Goal: Task Accomplishment & Management: Manage account settings

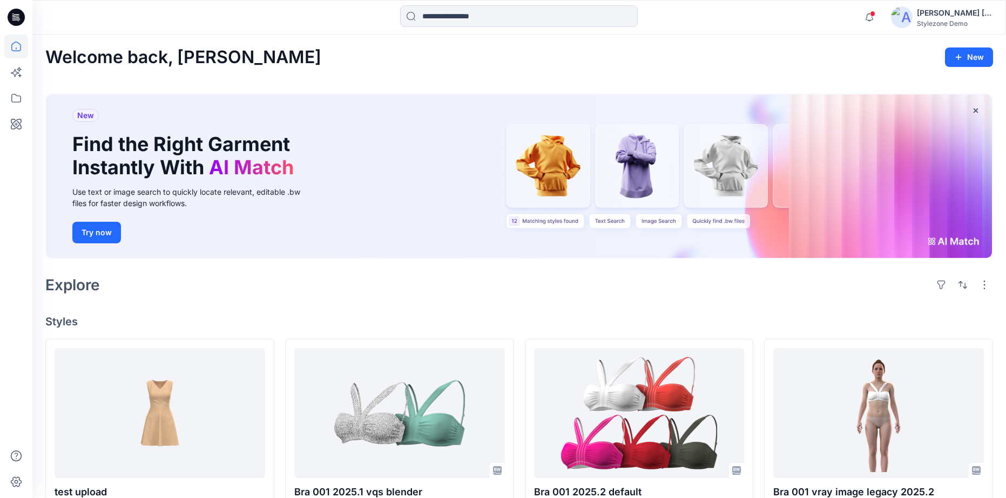
click at [11, 27] on icon at bounding box center [16, 17] width 17 height 35
click at [12, 20] on icon at bounding box center [16, 17] width 17 height 17
click at [16, 87] on icon at bounding box center [16, 98] width 24 height 24
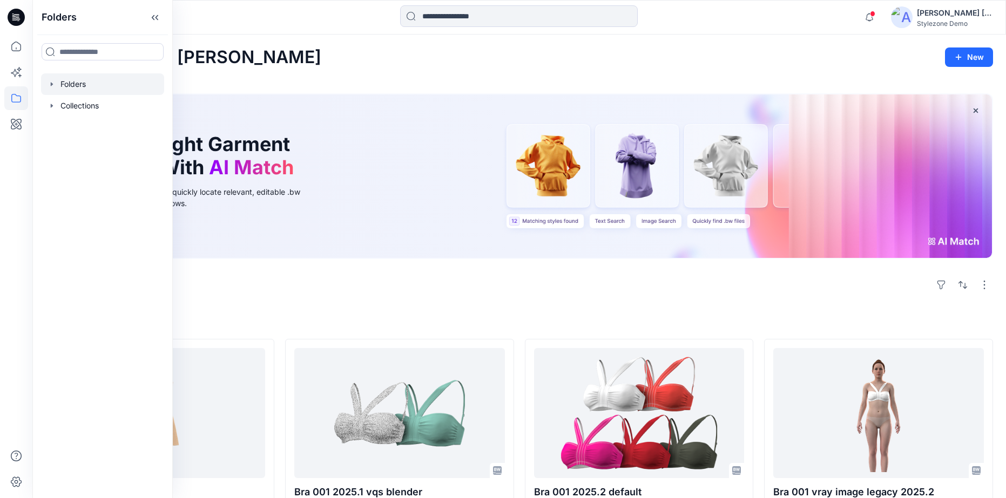
click at [50, 86] on icon "button" at bounding box center [52, 84] width 9 height 9
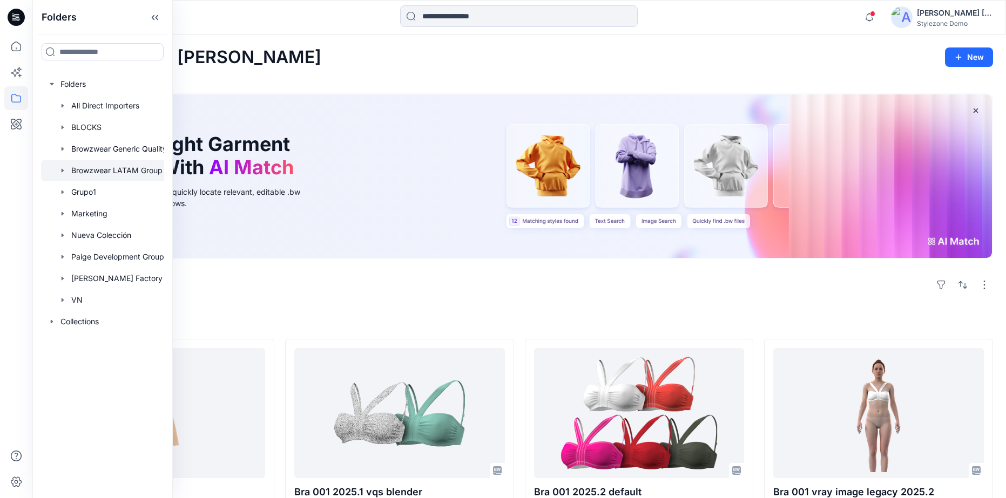
click at [85, 175] on div at bounding box center [116, 171] width 151 height 22
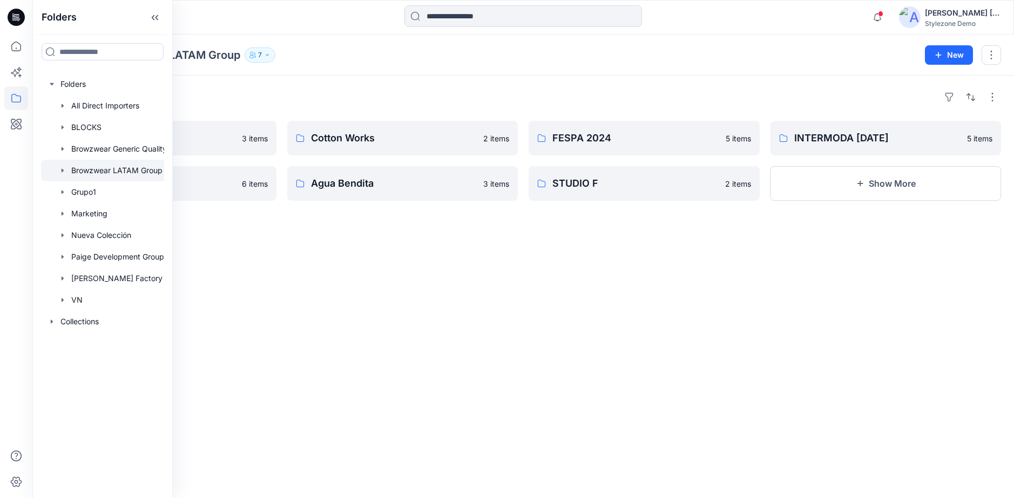
click at [234, 50] on p "Browzwear LATAM Group" at bounding box center [173, 55] width 133 height 15
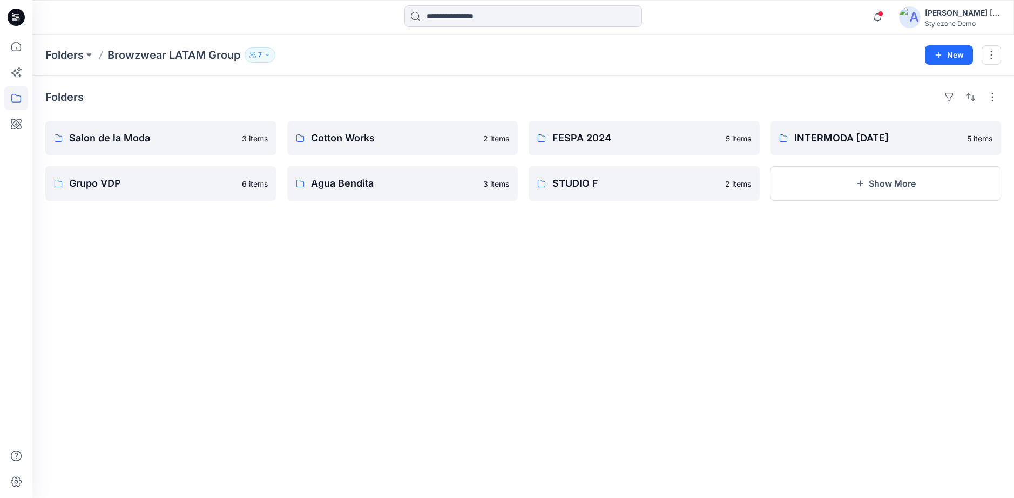
click at [345, 56] on div "Folders Browzwear LATAM Group 7" at bounding box center [481, 55] width 872 height 15
click at [164, 189] on p "Grupo VDP" at bounding box center [159, 183] width 181 height 15
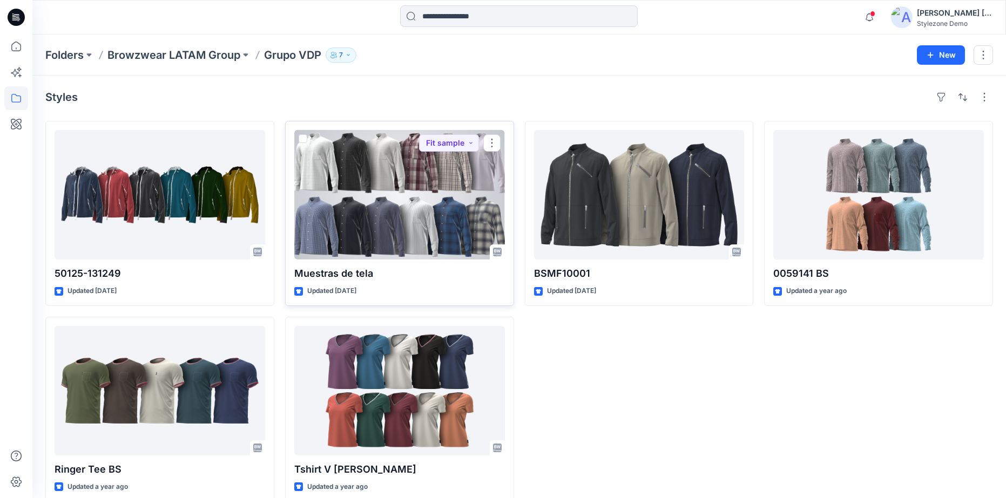
click at [412, 258] on div at bounding box center [399, 195] width 211 height 130
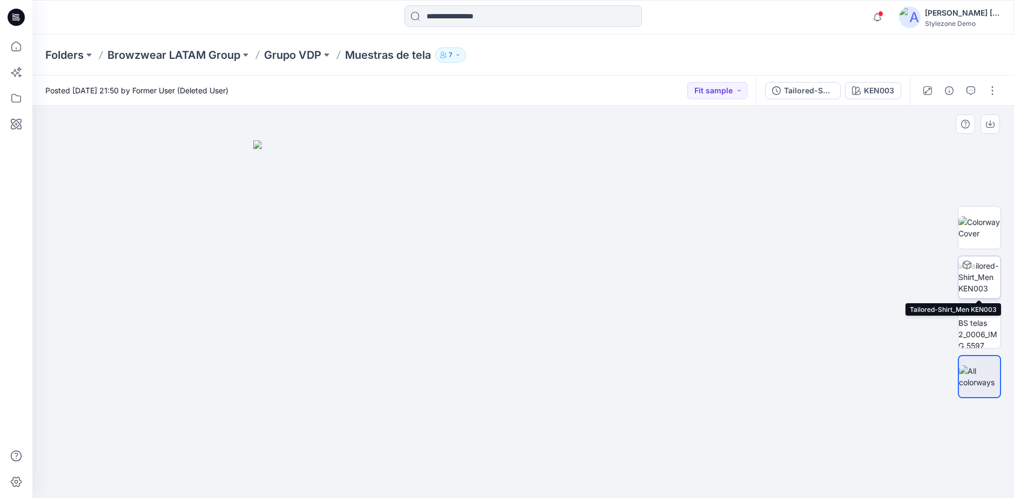
click at [978, 291] on img at bounding box center [980, 277] width 42 height 34
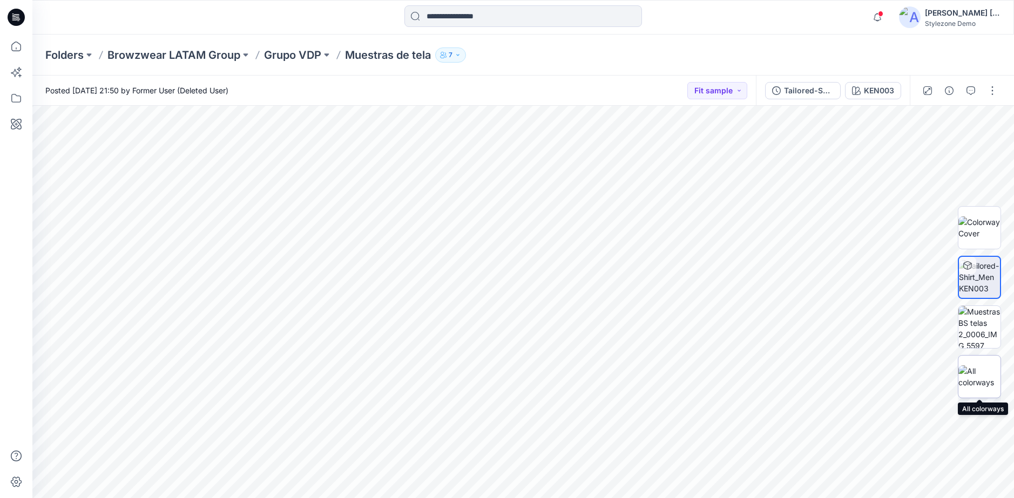
click at [981, 384] on img at bounding box center [980, 377] width 42 height 23
click at [979, 321] on img at bounding box center [980, 327] width 42 height 42
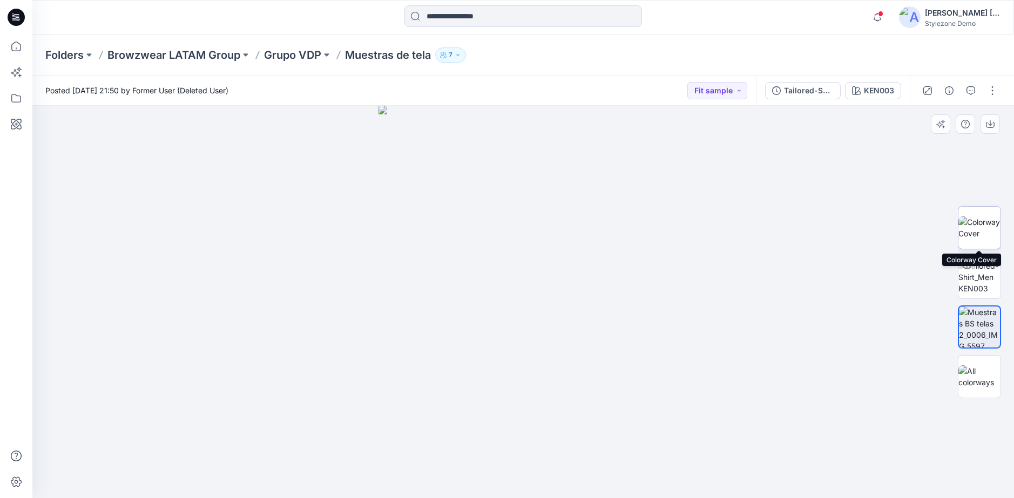
click at [978, 230] on img at bounding box center [980, 228] width 42 height 23
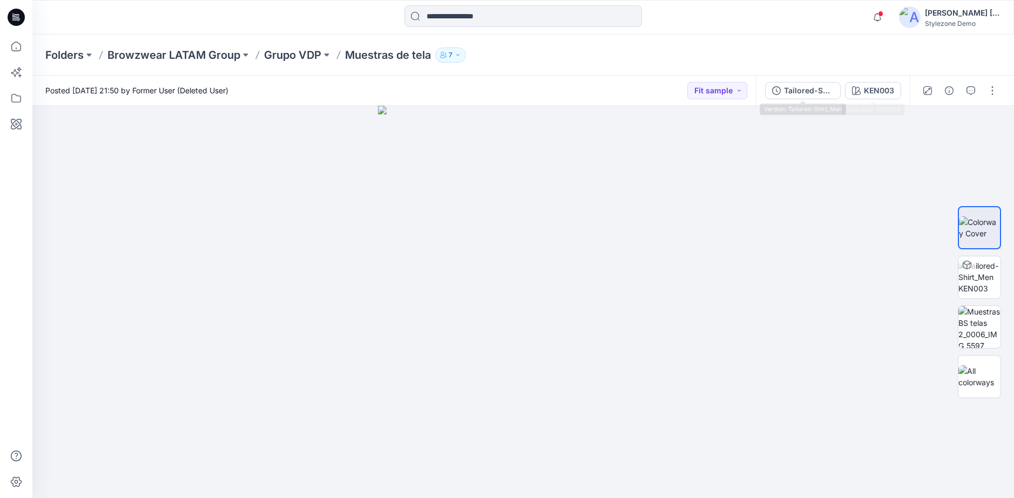
click at [901, 97] on div "Tailored-Shirt_Men KEN003" at bounding box center [833, 91] width 154 height 30
click at [892, 92] on div "KEN003" at bounding box center [879, 91] width 30 height 12
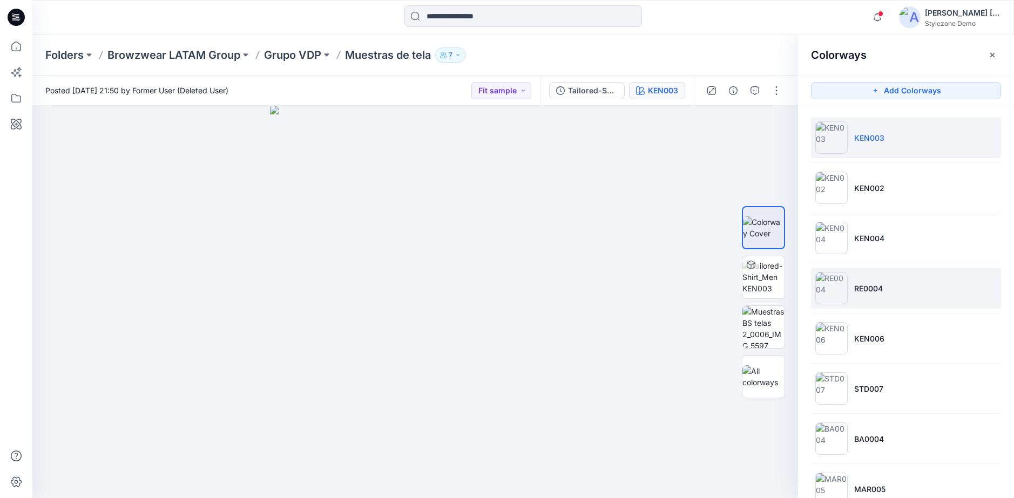
click at [897, 285] on li "RE0004" at bounding box center [906, 288] width 190 height 41
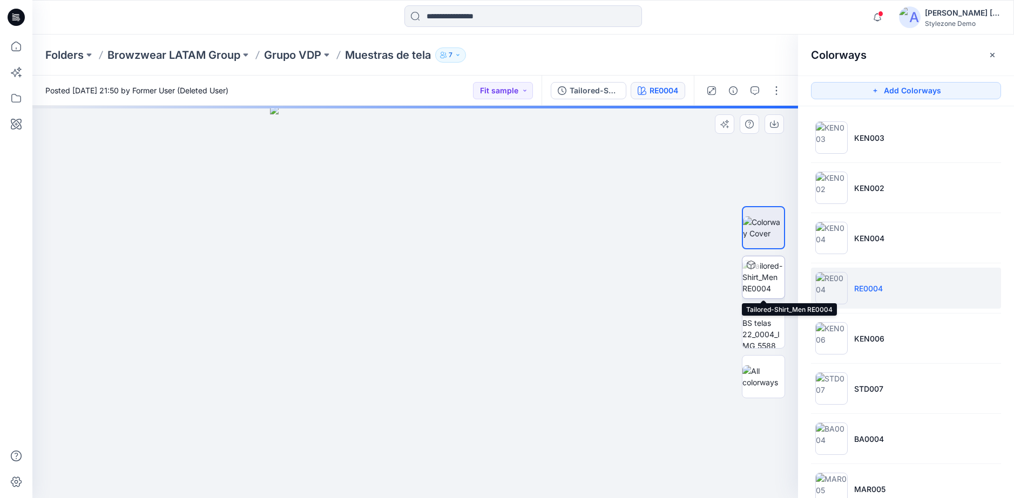
click at [764, 279] on img at bounding box center [764, 277] width 42 height 34
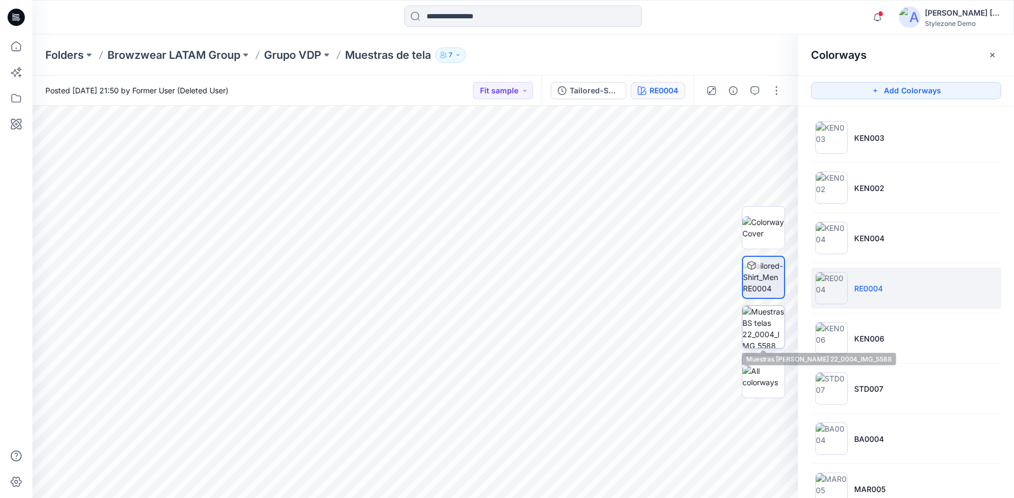
click at [775, 328] on img at bounding box center [764, 327] width 42 height 42
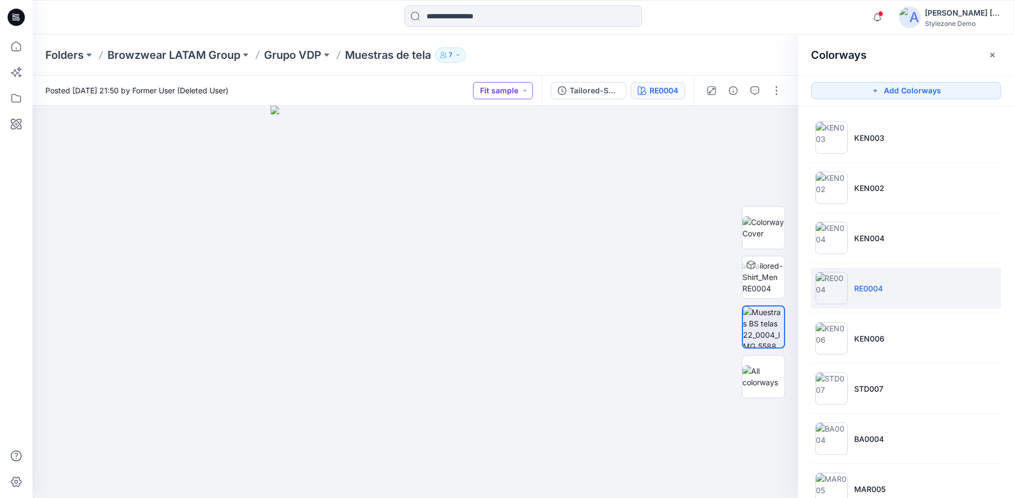
click at [515, 88] on button "Fit sample" at bounding box center [503, 90] width 60 height 17
click at [512, 122] on div "Set Status" at bounding box center [483, 117] width 80 height 15
click at [511, 84] on button "Set Status" at bounding box center [503, 90] width 59 height 17
click at [509, 165] on div "Prototype" at bounding box center [483, 165] width 80 height 15
click at [752, 93] on icon "button" at bounding box center [755, 90] width 9 height 9
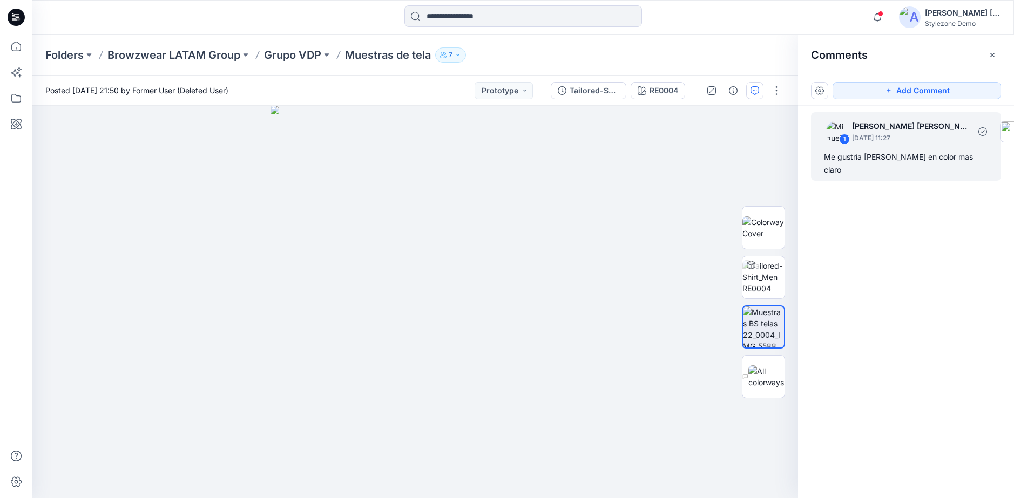
click at [917, 151] on div "Me gustría [PERSON_NAME] en color mas claro" at bounding box center [906, 164] width 164 height 26
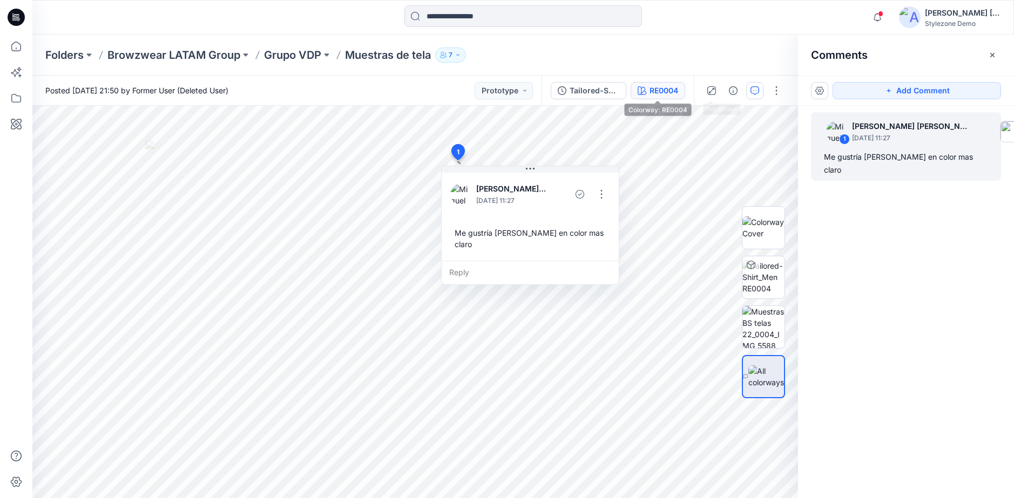
click at [656, 90] on div "RE0004" at bounding box center [664, 91] width 29 height 12
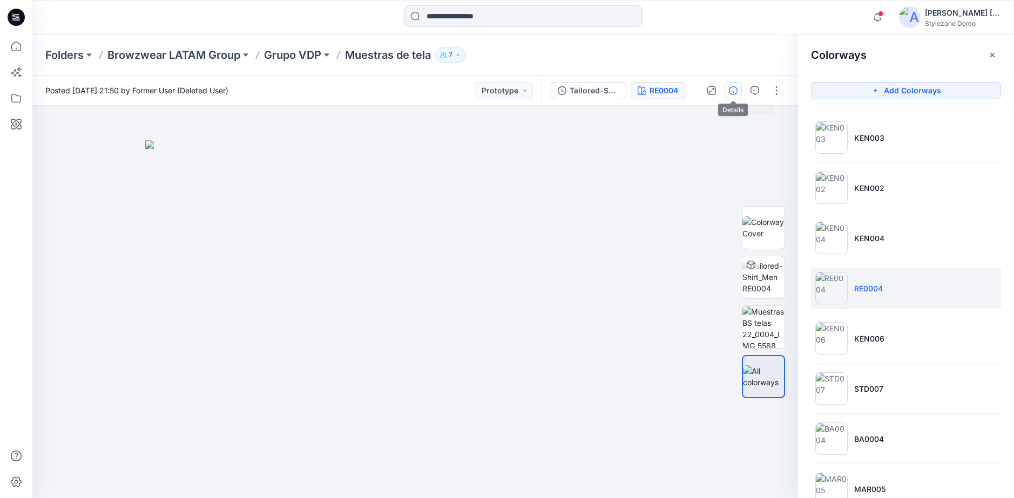
click at [736, 91] on icon "button" at bounding box center [733, 90] width 9 height 9
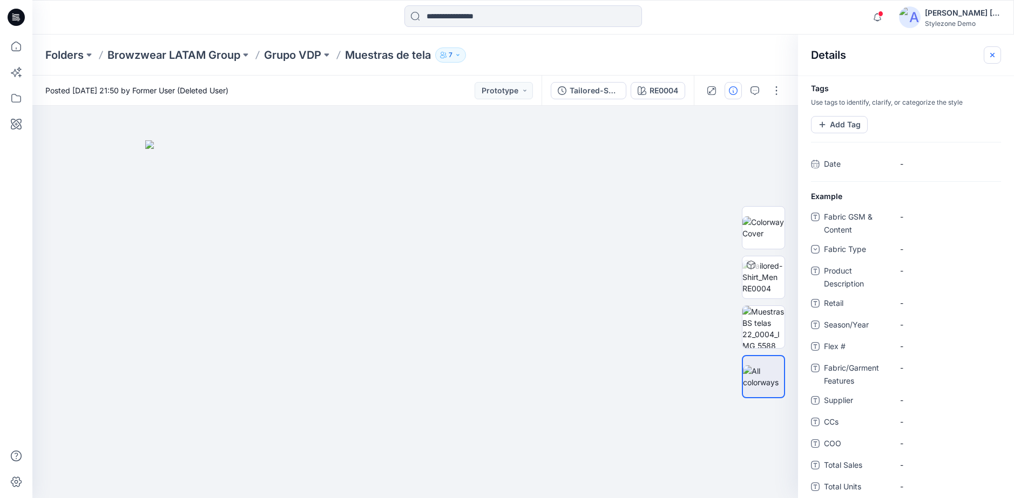
click at [999, 61] on button "button" at bounding box center [992, 54] width 17 height 17
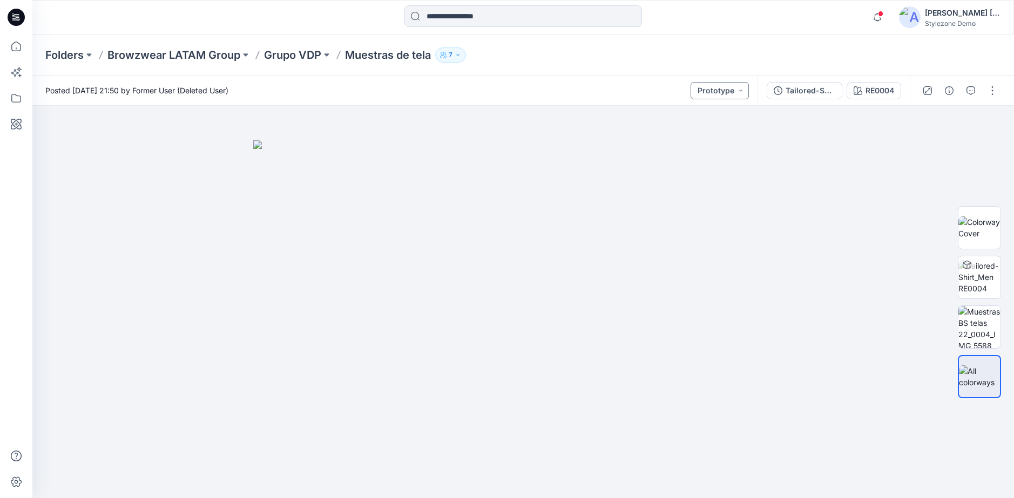
click at [731, 95] on button "Prototype" at bounding box center [720, 90] width 58 height 17
drag, startPoint x: 749, startPoint y: 208, endPoint x: 756, endPoint y: 160, distance: 48.1
click at [756, 160] on img at bounding box center [523, 319] width 540 height 359
click at [622, 85] on div "Posted [DATE] 21:50 by Former User (Deleted User) Prototype" at bounding box center [394, 91] width 725 height 30
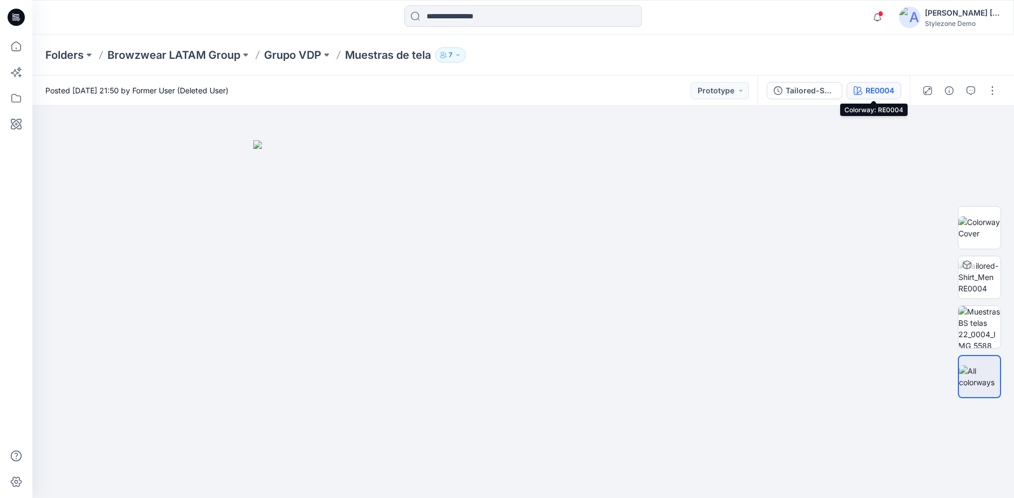
click at [879, 89] on div "RE0004" at bounding box center [880, 91] width 29 height 12
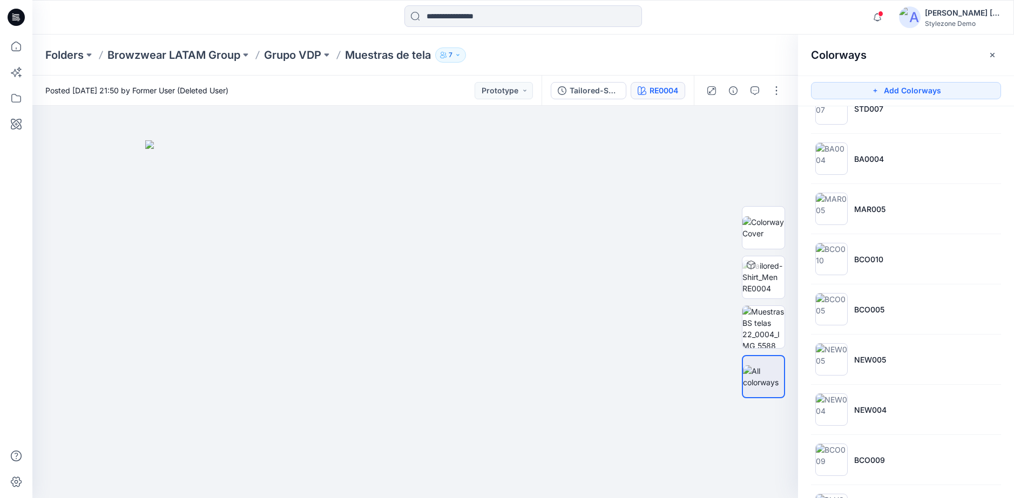
scroll to position [324, 0]
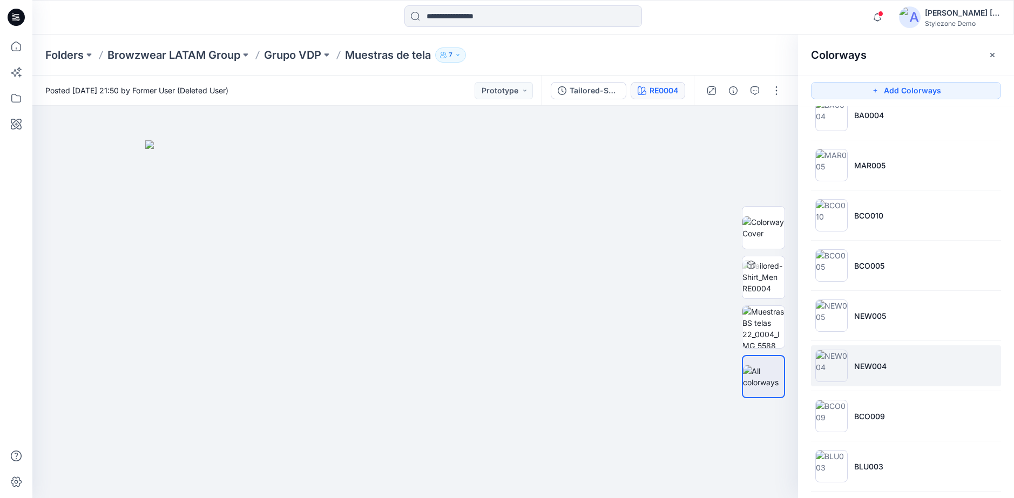
click at [858, 354] on li "NEW004" at bounding box center [906, 366] width 190 height 41
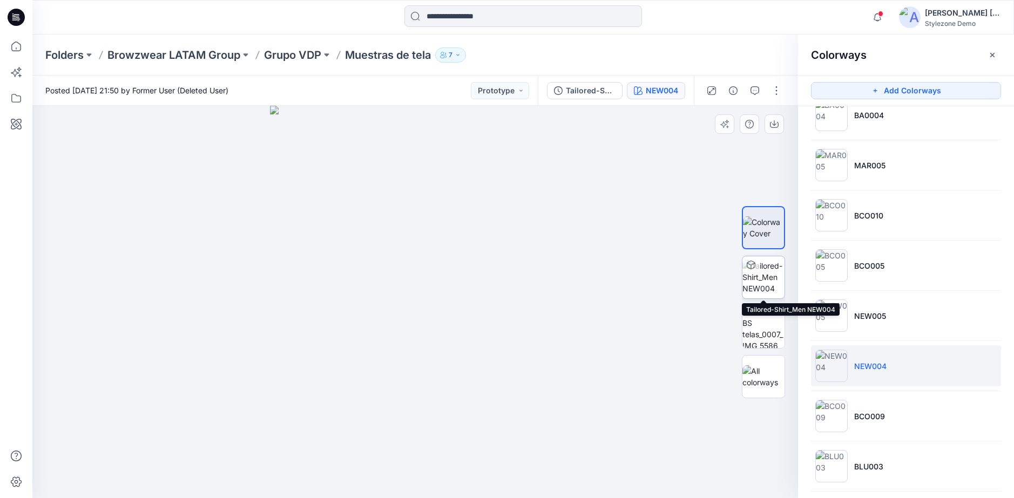
click at [766, 288] on img at bounding box center [764, 277] width 42 height 34
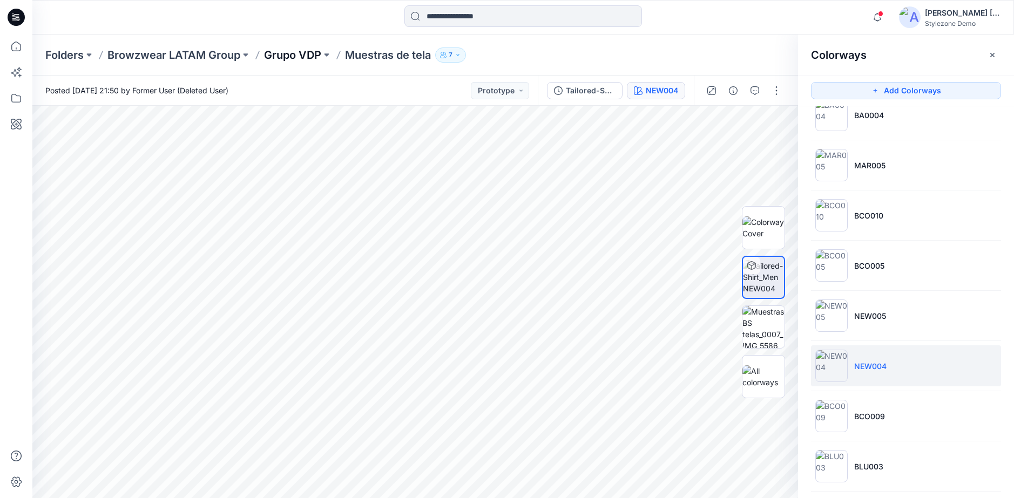
click at [287, 53] on p "Grupo VDP" at bounding box center [292, 55] width 57 height 15
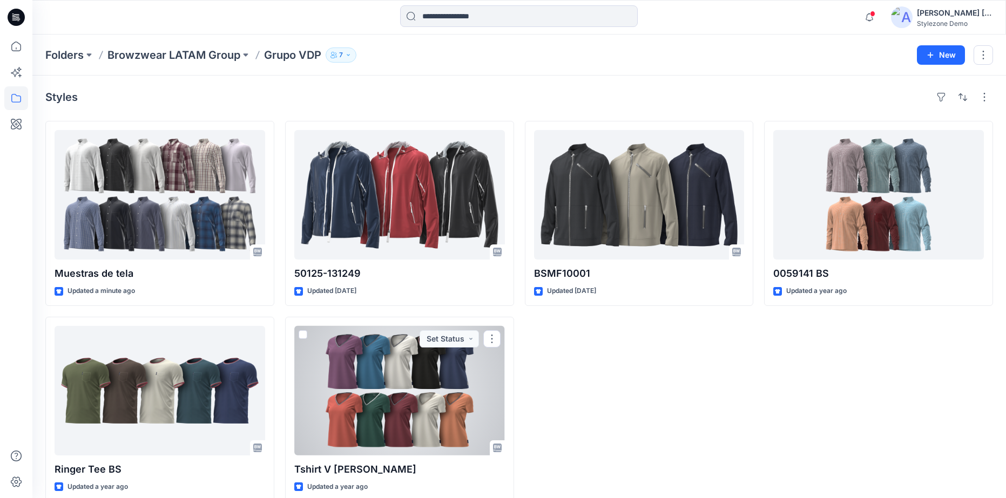
click at [322, 381] on div at bounding box center [399, 391] width 211 height 130
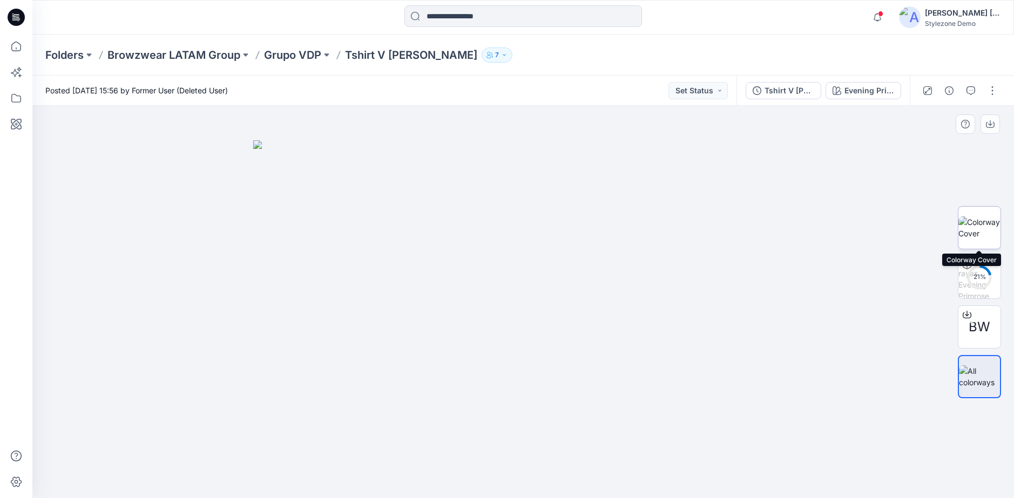
click at [986, 239] on img at bounding box center [980, 228] width 42 height 23
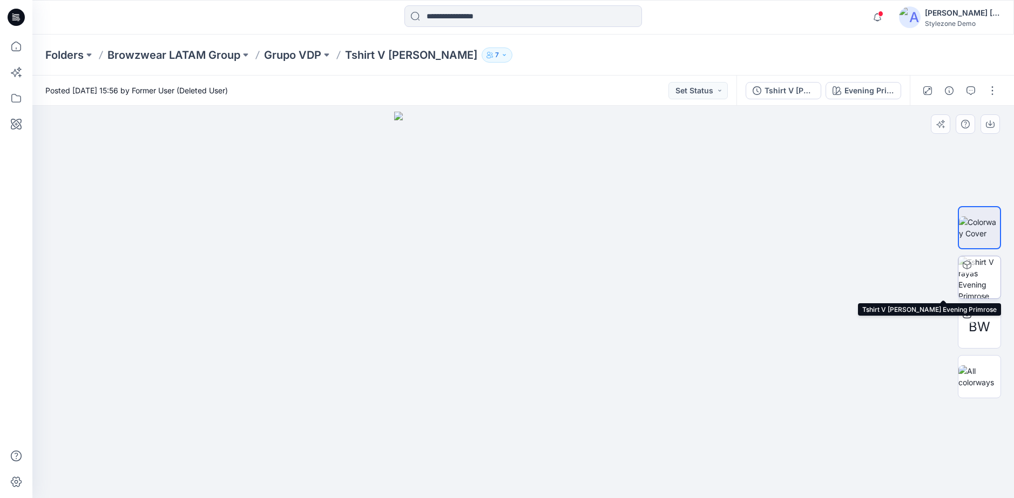
click at [994, 275] on img at bounding box center [980, 278] width 42 height 42
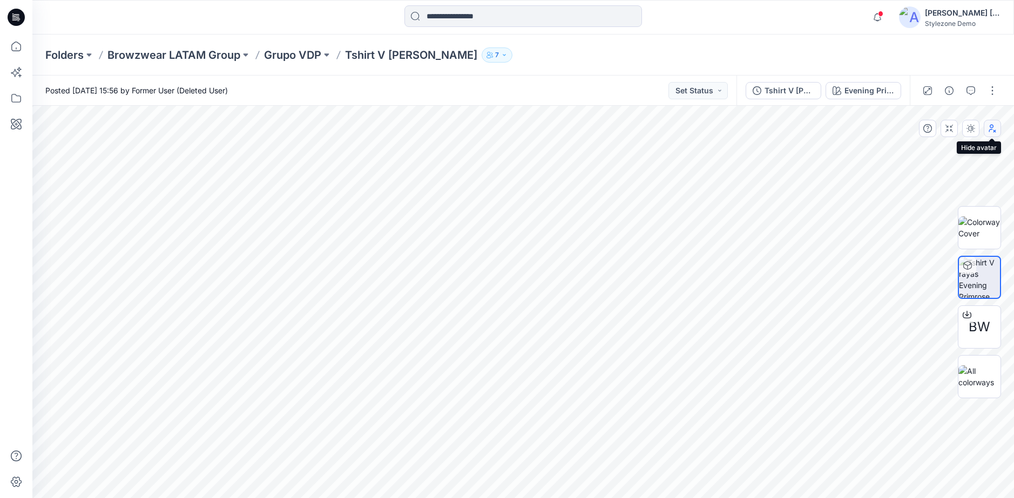
click at [997, 126] on button "button" at bounding box center [992, 128] width 17 height 17
click at [280, 55] on p "Grupo VDP" at bounding box center [292, 55] width 57 height 15
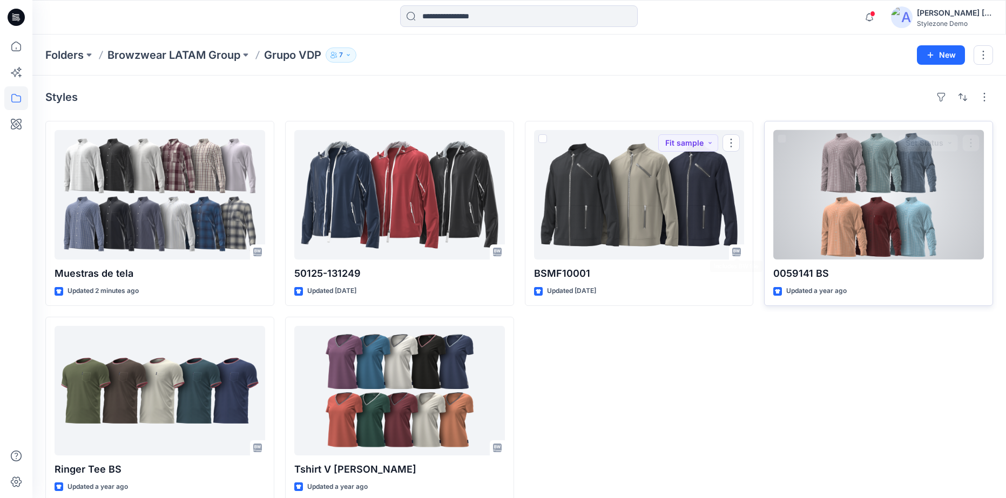
click at [825, 232] on div at bounding box center [878, 195] width 211 height 130
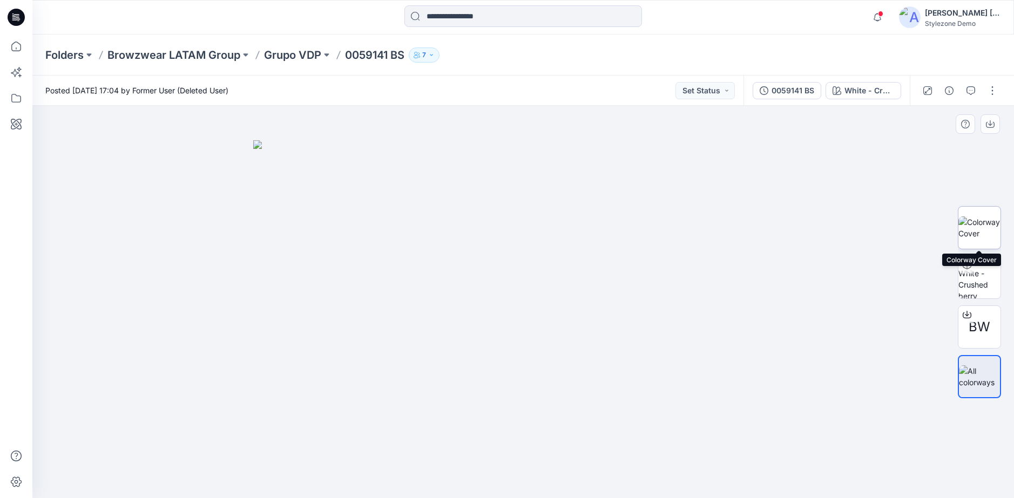
click at [990, 234] on img at bounding box center [980, 228] width 42 height 23
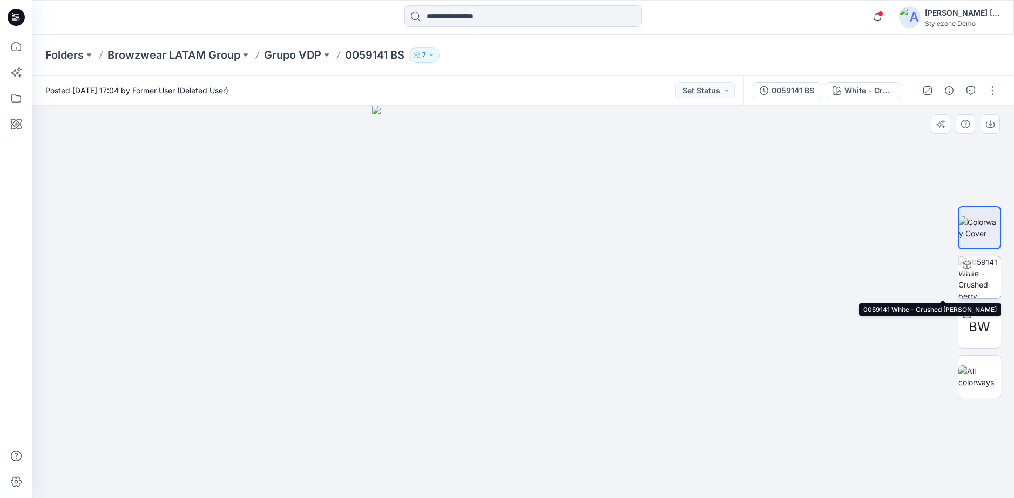
click at [992, 268] on img at bounding box center [980, 278] width 42 height 42
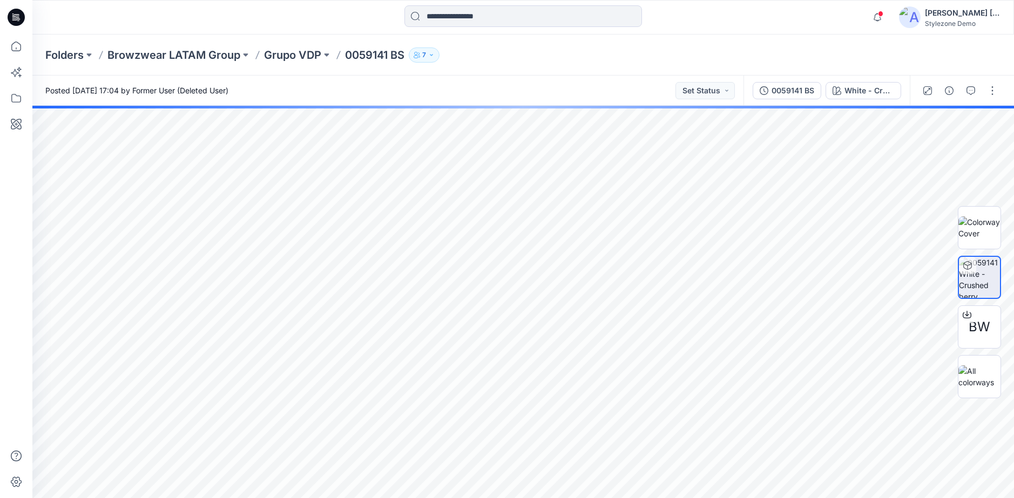
click at [986, 272] on img at bounding box center [979, 277] width 41 height 41
click at [974, 239] on img at bounding box center [980, 228] width 42 height 23
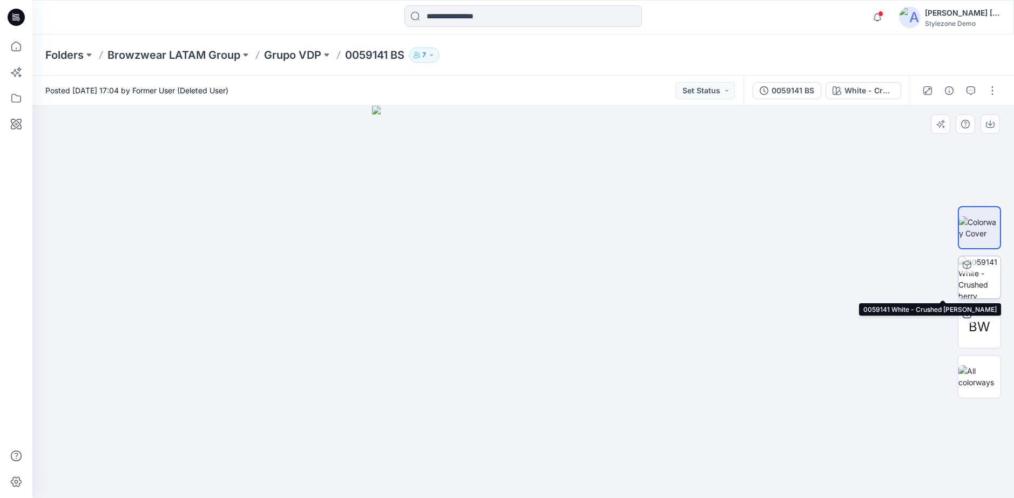
click at [976, 274] on img at bounding box center [980, 278] width 42 height 42
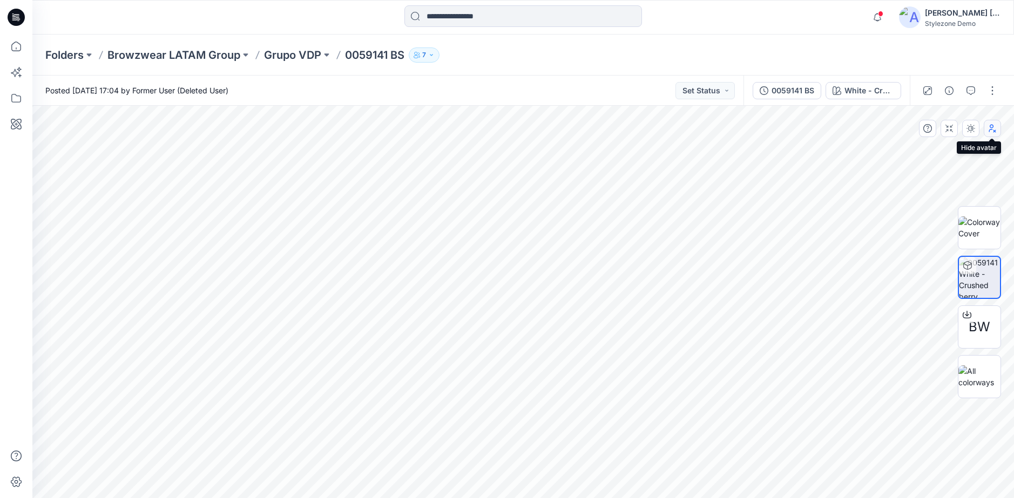
click at [993, 135] on button "button" at bounding box center [992, 128] width 17 height 17
click at [311, 52] on p "Grupo VDP" at bounding box center [292, 55] width 57 height 15
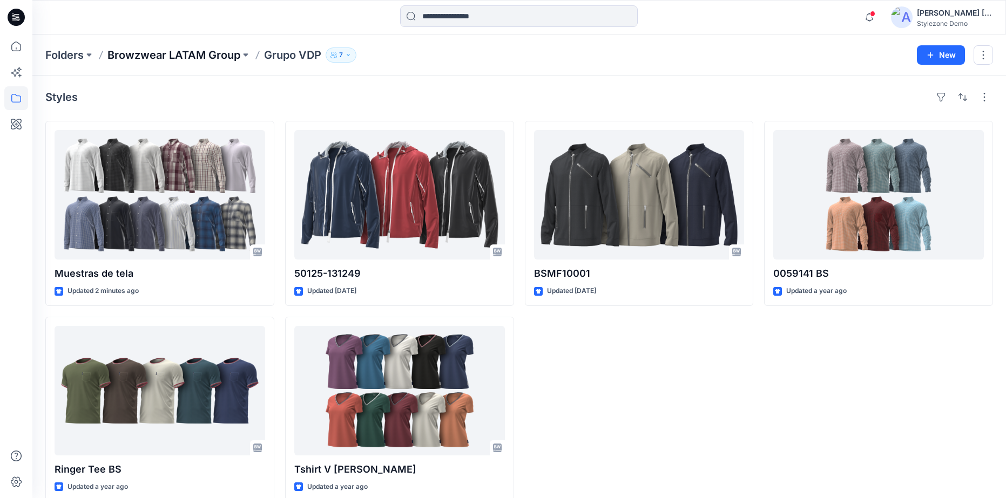
click at [225, 57] on p "Browzwear LATAM Group" at bounding box center [173, 55] width 133 height 15
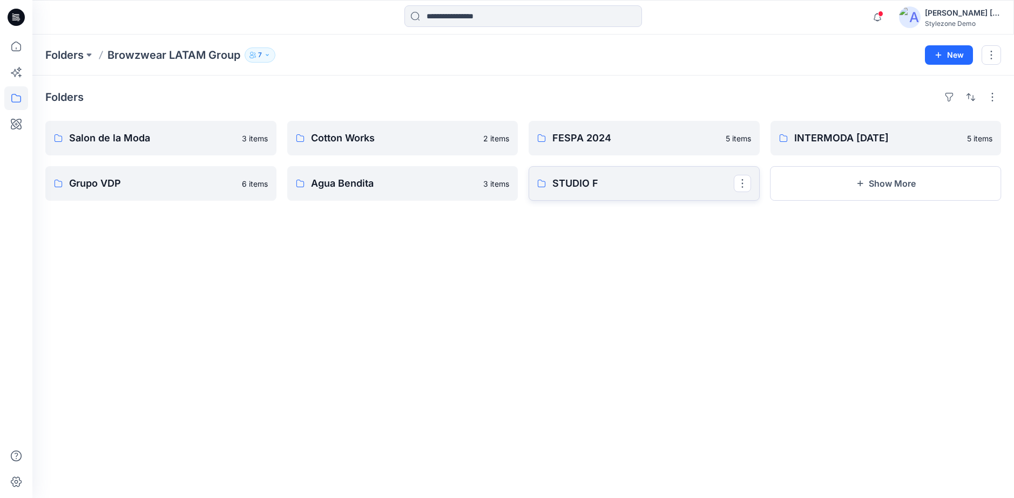
click at [582, 200] on link "STUDIO F" at bounding box center [644, 183] width 231 height 35
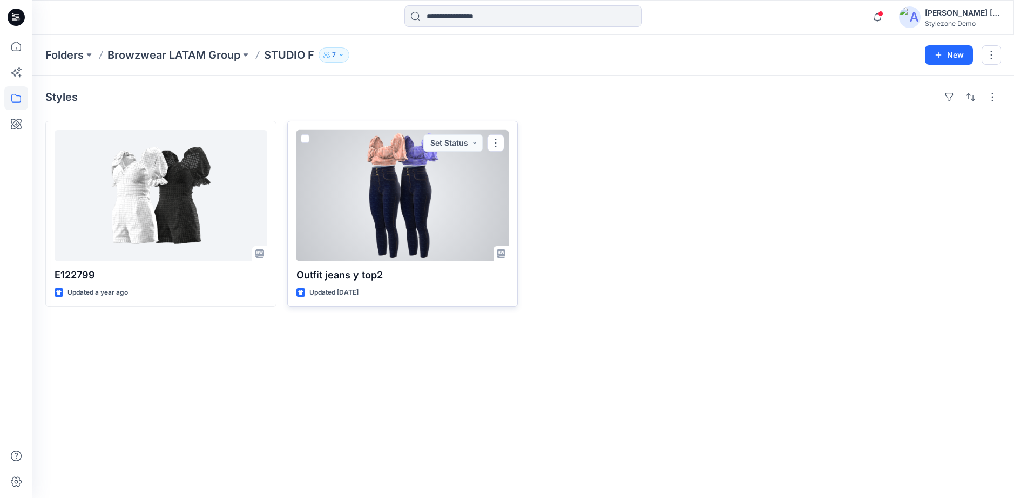
click at [405, 225] on div at bounding box center [402, 195] width 213 height 131
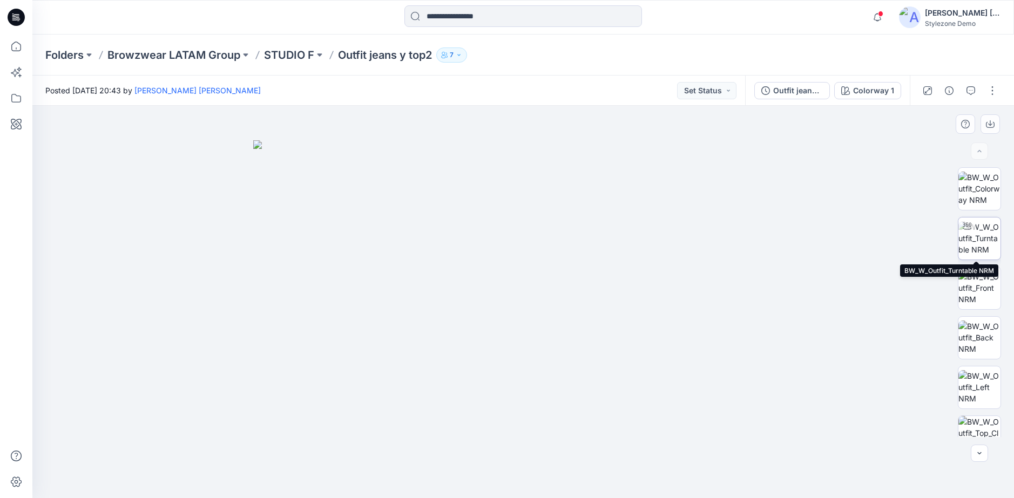
click at [980, 247] on img at bounding box center [980, 238] width 42 height 34
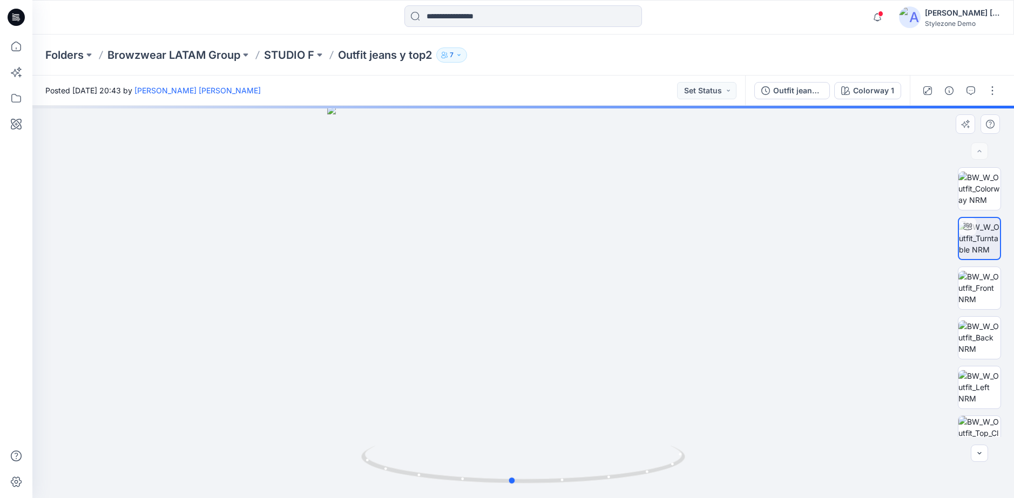
drag, startPoint x: 651, startPoint y: 472, endPoint x: 329, endPoint y: 457, distance: 322.8
click at [325, 458] on div at bounding box center [523, 302] width 982 height 393
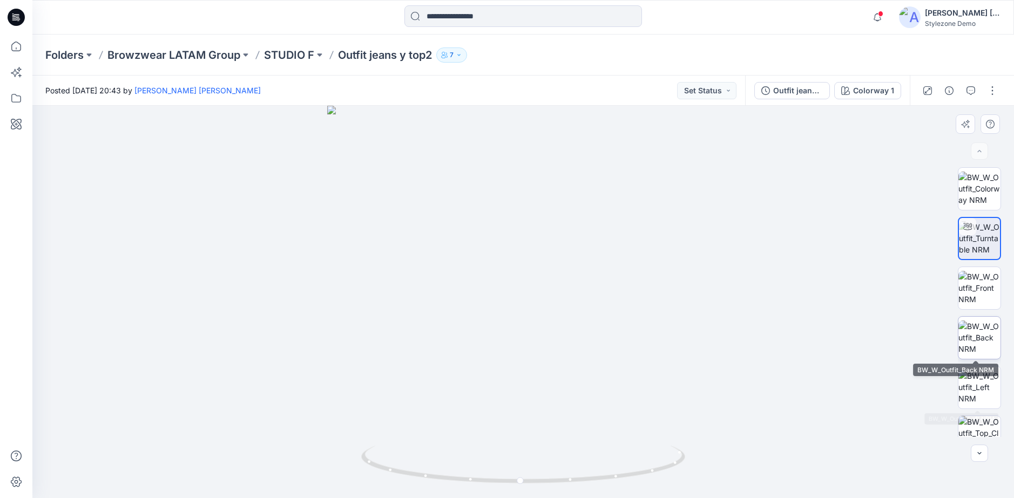
click at [970, 343] on img at bounding box center [980, 338] width 42 height 34
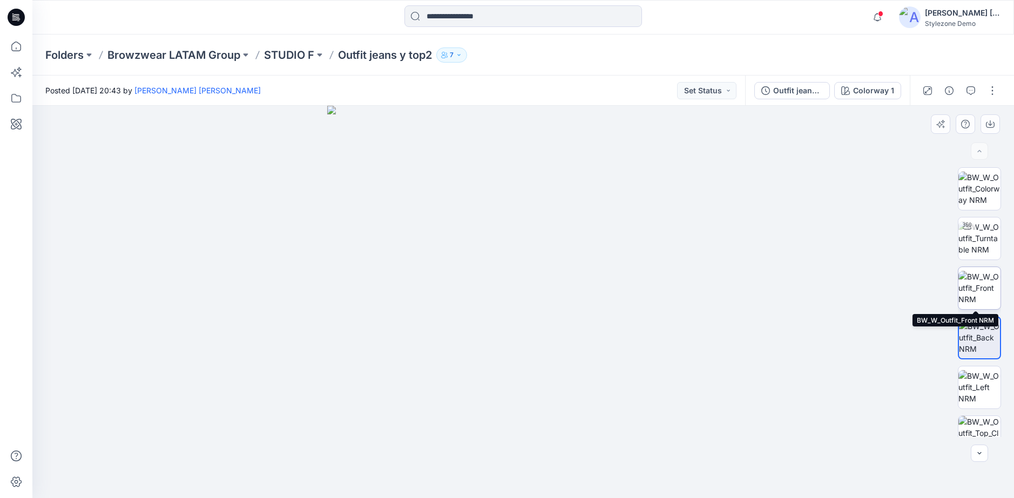
click at [981, 295] on img at bounding box center [980, 288] width 42 height 34
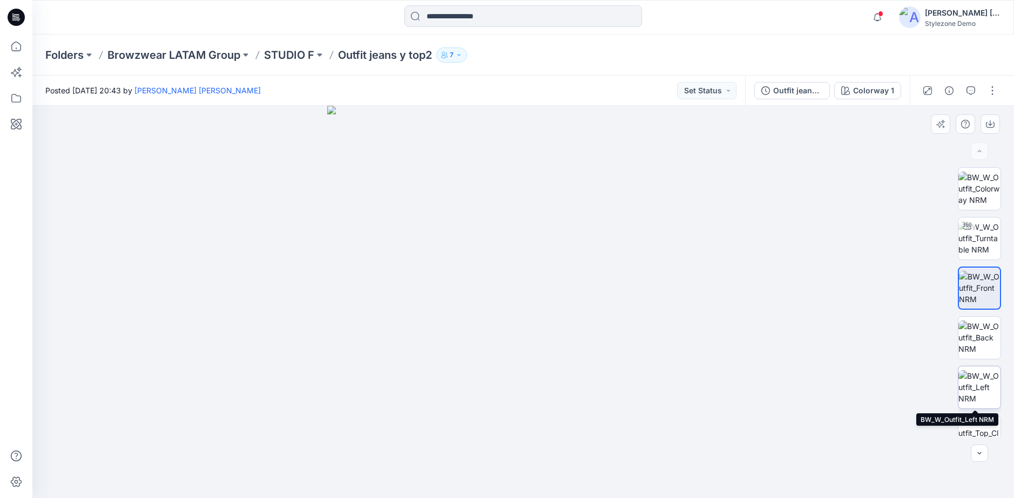
click at [975, 397] on img at bounding box center [980, 387] width 42 height 34
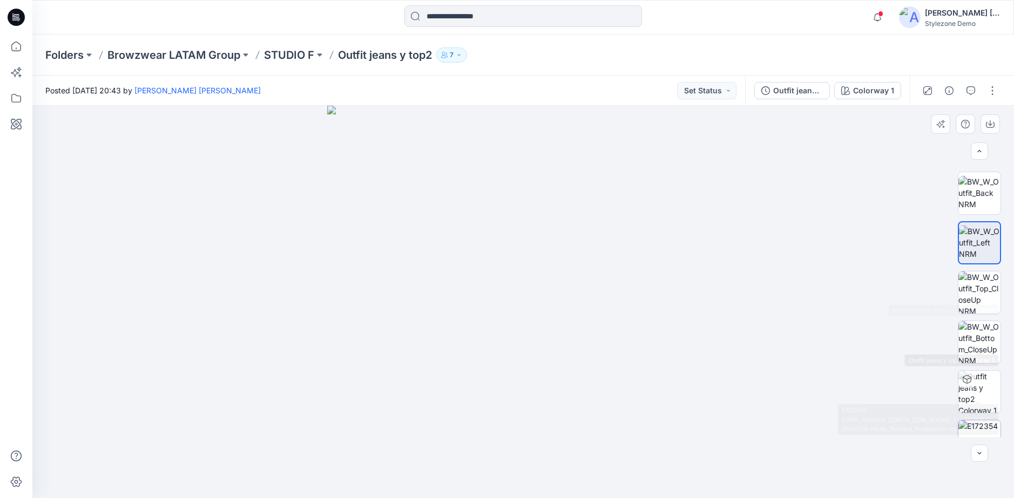
scroll to position [216, 0]
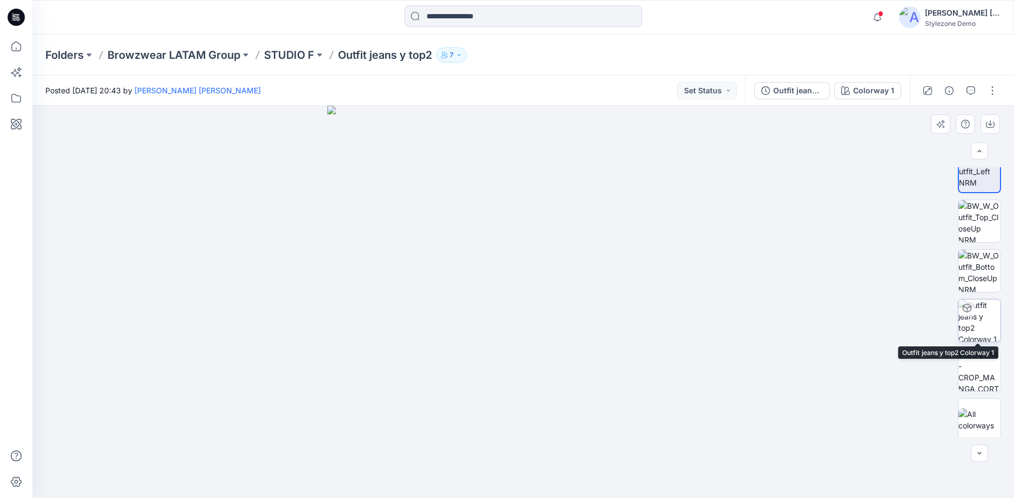
click at [980, 311] on img at bounding box center [980, 321] width 42 height 42
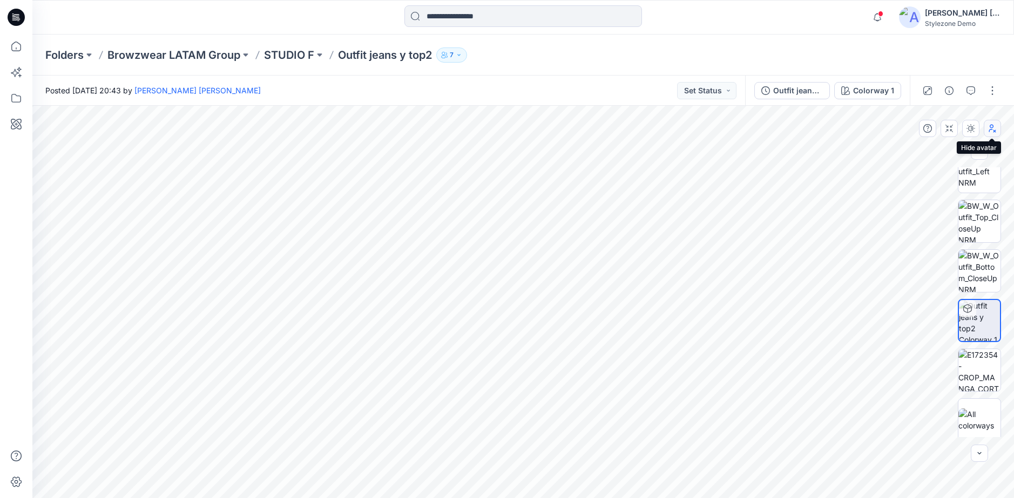
click at [992, 127] on icon "button" at bounding box center [992, 128] width 9 height 9
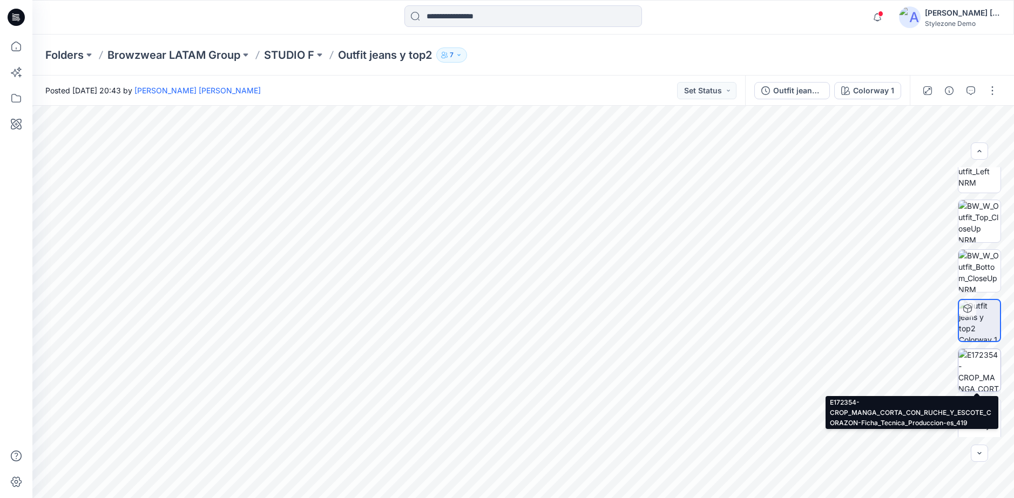
click at [982, 380] on img at bounding box center [980, 370] width 42 height 42
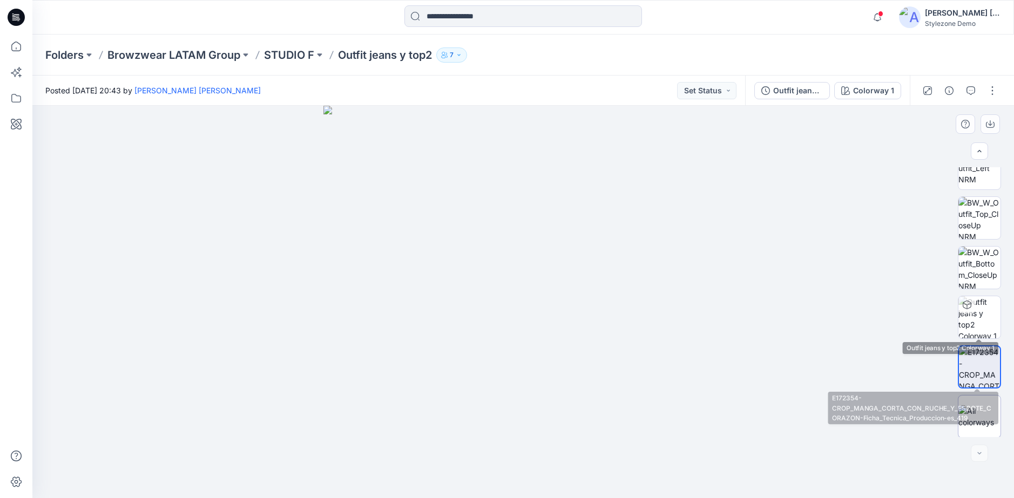
scroll to position [220, 0]
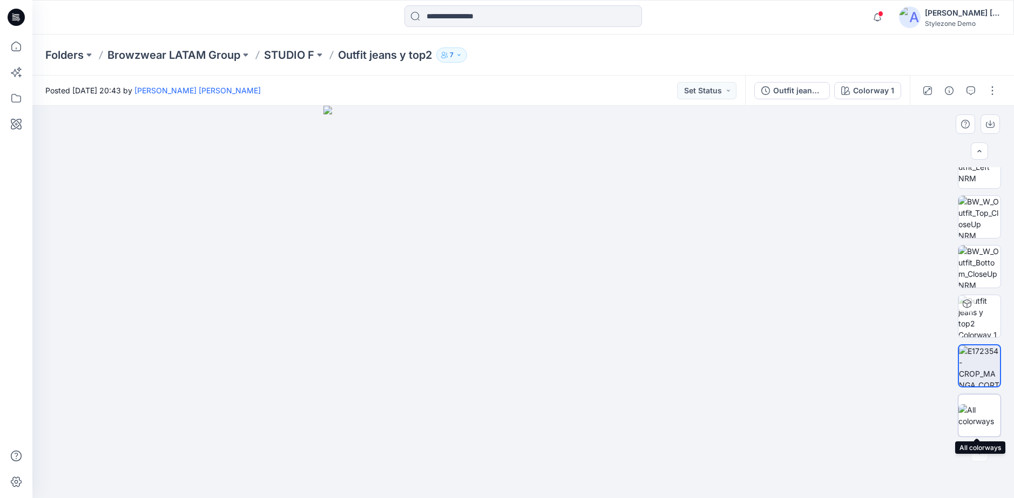
click at [988, 413] on img at bounding box center [980, 416] width 42 height 23
click at [299, 65] on div "Folders Browzwear LATAM Group STUDIO F Outfit jeans y top2 7" at bounding box center [523, 55] width 982 height 41
click at [302, 57] on p "STUDIO F" at bounding box center [289, 55] width 50 height 15
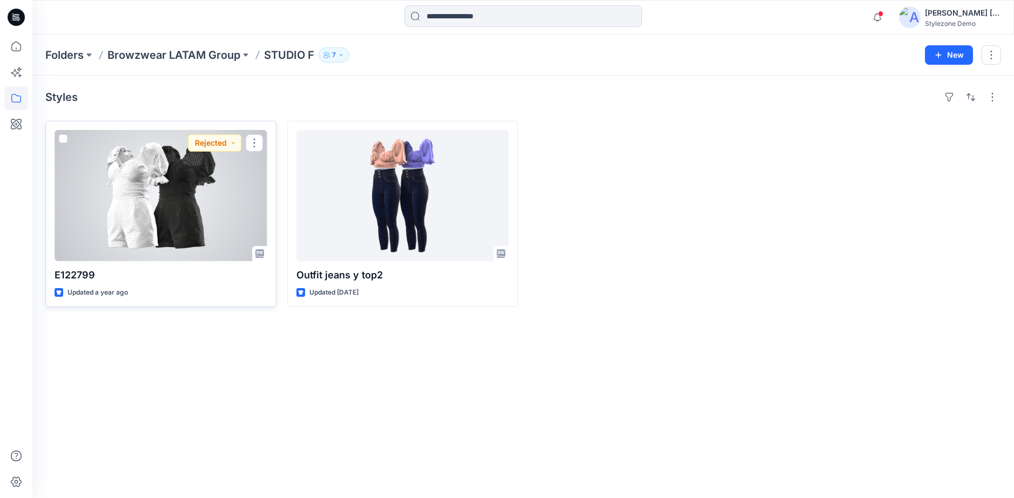
click at [143, 172] on div at bounding box center [161, 195] width 213 height 131
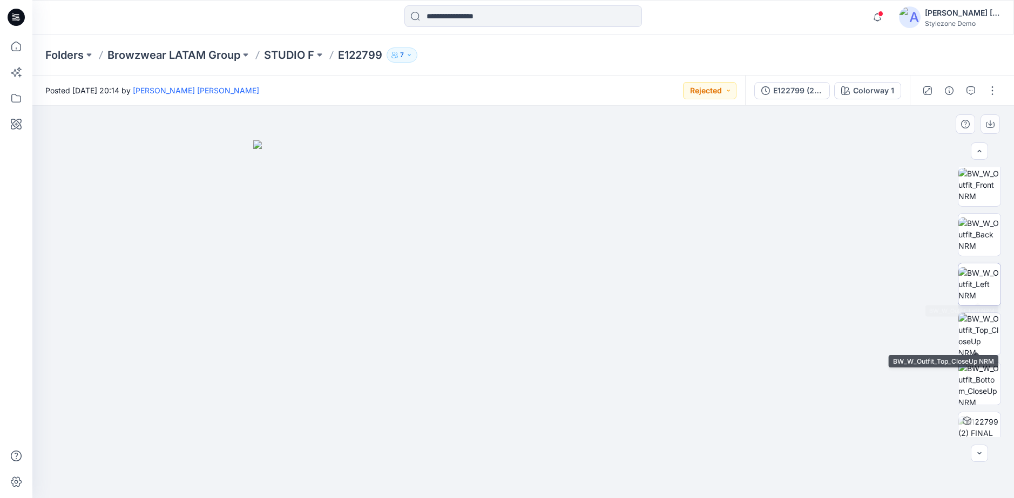
scroll to position [108, 0]
click at [979, 237] on img at bounding box center [980, 230] width 42 height 34
click at [986, 332] on img at bounding box center [980, 329] width 42 height 42
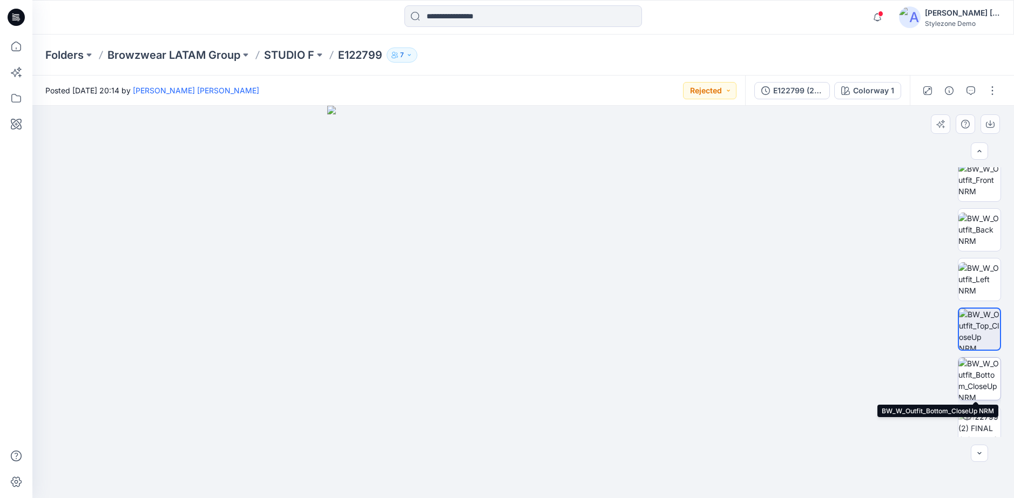
click at [974, 374] on img at bounding box center [980, 379] width 42 height 42
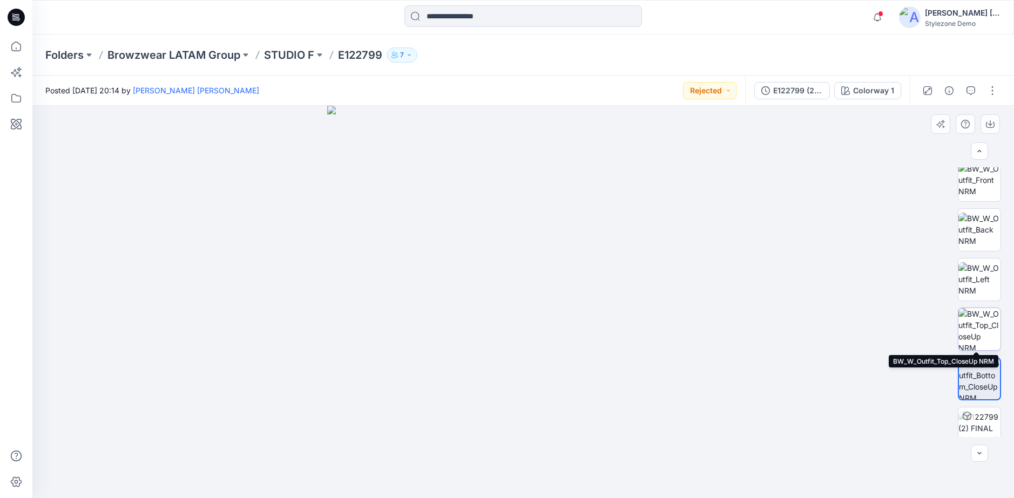
click at [979, 339] on img at bounding box center [980, 329] width 42 height 42
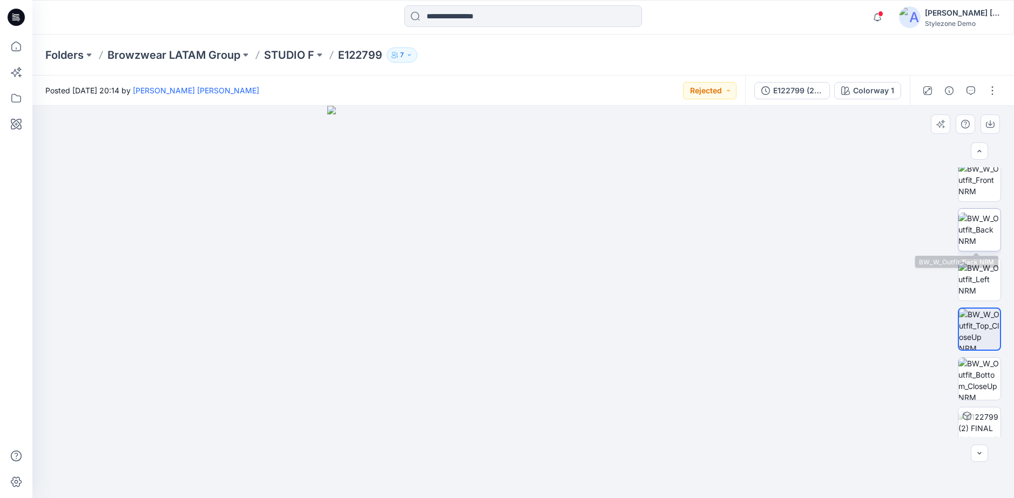
click at [980, 238] on img at bounding box center [980, 230] width 42 height 34
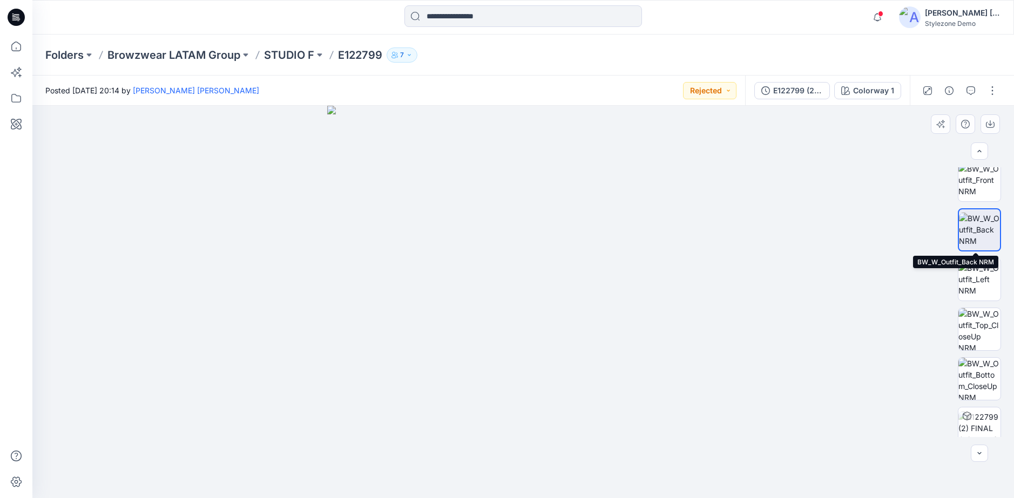
click at [979, 227] on img at bounding box center [979, 230] width 41 height 34
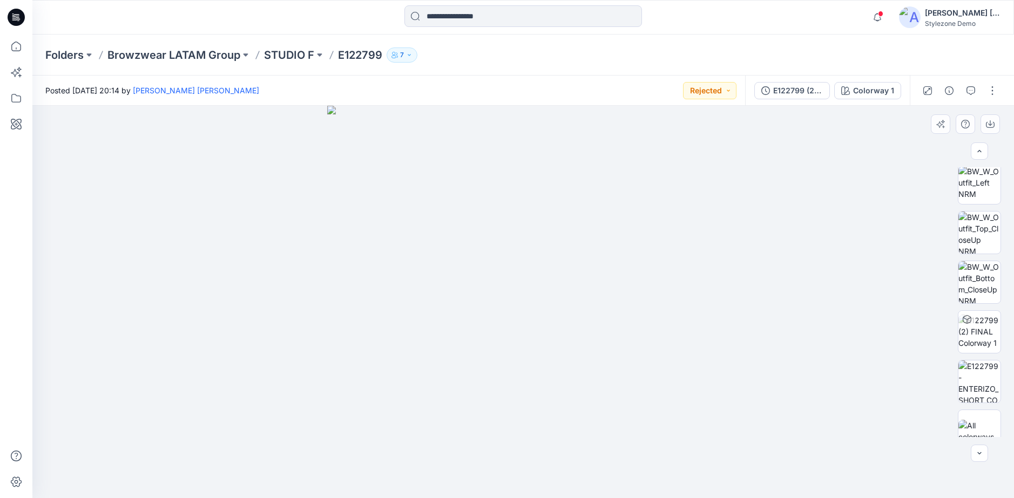
scroll to position [220, 0]
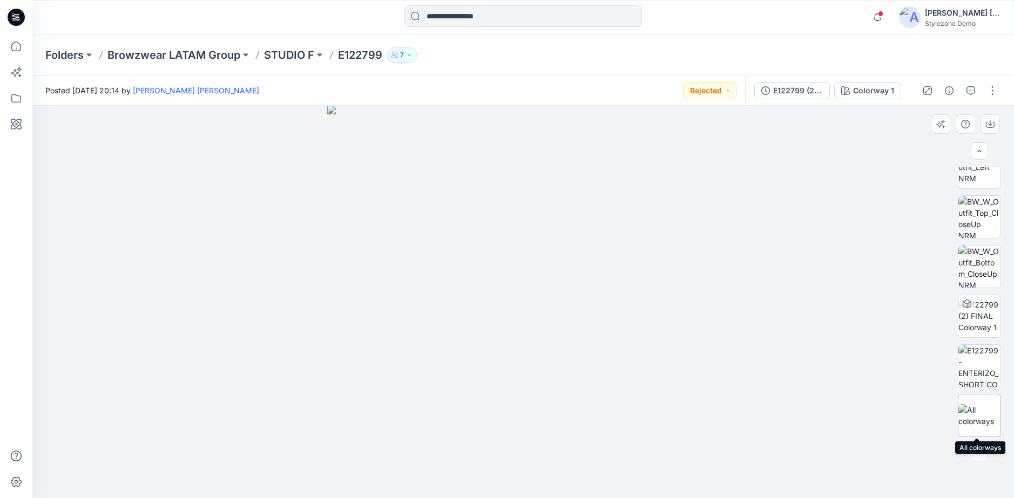
click at [990, 410] on img at bounding box center [980, 416] width 42 height 23
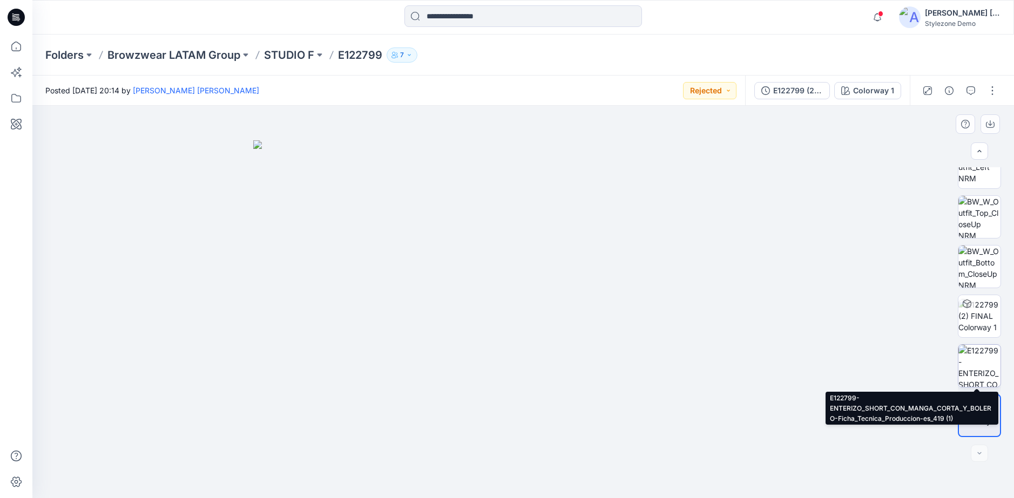
click at [983, 361] on img at bounding box center [980, 366] width 42 height 42
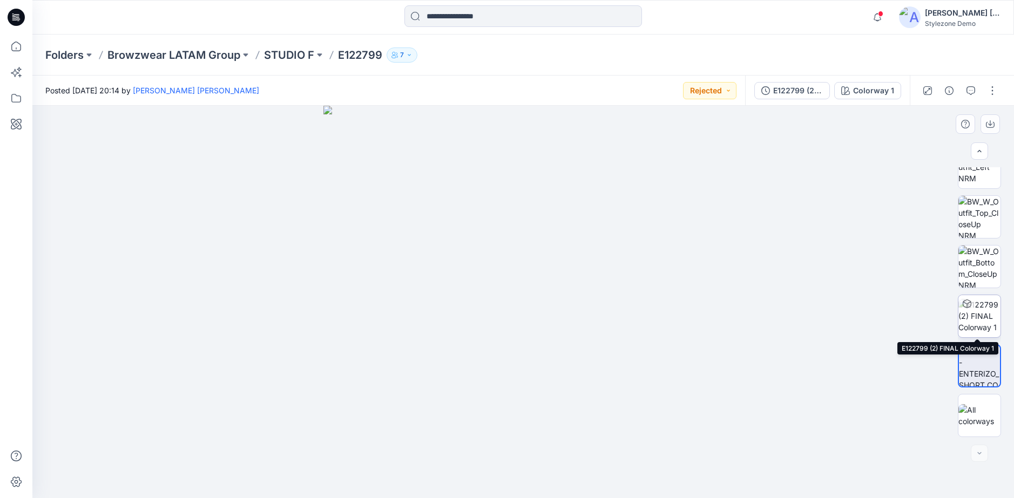
click at [987, 326] on img at bounding box center [980, 316] width 42 height 34
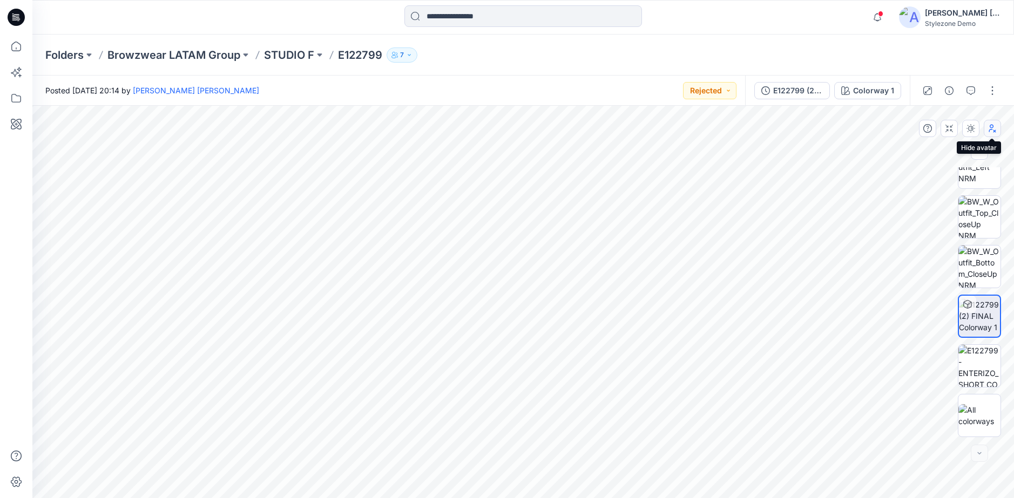
click at [987, 126] on button "button" at bounding box center [992, 128] width 17 height 17
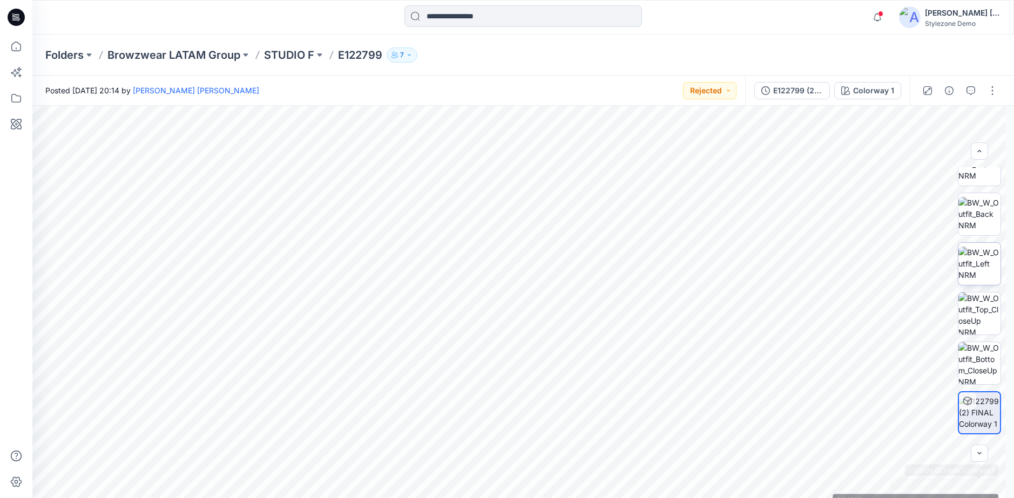
scroll to position [0, 0]
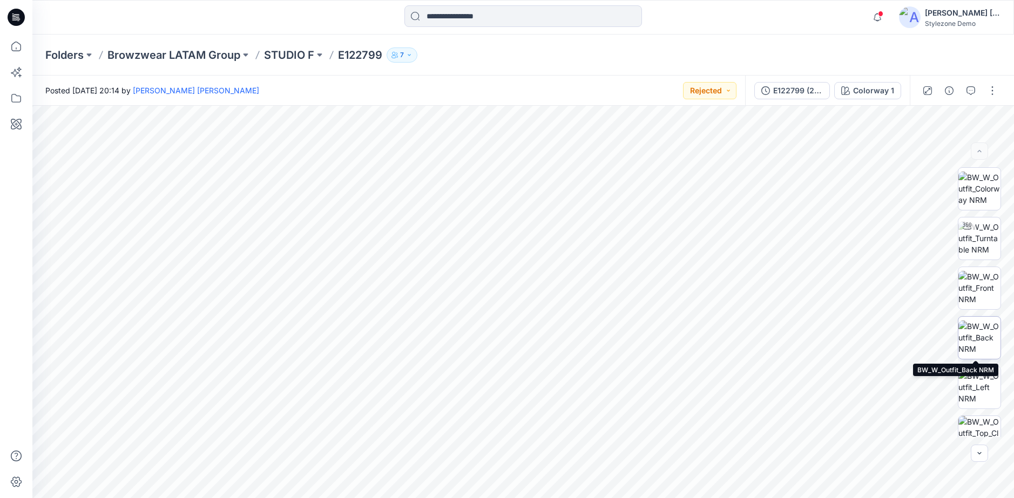
click at [963, 332] on img at bounding box center [980, 338] width 42 height 34
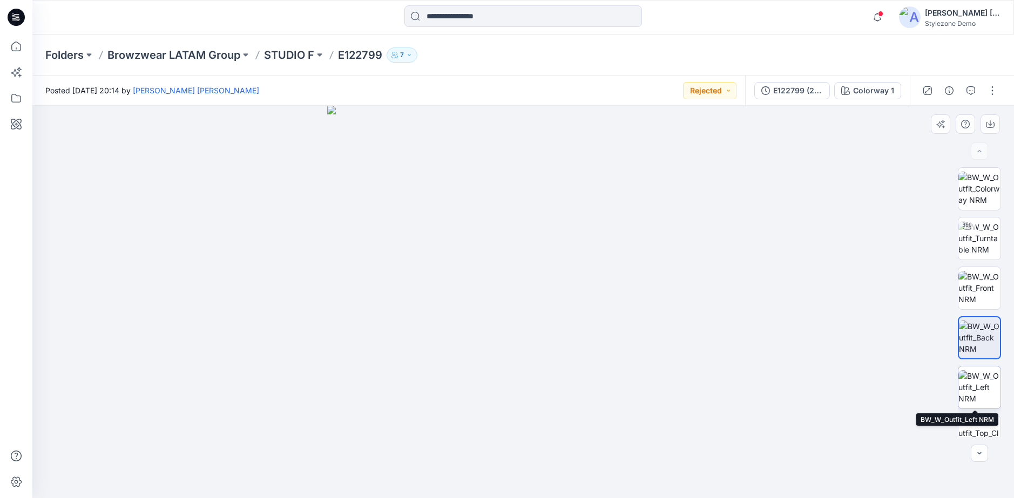
click at [964, 383] on img at bounding box center [980, 387] width 42 height 34
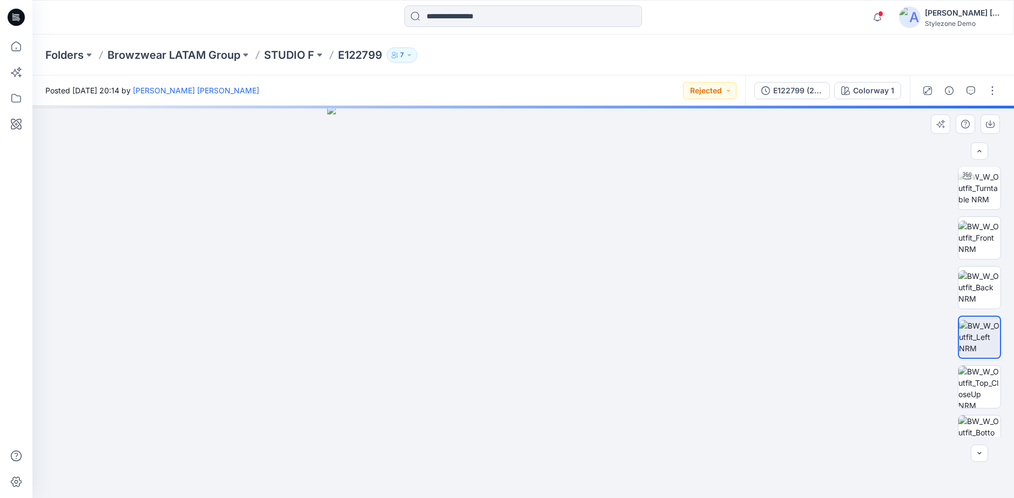
scroll to position [54, 0]
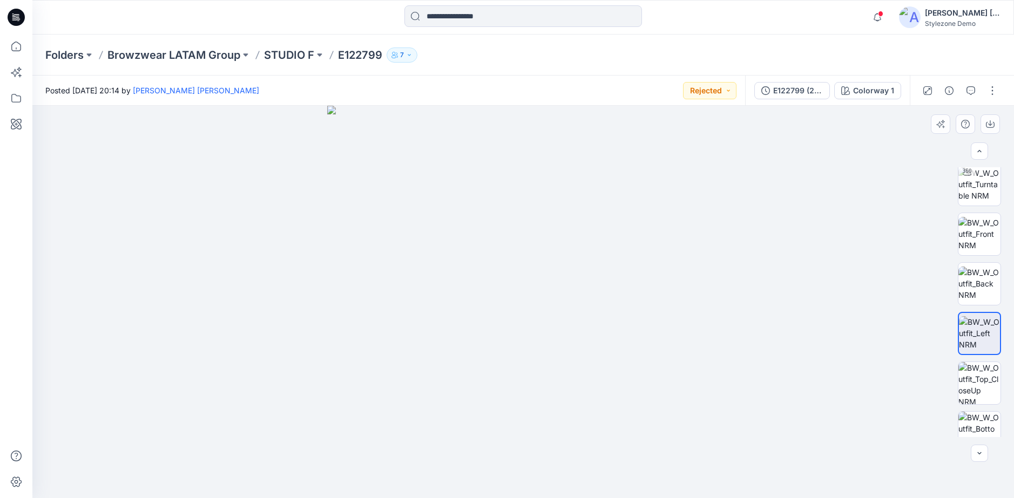
click at [1006, 387] on div at bounding box center [979, 302] width 69 height 270
click at [976, 388] on img at bounding box center [980, 383] width 42 height 42
click at [287, 55] on p "STUDIO F" at bounding box center [289, 55] width 50 height 15
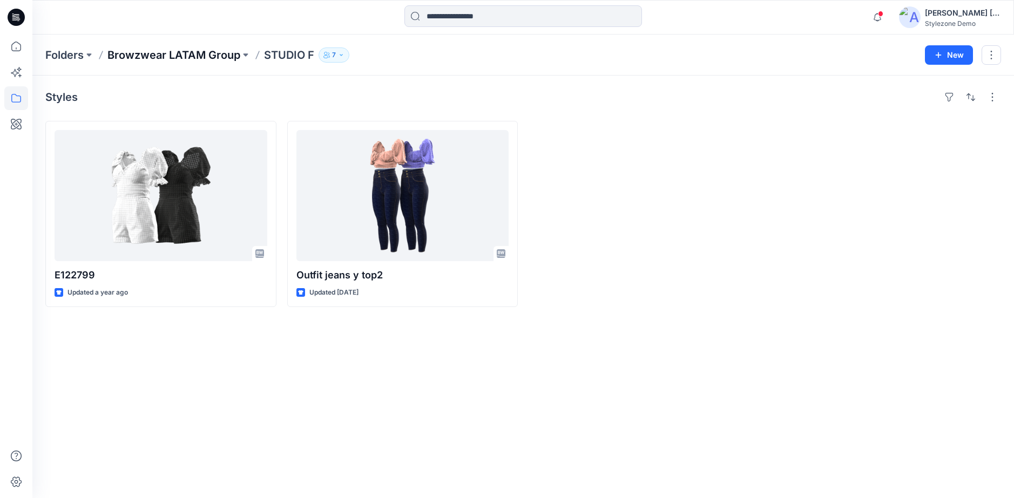
click at [220, 58] on p "Browzwear LATAM Group" at bounding box center [173, 55] width 133 height 15
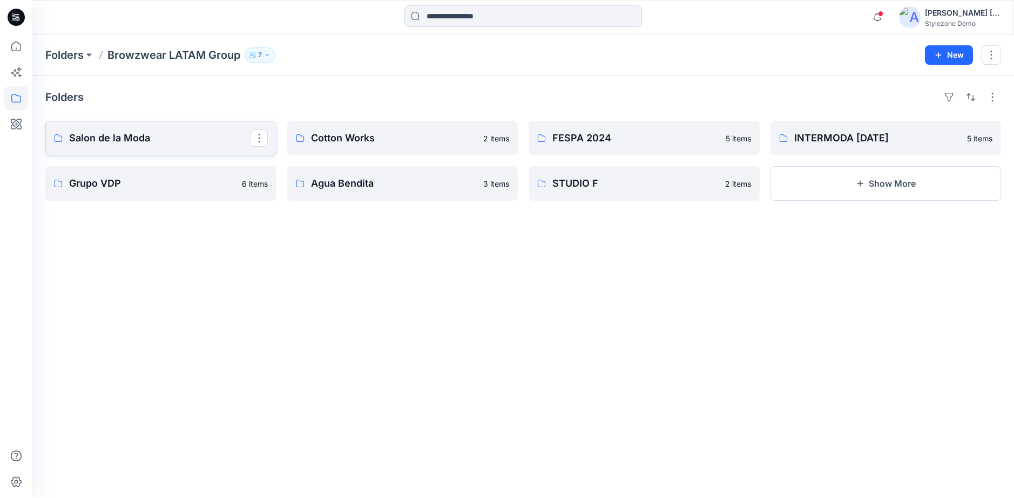
click at [194, 140] on p "Salon de la Moda" at bounding box center [159, 138] width 181 height 15
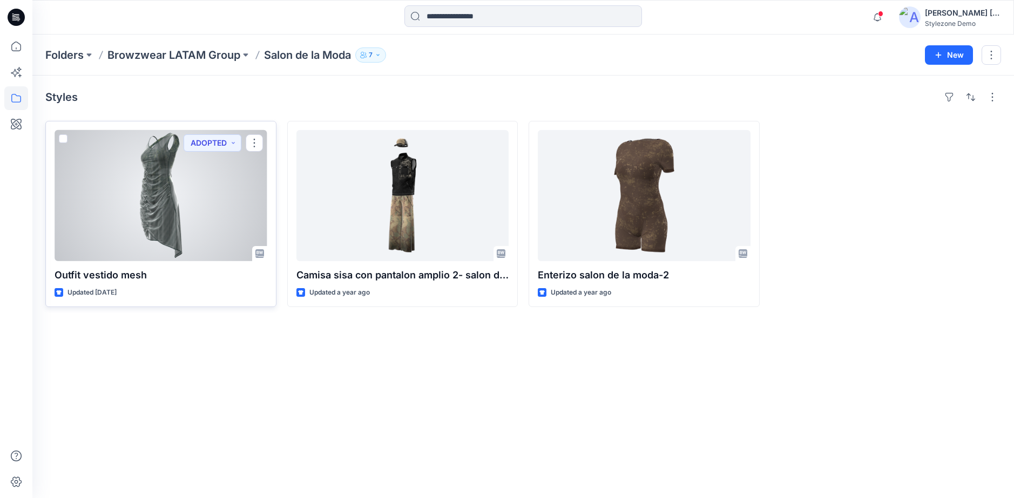
click at [159, 240] on div at bounding box center [161, 195] width 213 height 131
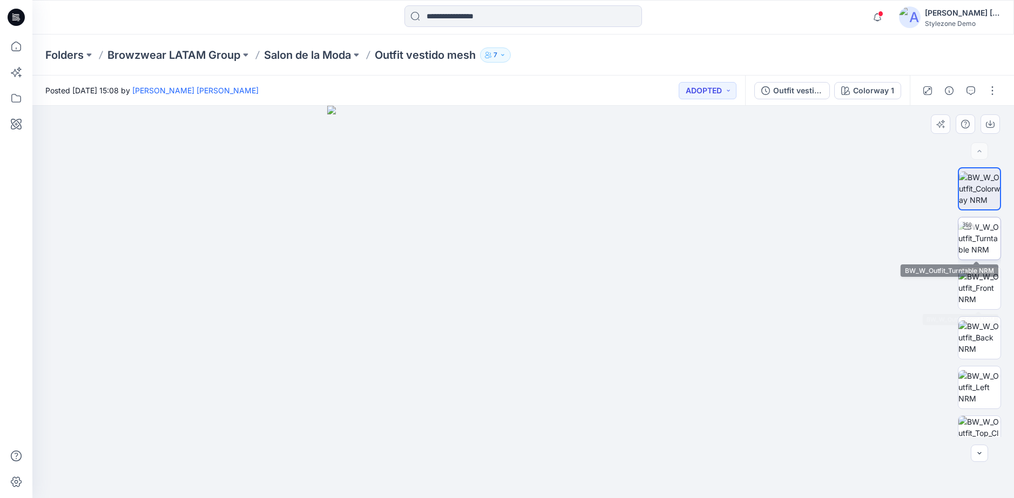
click at [983, 247] on img at bounding box center [980, 238] width 42 height 34
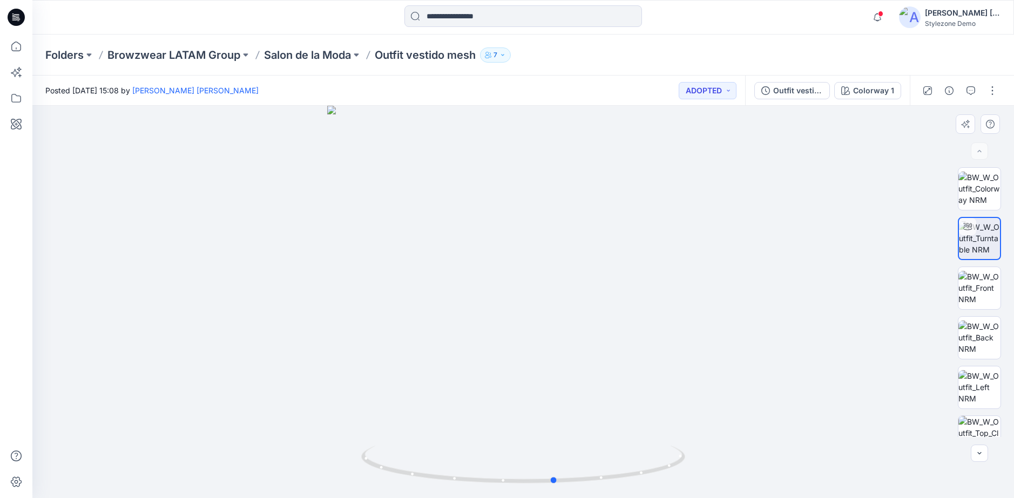
drag, startPoint x: 599, startPoint y: 477, endPoint x: 339, endPoint y: 458, distance: 261.0
click at [306, 462] on div at bounding box center [523, 302] width 982 height 393
click at [972, 296] on img at bounding box center [980, 288] width 42 height 34
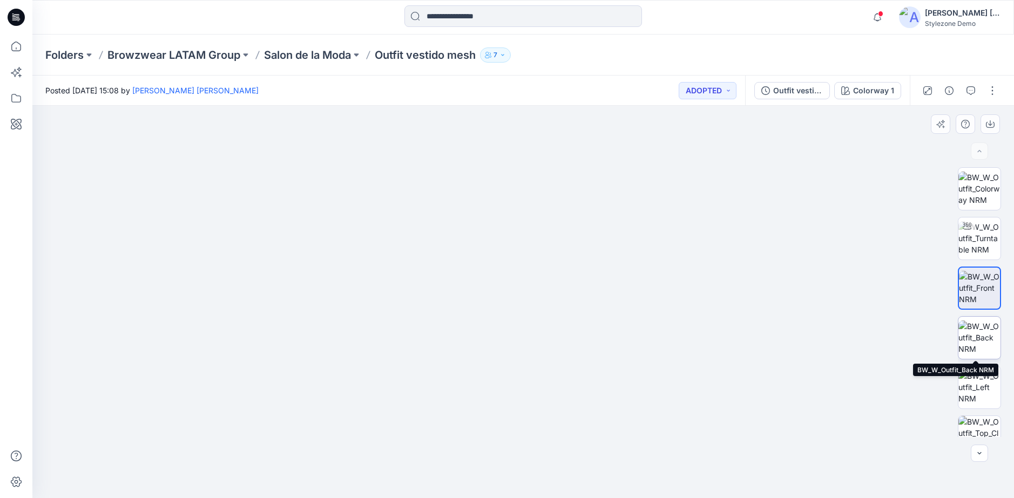
click at [983, 322] on img at bounding box center [980, 338] width 42 height 34
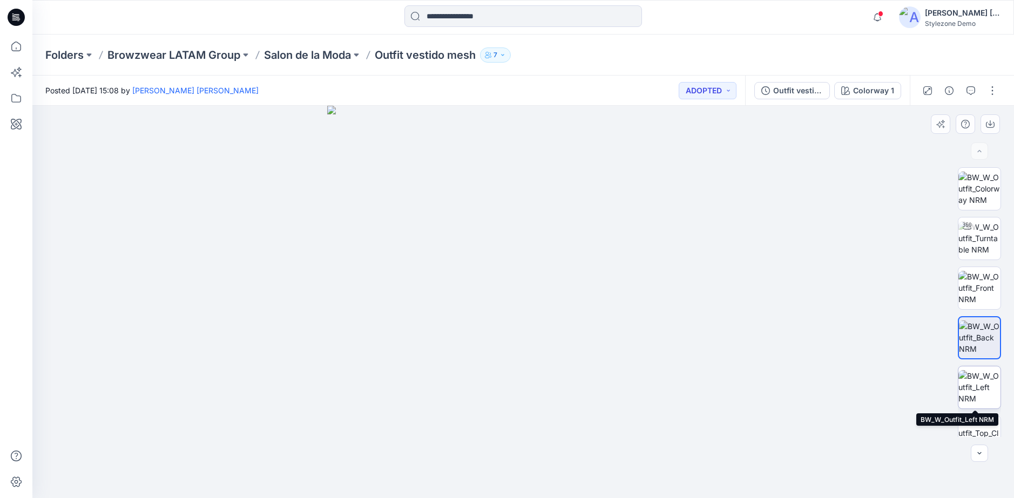
click at [982, 377] on img at bounding box center [980, 387] width 42 height 34
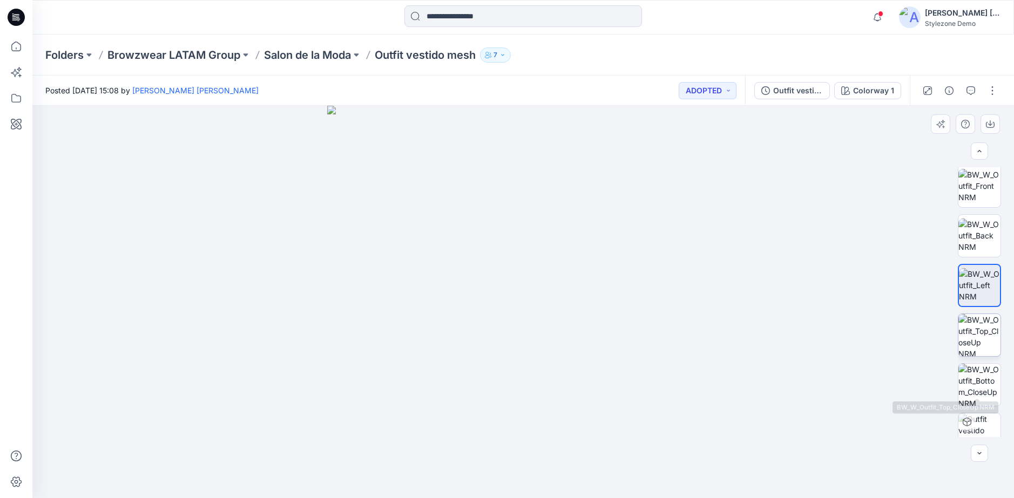
scroll to position [108, 0]
click at [973, 336] on img at bounding box center [980, 329] width 42 height 42
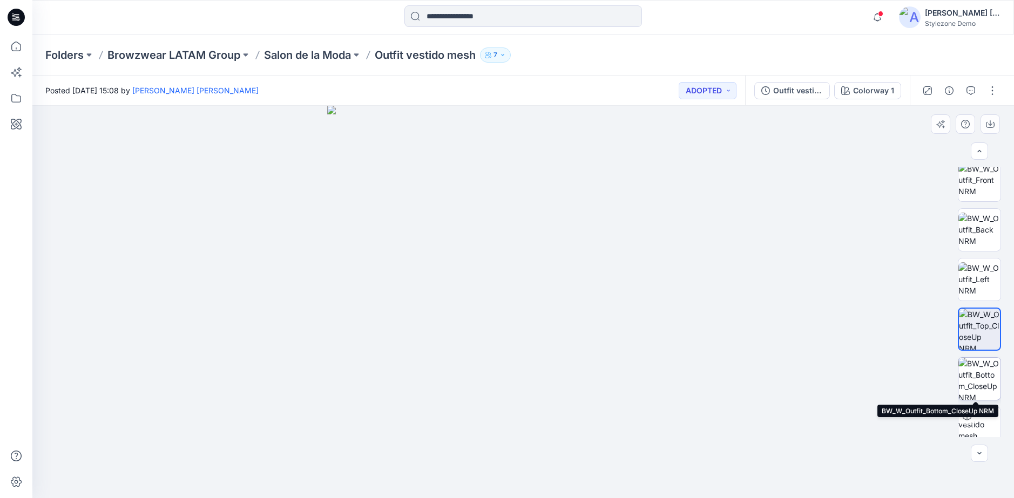
click at [973, 380] on img at bounding box center [980, 379] width 42 height 42
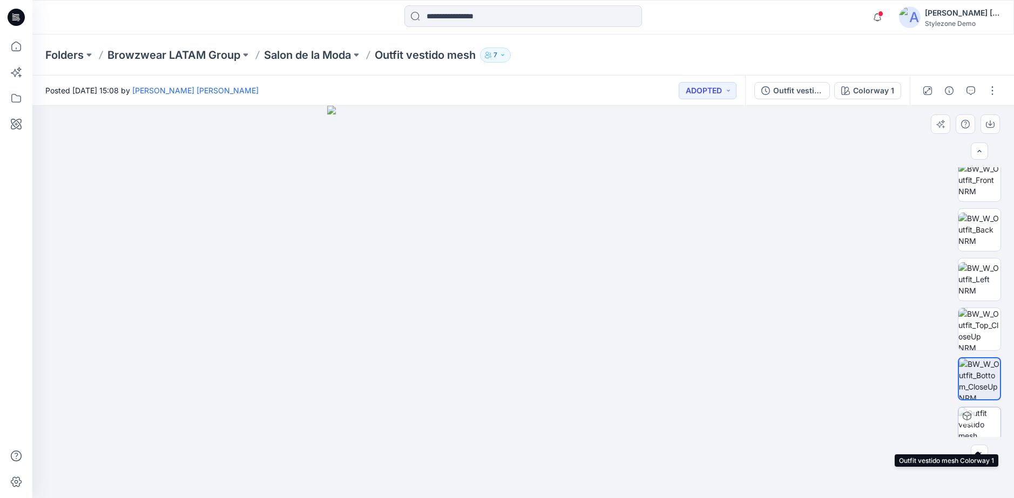
click at [975, 417] on img at bounding box center [980, 429] width 42 height 42
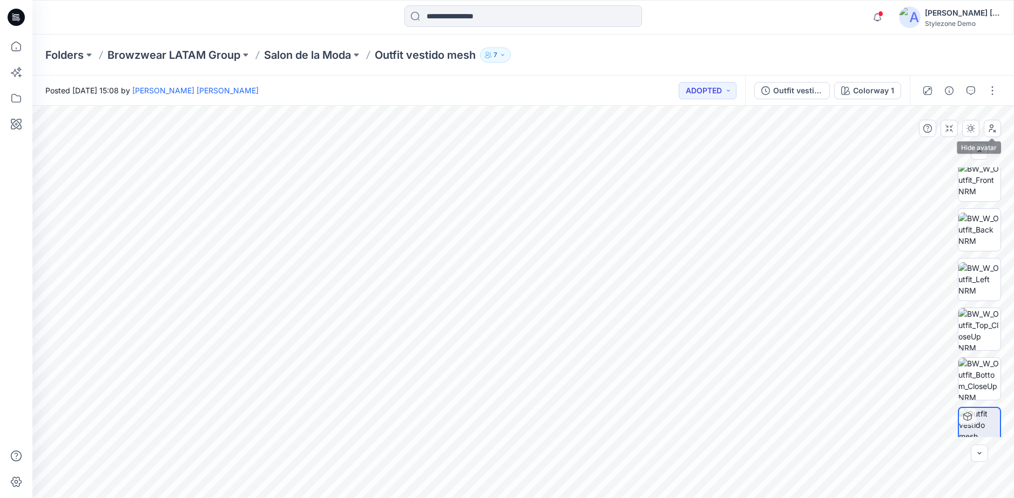
drag, startPoint x: 996, startPoint y: 125, endPoint x: 983, endPoint y: 134, distance: 15.8
click at [996, 126] on icon "button" at bounding box center [992, 128] width 9 height 9
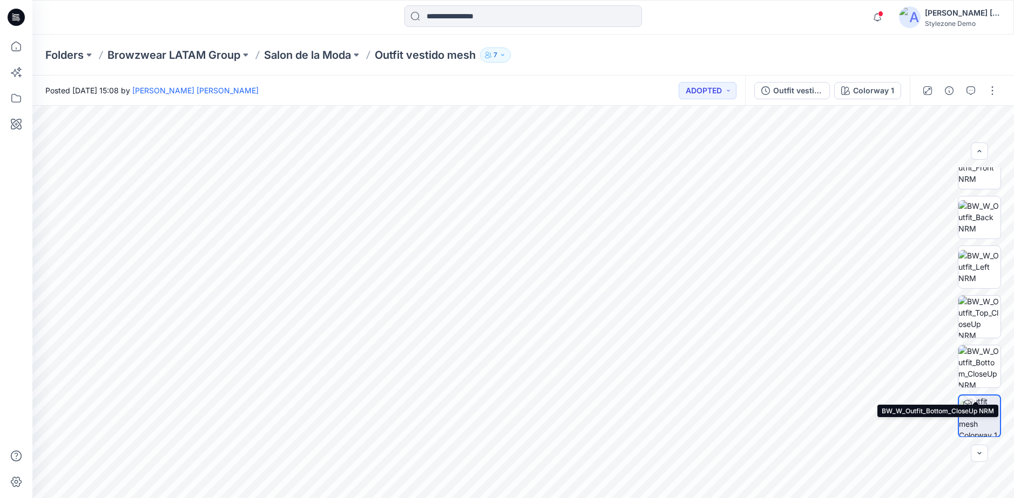
scroll to position [121, 0]
click at [338, 54] on p "Salon de la Moda" at bounding box center [307, 55] width 87 height 15
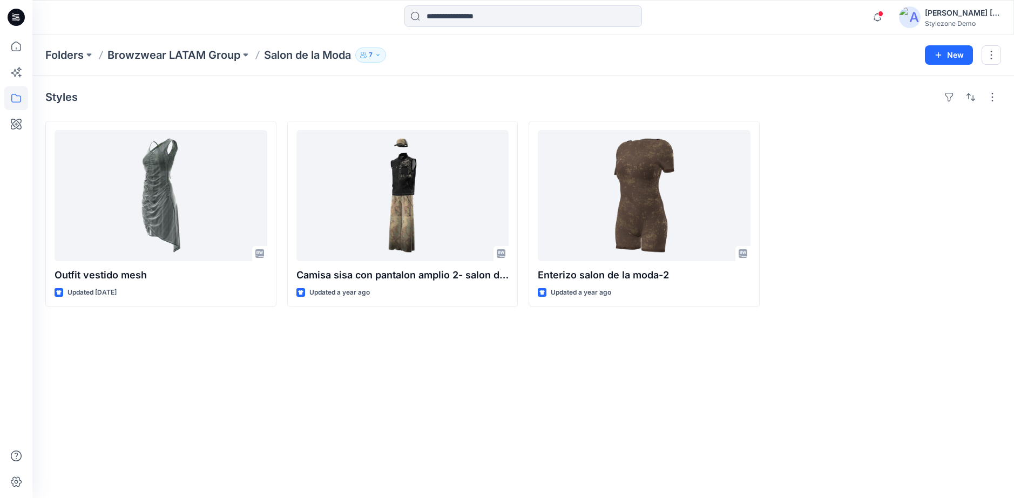
click at [206, 52] on p "Browzwear LATAM Group" at bounding box center [173, 55] width 133 height 15
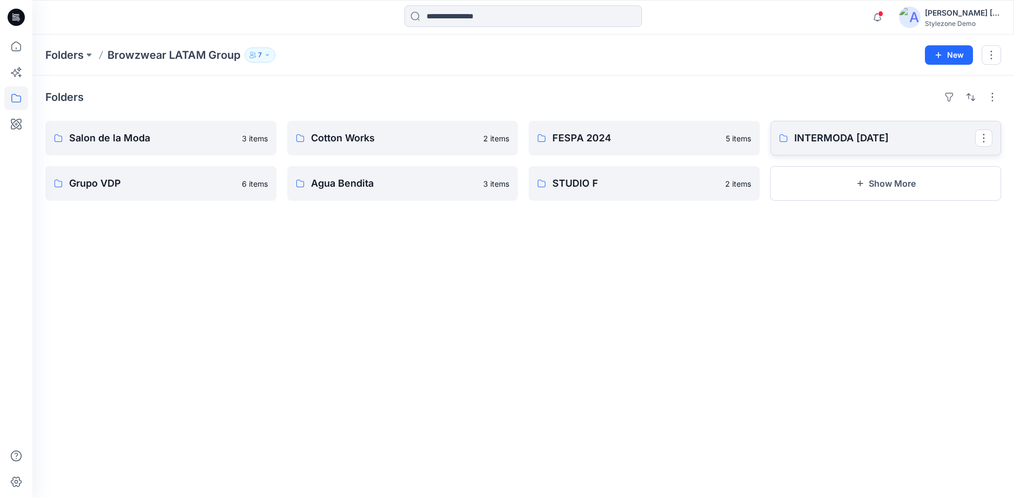
click at [837, 146] on link "INTERMODA [DATE]" at bounding box center [886, 138] width 231 height 35
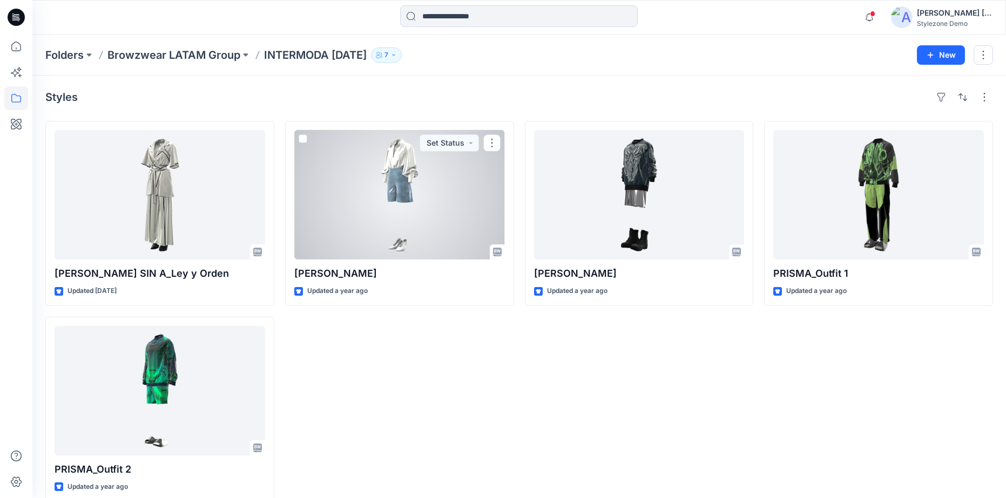
click at [432, 226] on div at bounding box center [399, 195] width 211 height 130
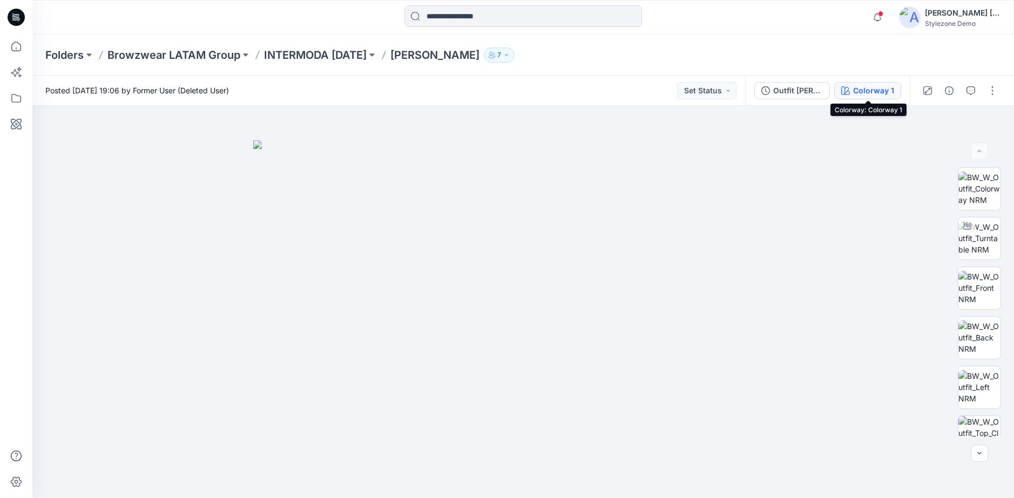
click at [853, 91] on button "Colorway 1" at bounding box center [867, 90] width 67 height 17
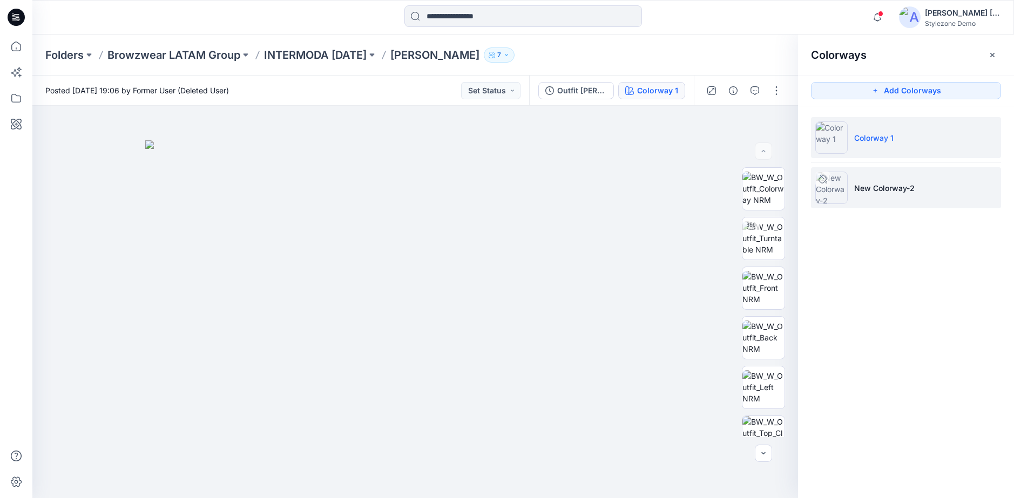
click at [985, 198] on li "New Colorway-2" at bounding box center [906, 187] width 190 height 41
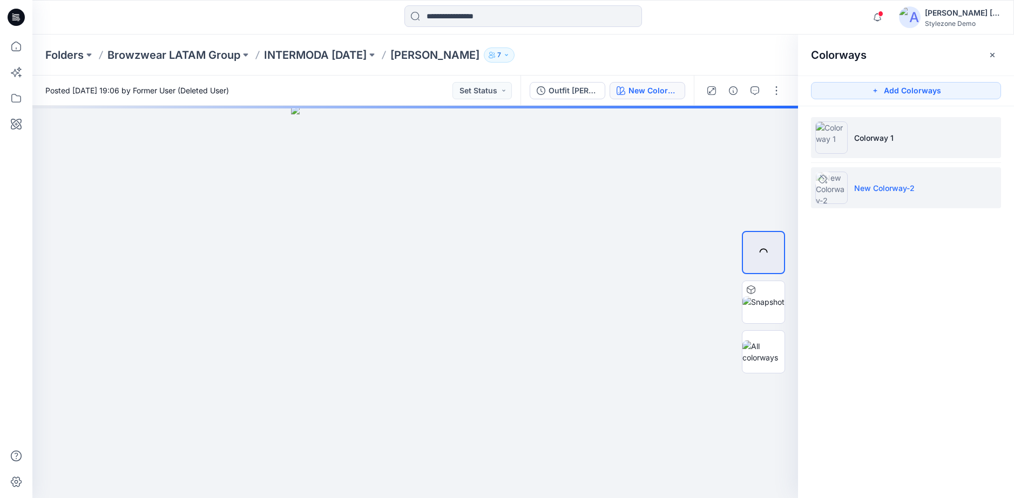
click at [872, 143] on p "Colorway 1" at bounding box center [873, 137] width 39 height 11
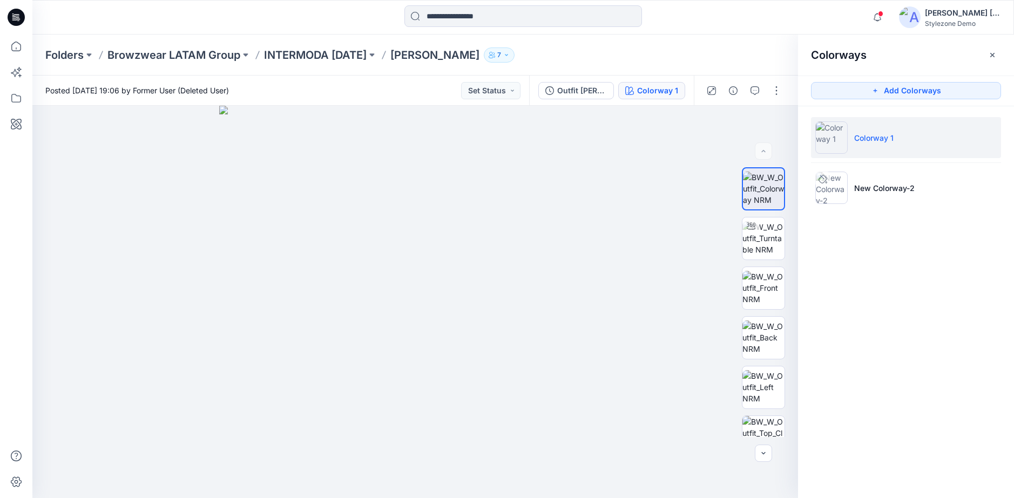
drag, startPoint x: 825, startPoint y: 181, endPoint x: 916, endPoint y: 223, distance: 100.8
click at [916, 223] on div "Colorway 1 New Colorway-2" at bounding box center [906, 167] width 216 height 122
click at [625, 246] on div at bounding box center [415, 302] width 766 height 393
click at [772, 241] on img at bounding box center [764, 238] width 42 height 34
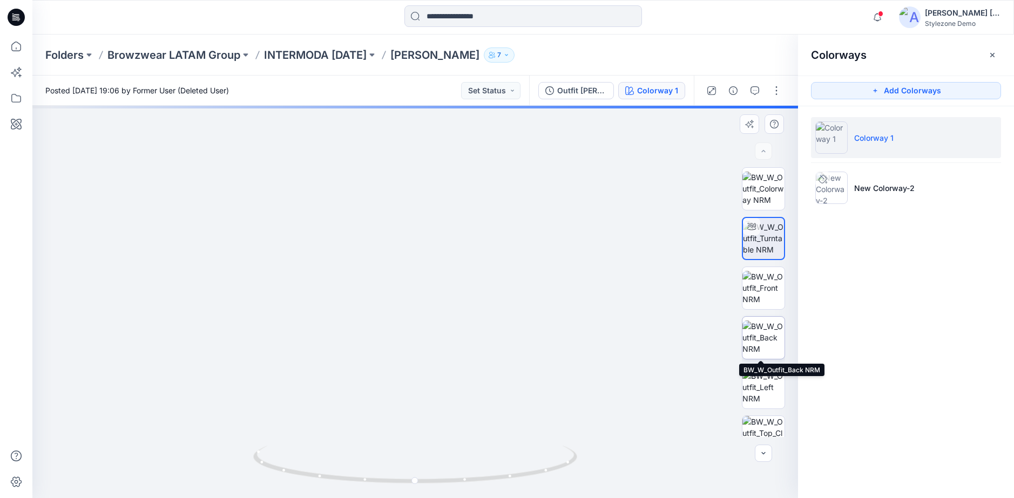
click at [770, 335] on img at bounding box center [764, 338] width 42 height 34
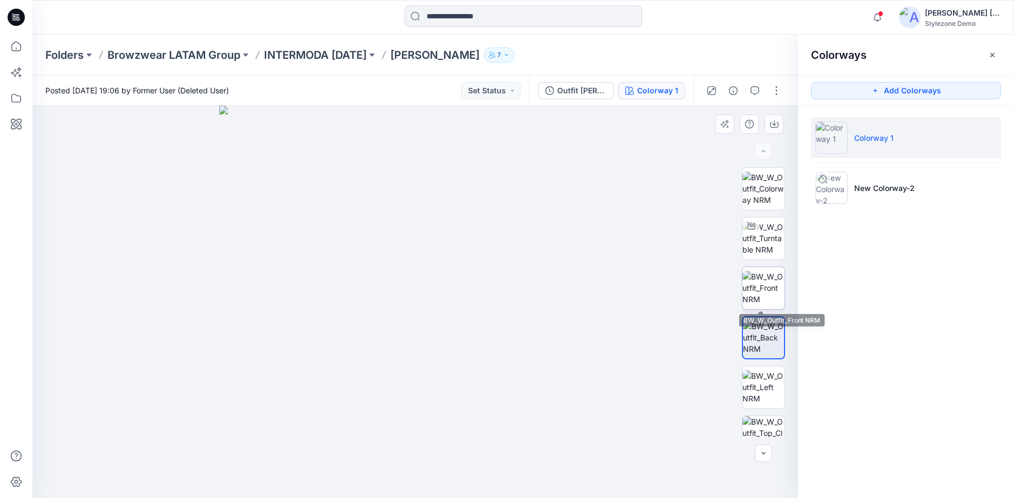
click at [760, 303] on img at bounding box center [764, 288] width 42 height 34
click at [990, 62] on button "button" at bounding box center [992, 54] width 17 height 17
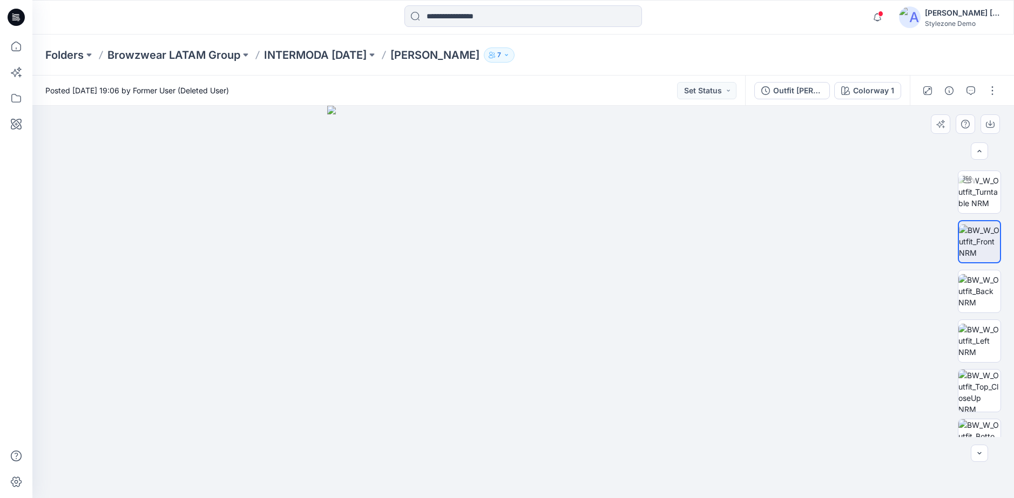
scroll to position [171, 0]
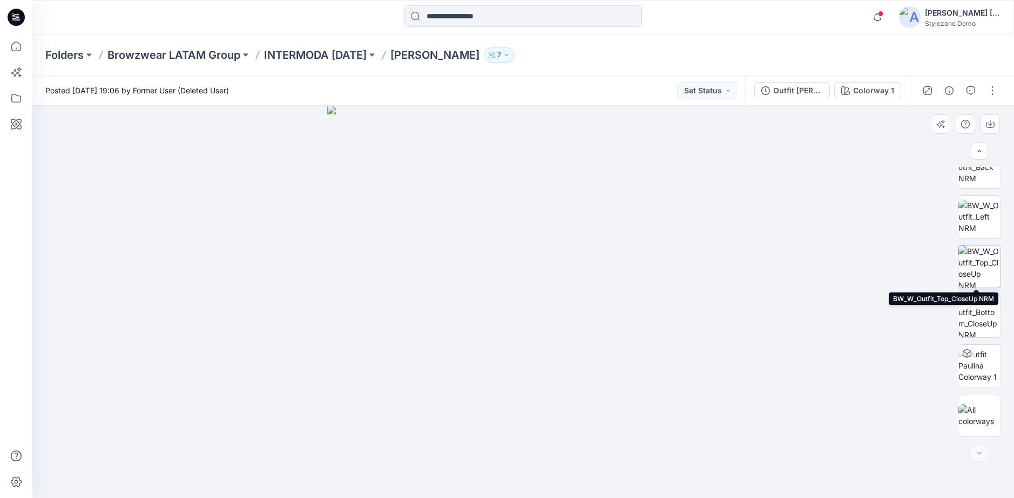
click at [982, 278] on img at bounding box center [980, 267] width 42 height 42
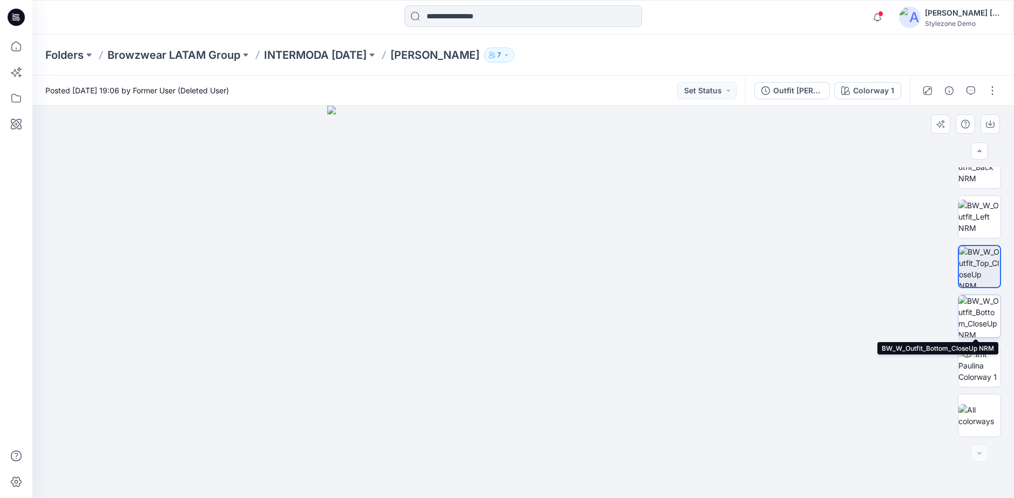
click at [980, 312] on img at bounding box center [980, 316] width 42 height 42
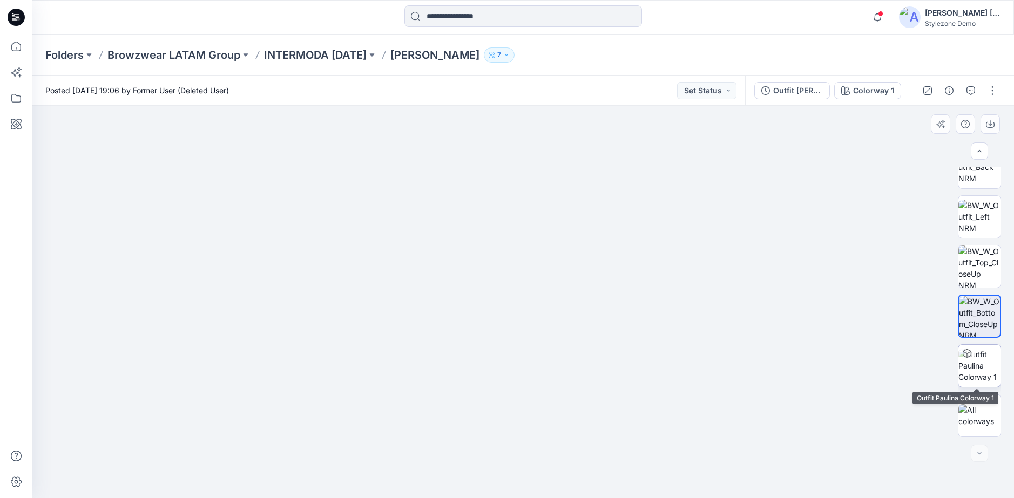
click at [992, 366] on img at bounding box center [980, 366] width 42 height 34
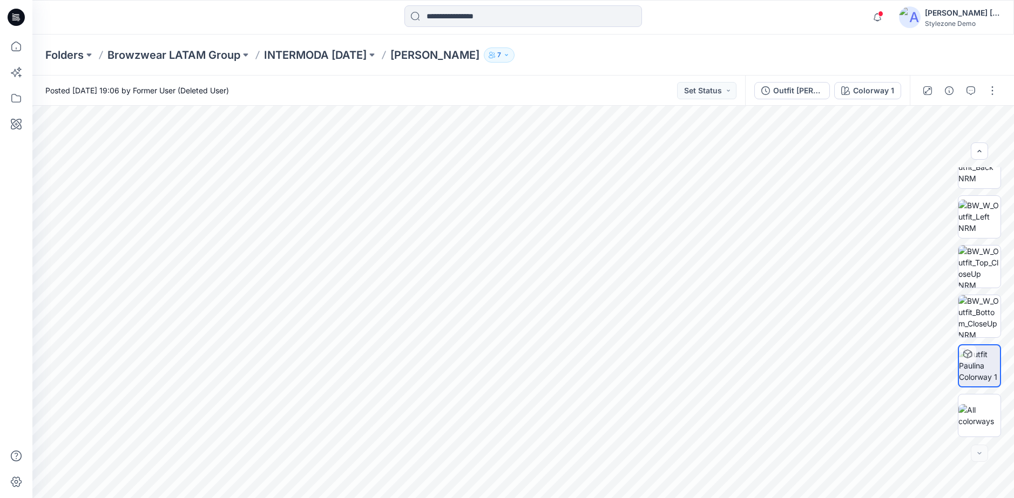
click at [902, 93] on div "Outfit Paulina Colorway 1" at bounding box center [827, 91] width 165 height 30
click at [328, 62] on p "INTERMODA [DATE]" at bounding box center [315, 55] width 103 height 15
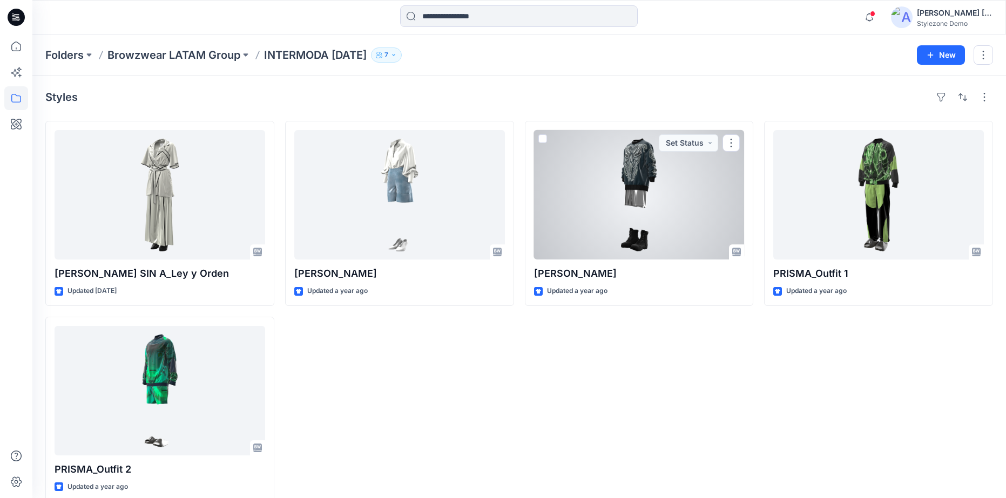
click at [668, 203] on div at bounding box center [639, 195] width 211 height 130
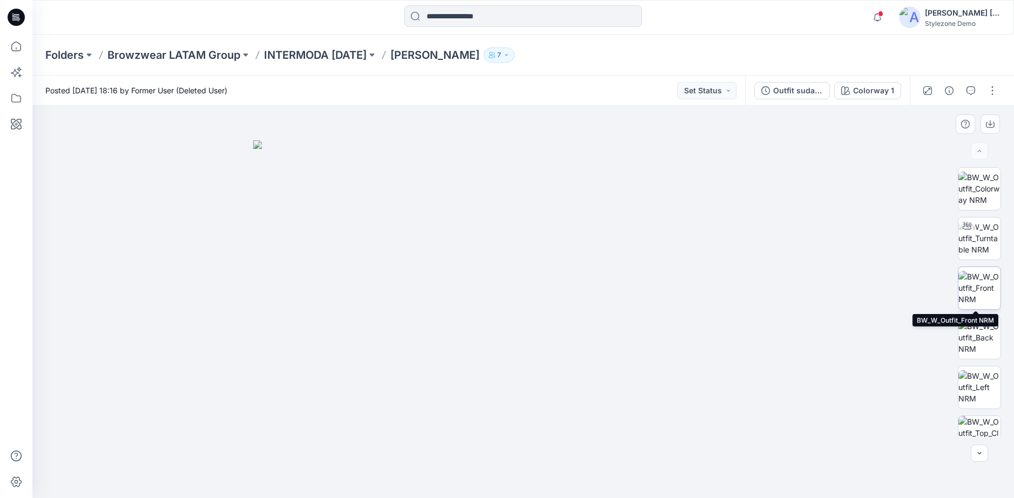
click at [988, 289] on img at bounding box center [980, 288] width 42 height 34
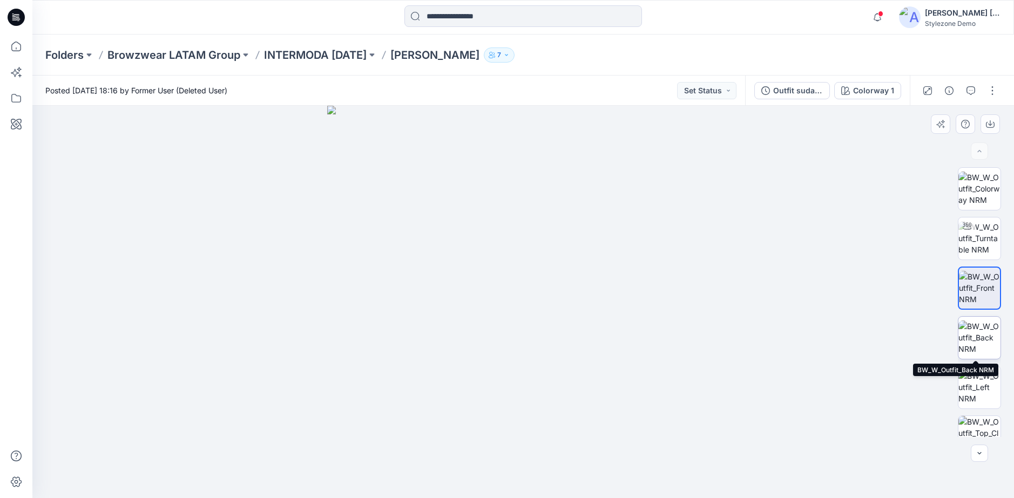
click at [989, 348] on img at bounding box center [980, 338] width 42 height 34
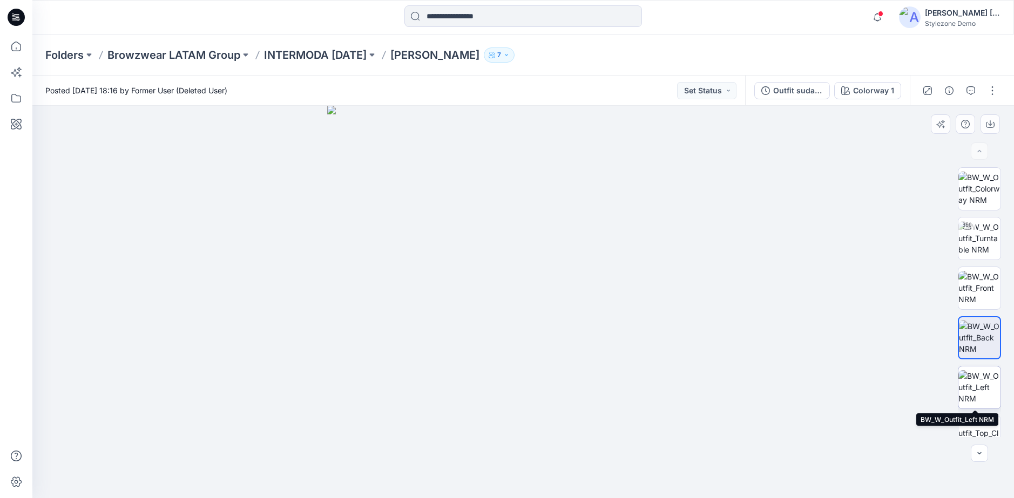
click at [979, 386] on img at bounding box center [980, 387] width 42 height 34
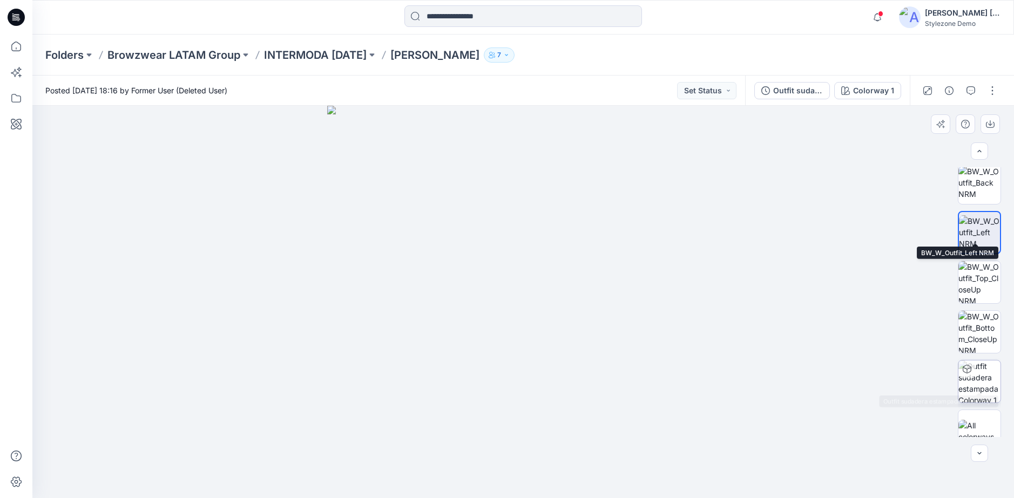
scroll to position [171, 0]
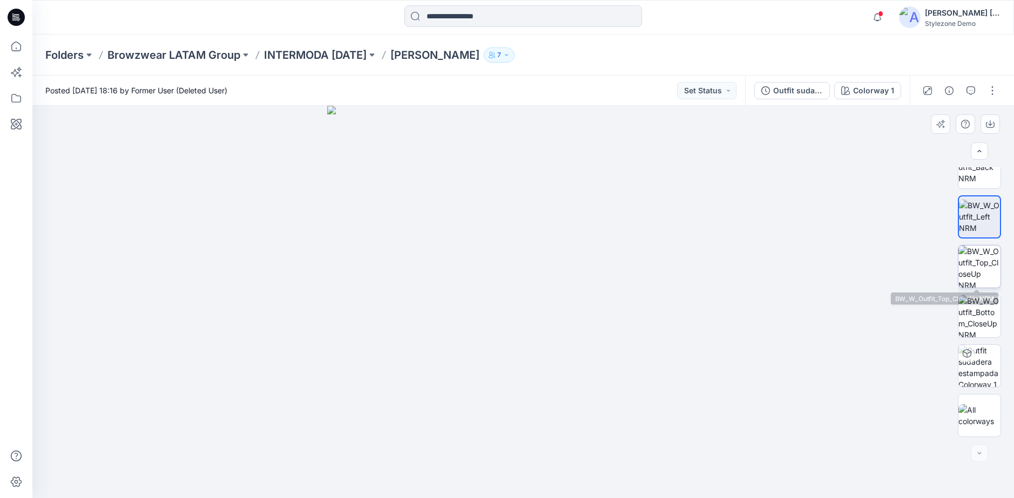
click at [984, 280] on img at bounding box center [980, 267] width 42 height 42
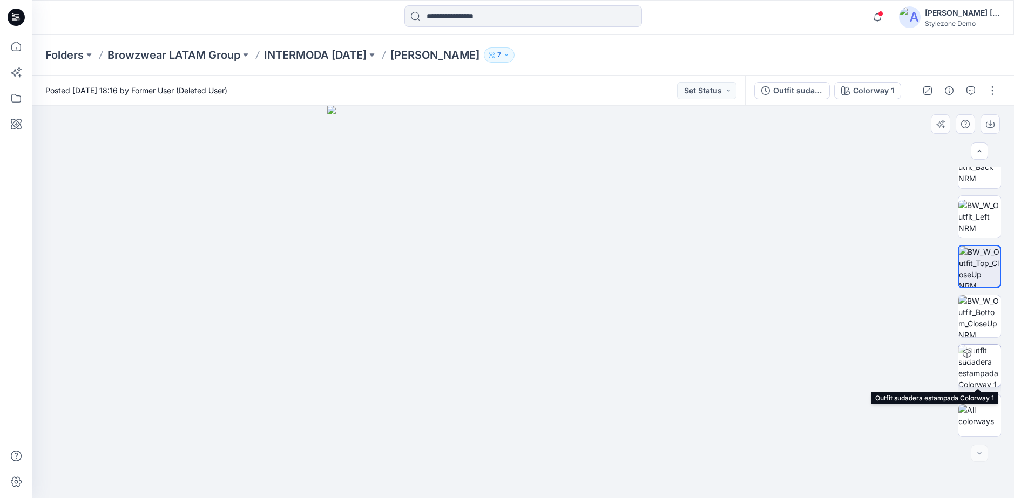
click at [976, 366] on img at bounding box center [980, 366] width 42 height 42
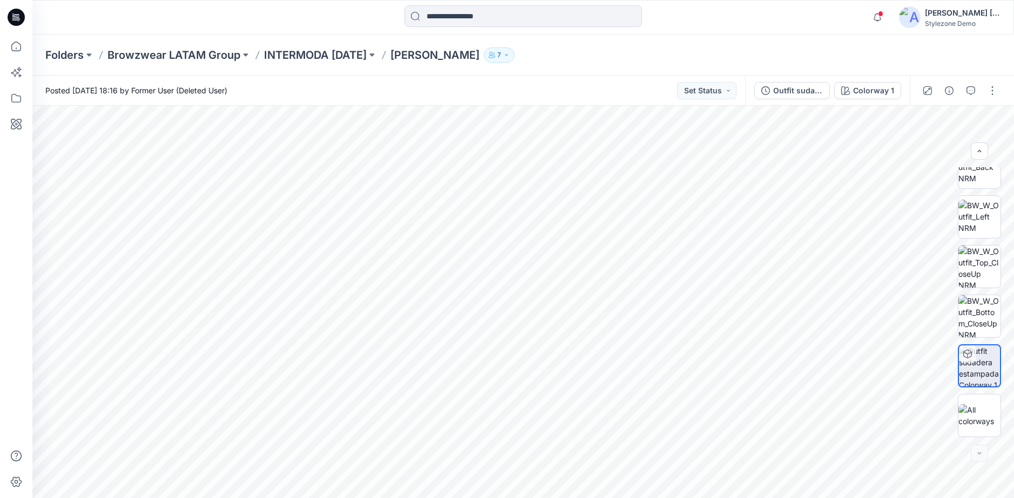
click at [284, 65] on div "Folders Browzwear LATAM Group INTERMODA [DATE] [PERSON_NAME] Estampada 7" at bounding box center [523, 55] width 982 height 41
click at [820, 90] on div "Outfit sudadera estampada" at bounding box center [798, 91] width 50 height 12
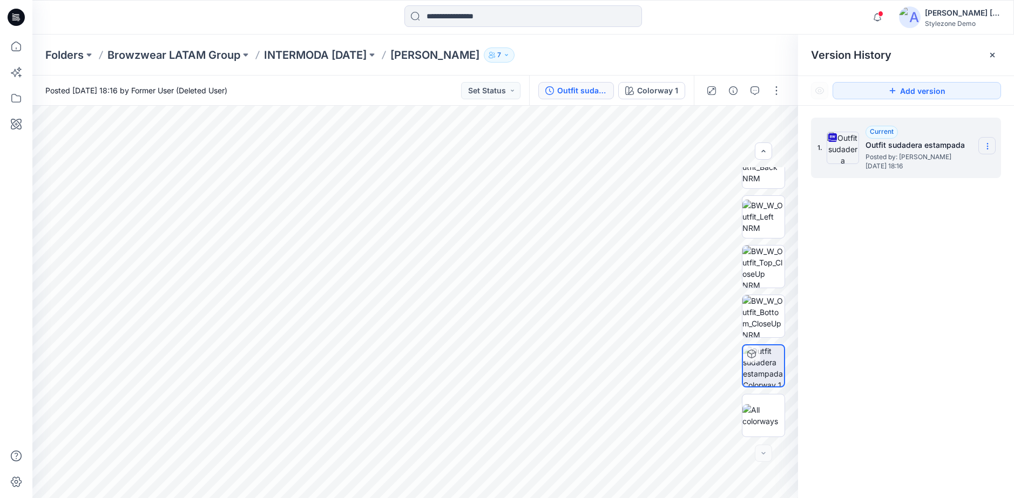
click at [989, 150] on icon at bounding box center [987, 146] width 9 height 9
click at [15, 212] on div at bounding box center [16, 267] width 24 height 464
click at [988, 149] on icon at bounding box center [987, 149] width 1 height 1
click at [916, 207] on span "Rename Version" at bounding box center [916, 210] width 57 height 13
click at [927, 201] on div "**********" at bounding box center [906, 310] width 216 height 408
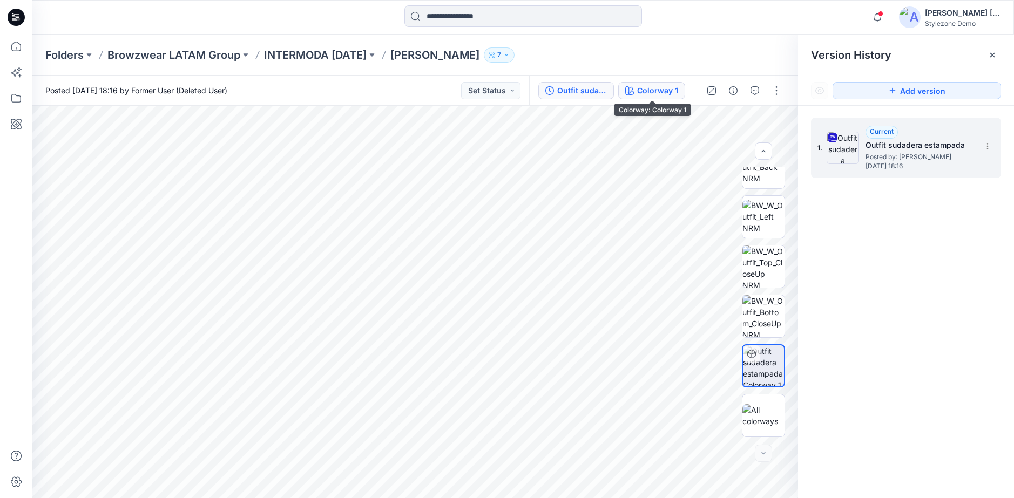
click at [650, 91] on div "Colorway 1" at bounding box center [657, 91] width 41 height 12
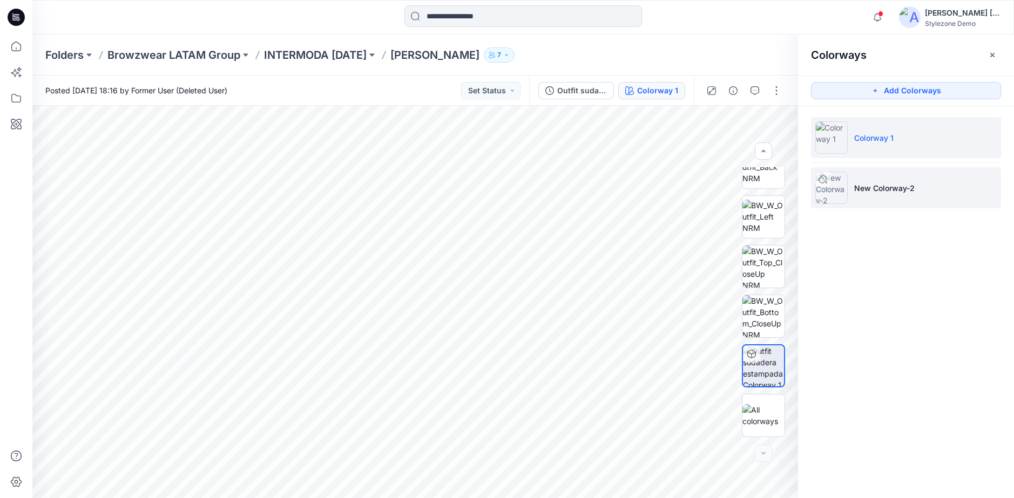
click at [885, 183] on p "New Colorway-2" at bounding box center [884, 188] width 60 height 11
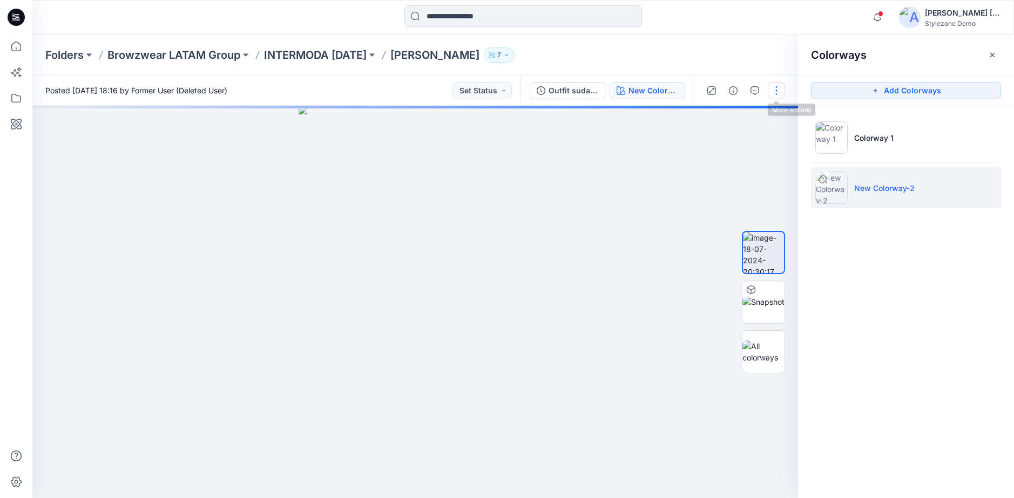
click at [777, 95] on button "button" at bounding box center [776, 90] width 17 height 17
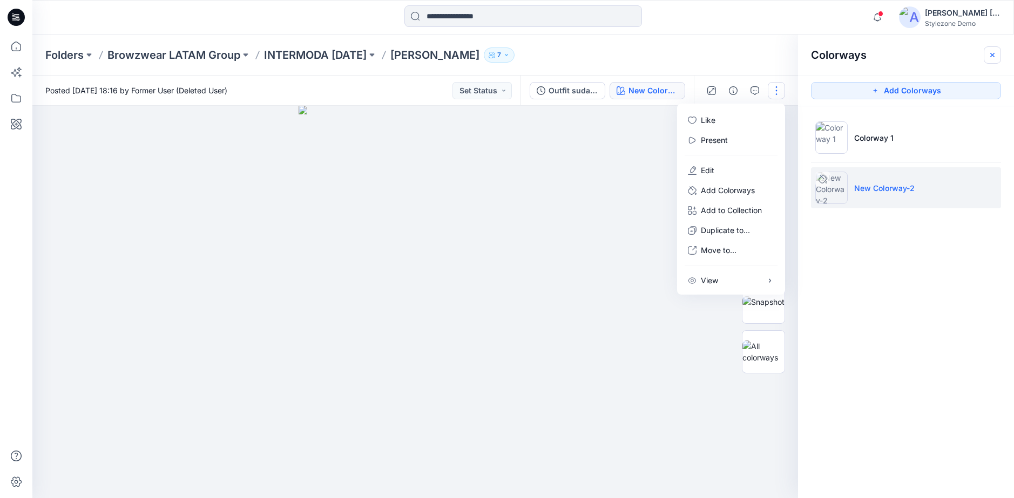
click at [995, 56] on icon "button" at bounding box center [992, 55] width 9 height 9
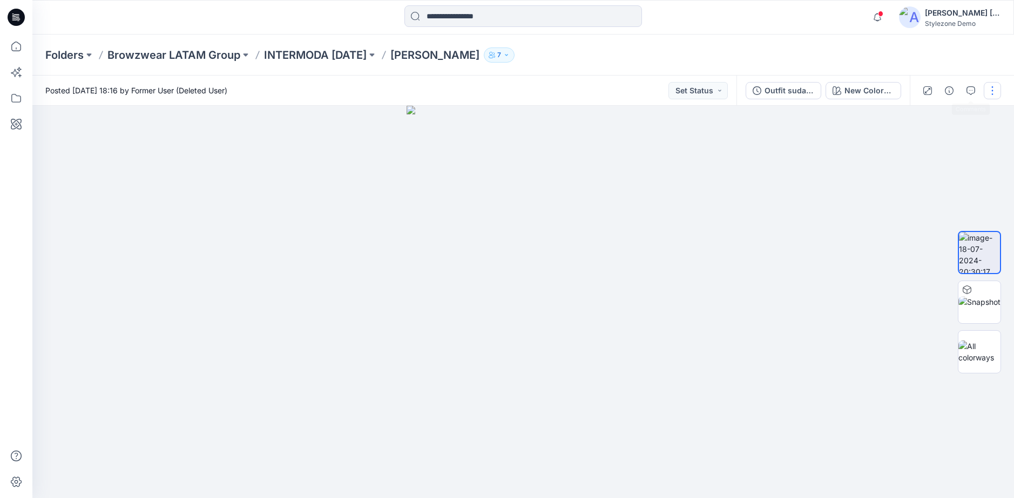
click at [997, 93] on button "button" at bounding box center [992, 90] width 17 height 17
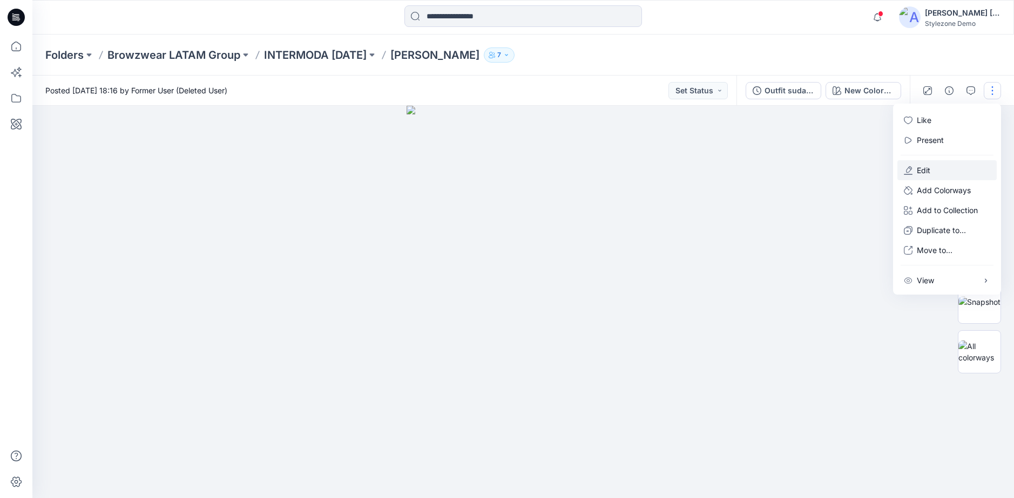
click at [917, 172] on p "Edit" at bounding box center [924, 170] width 14 height 11
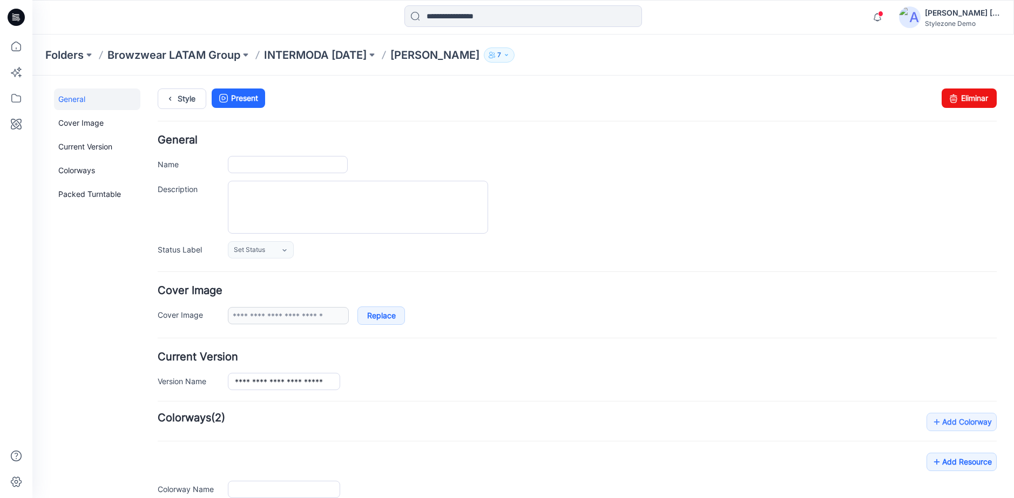
type input "**********"
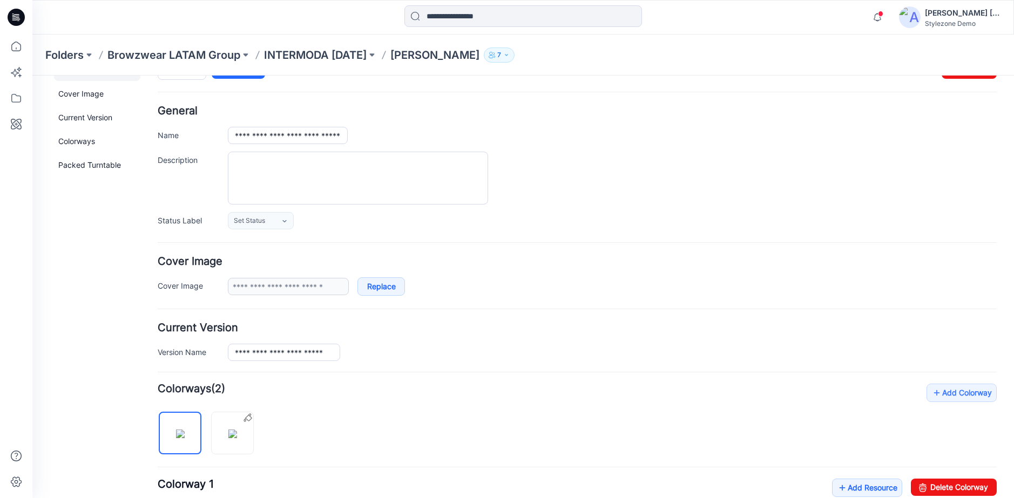
scroll to position [162, 0]
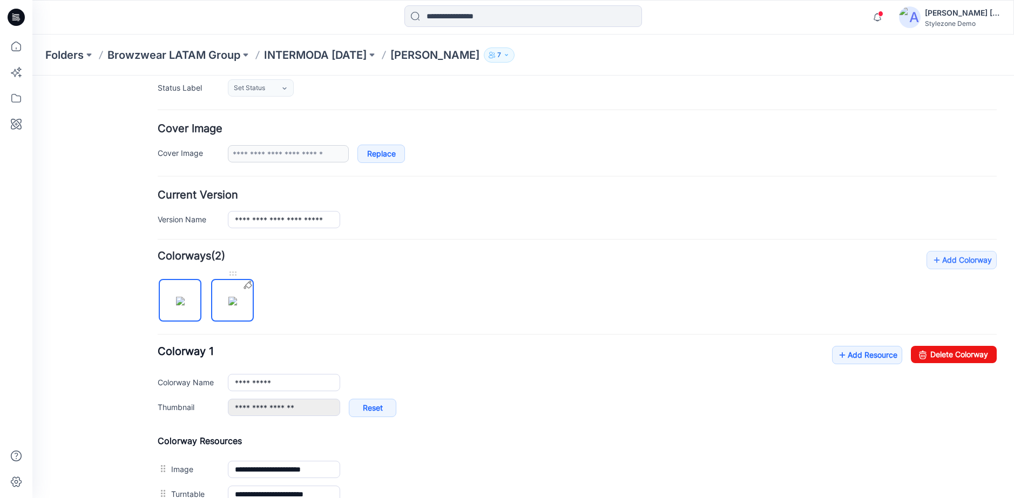
click at [235, 306] on img at bounding box center [232, 301] width 9 height 9
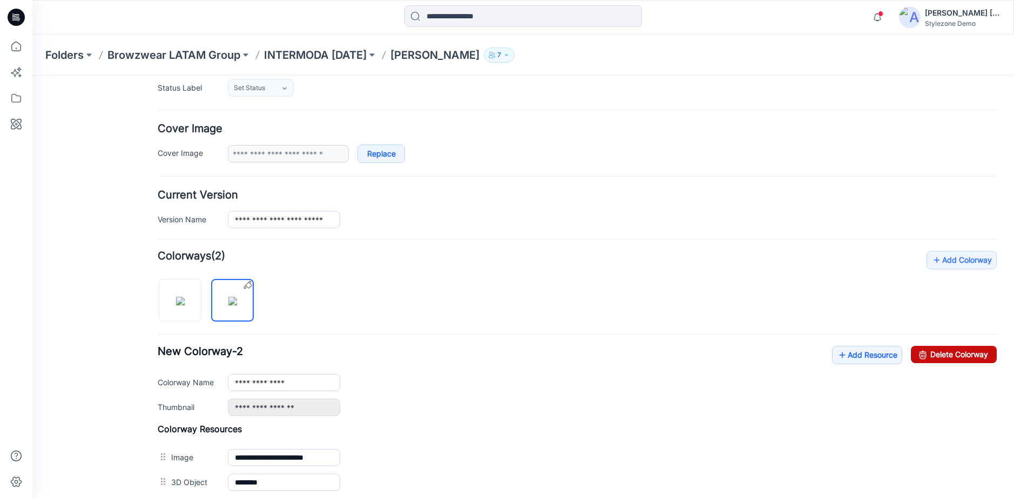
click at [928, 355] on link "Delete Colorway" at bounding box center [954, 354] width 86 height 17
type input "**********"
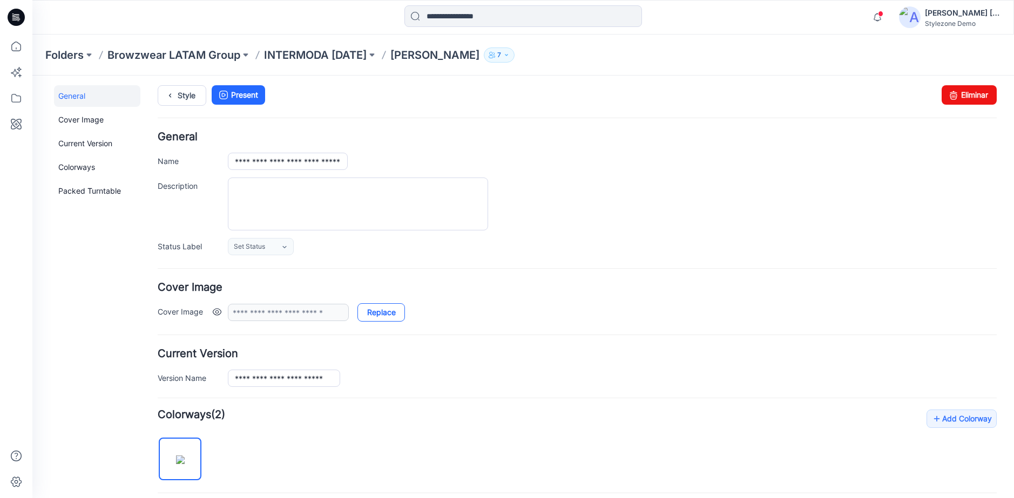
scroll to position [0, 0]
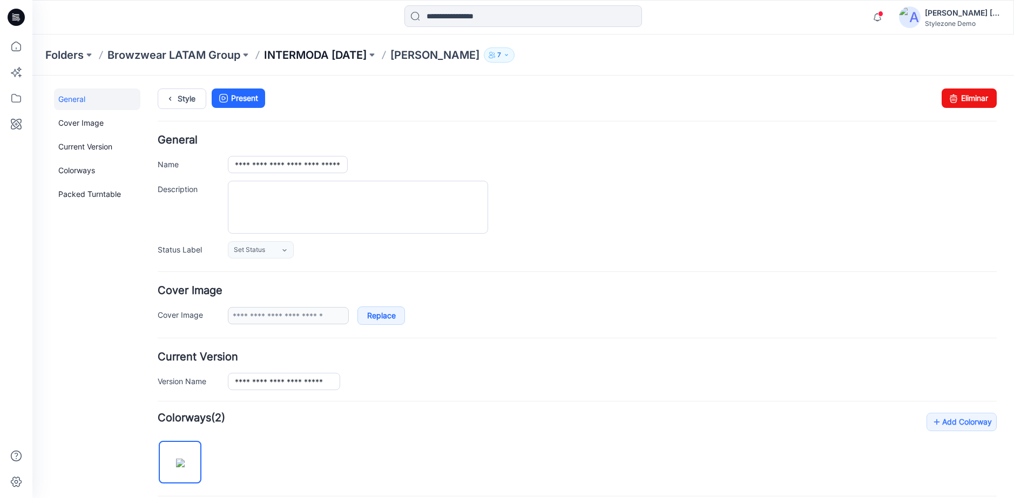
click at [309, 49] on p "INTERMODA [DATE]" at bounding box center [315, 55] width 103 height 15
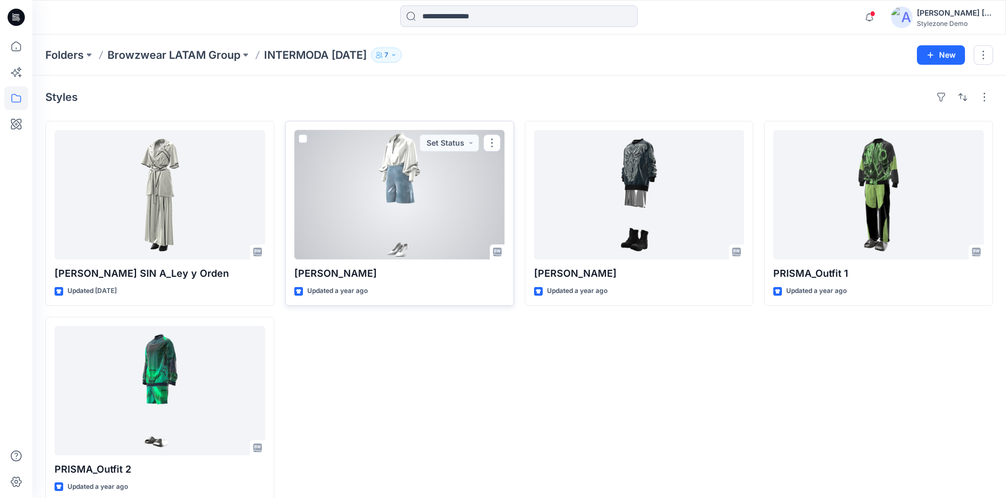
click at [329, 204] on div at bounding box center [399, 195] width 211 height 130
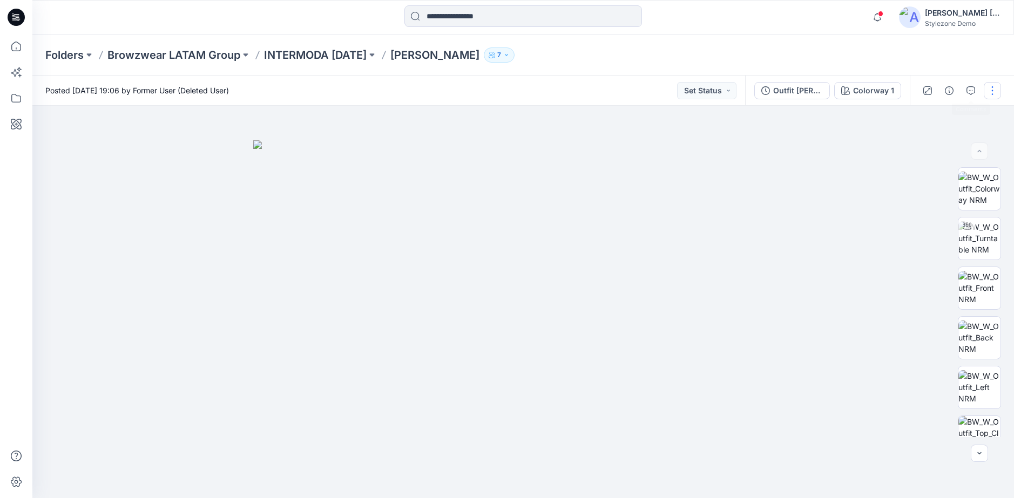
click at [986, 95] on button "button" at bounding box center [992, 90] width 17 height 17
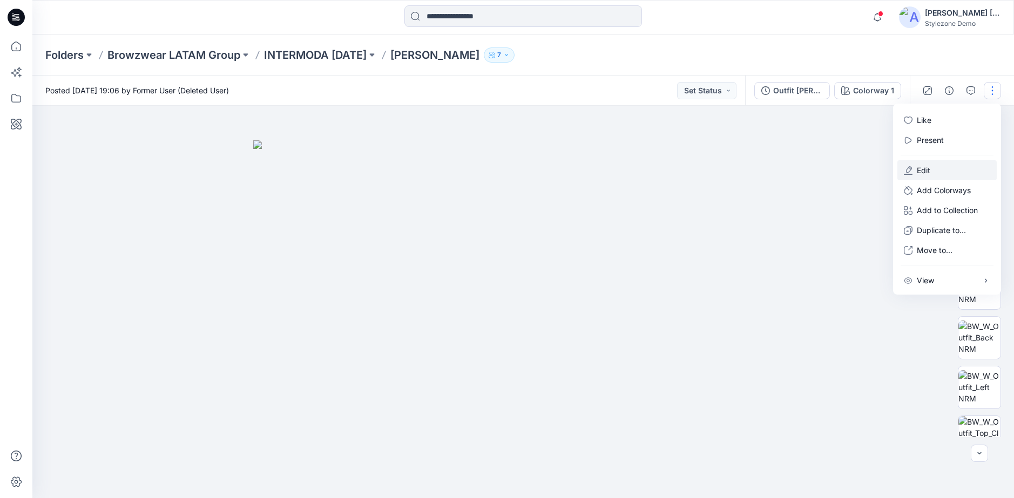
click at [959, 163] on button "Edit" at bounding box center [947, 170] width 99 height 20
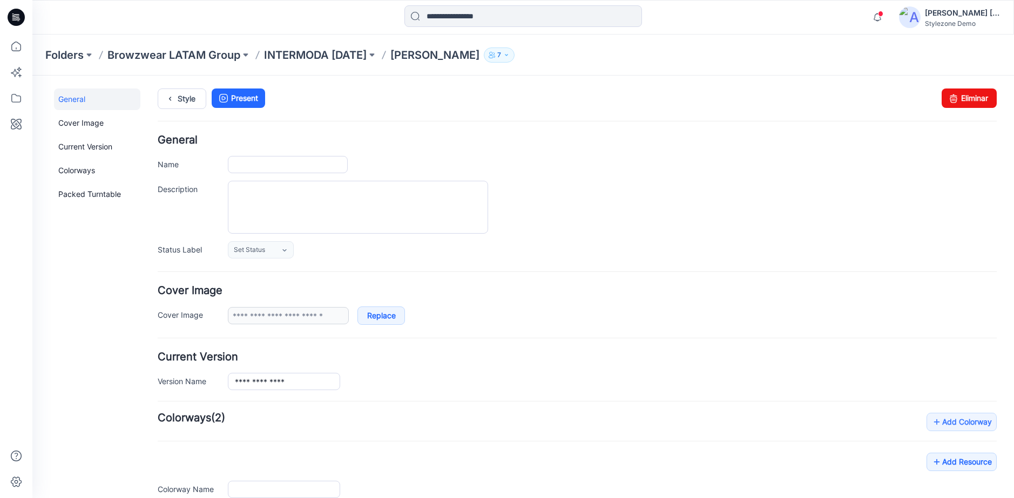
type input "**********"
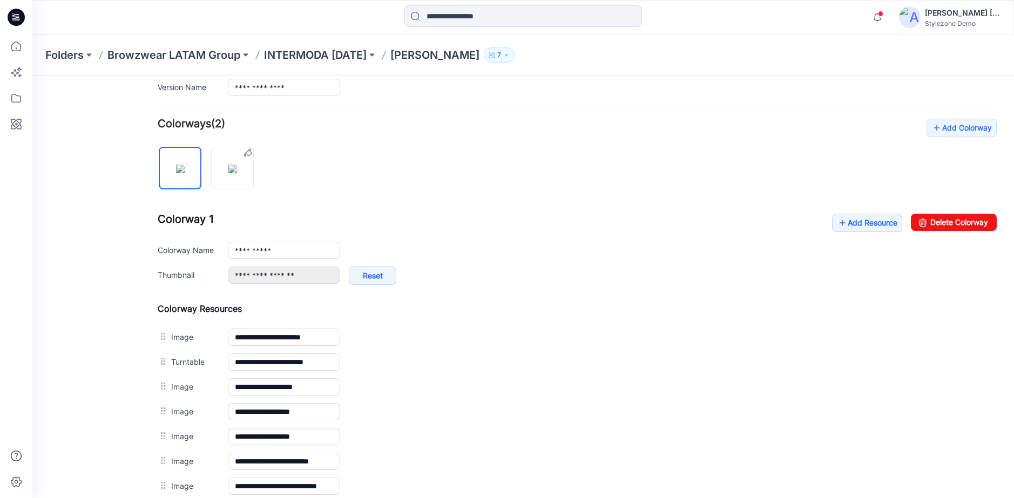
scroll to position [270, 0]
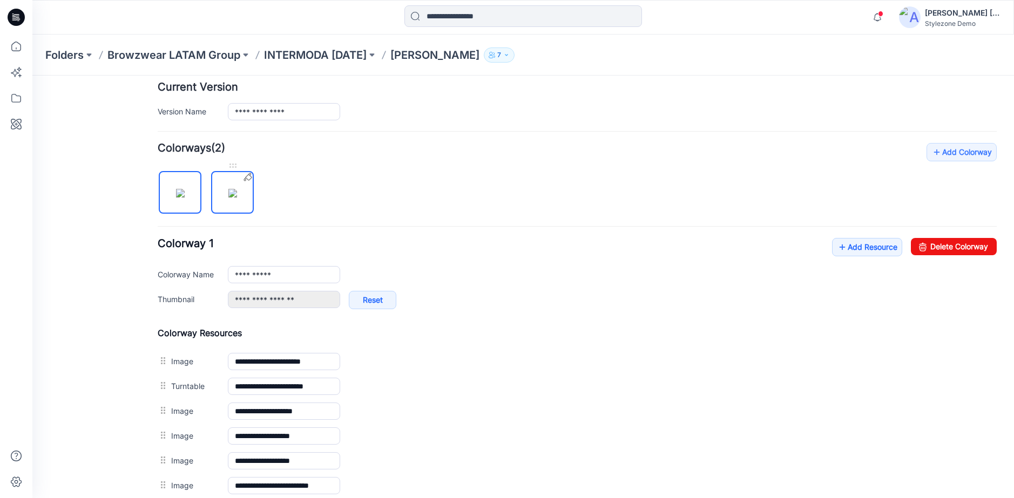
click at [237, 192] on img at bounding box center [232, 193] width 9 height 9
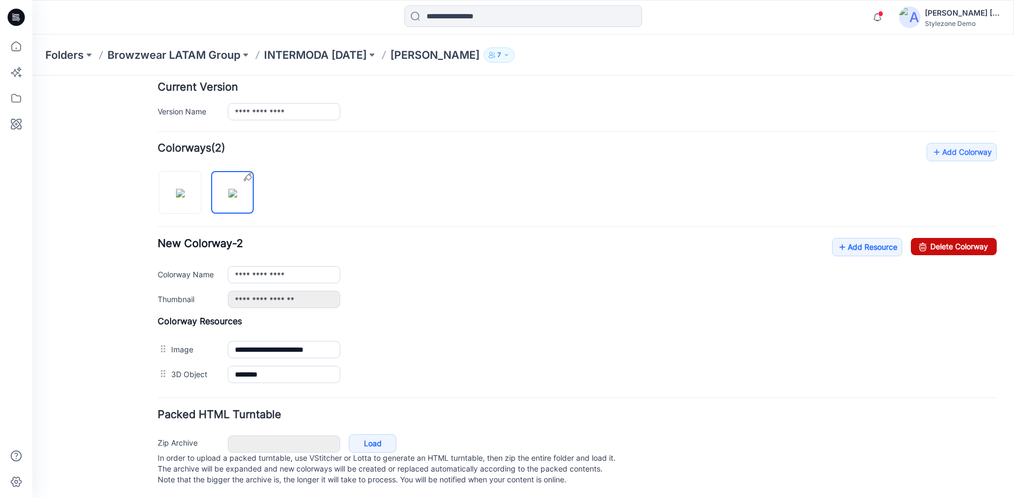
click at [954, 244] on link "Delete Colorway" at bounding box center [954, 246] width 86 height 17
type input "**********"
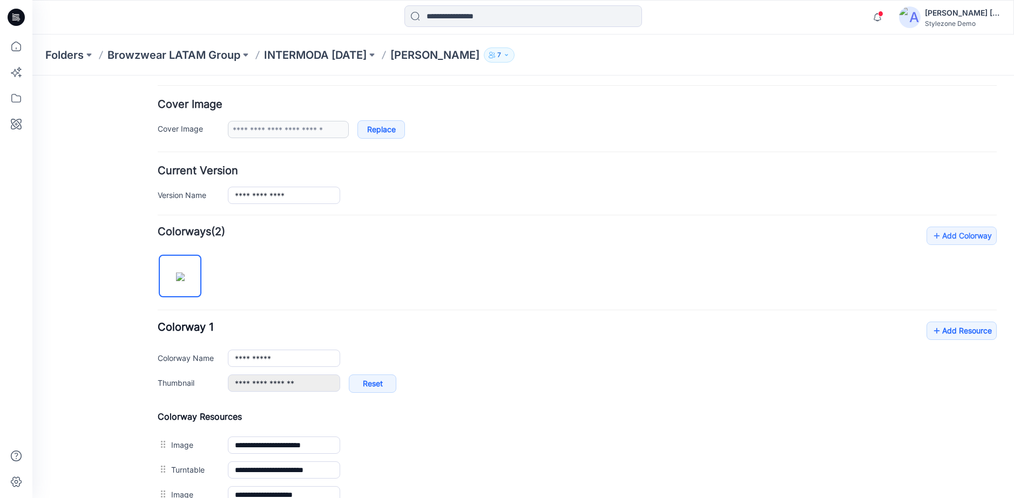
scroll to position [0, 0]
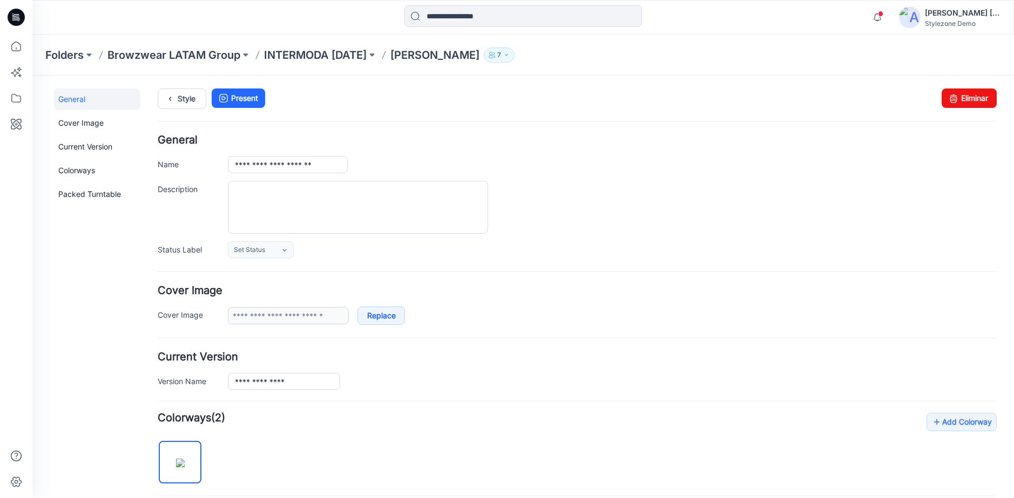
click at [335, 44] on div "Folders Browzwear LATAM Group INTERMODA JUL 24 PAULINA LUNA_Mezclilla 7" at bounding box center [523, 55] width 982 height 41
click at [337, 57] on p "INTERMODA [DATE]" at bounding box center [315, 55] width 103 height 15
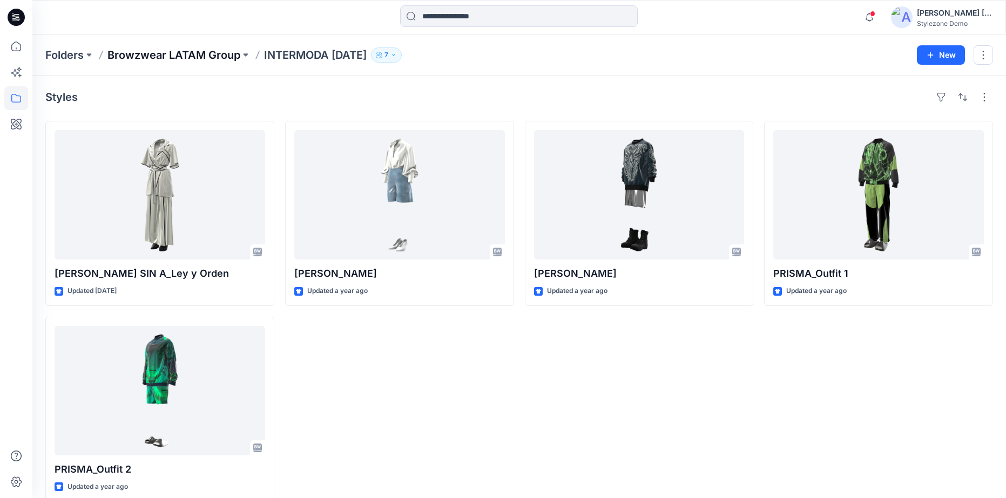
click at [218, 57] on p "Browzwear LATAM Group" at bounding box center [173, 55] width 133 height 15
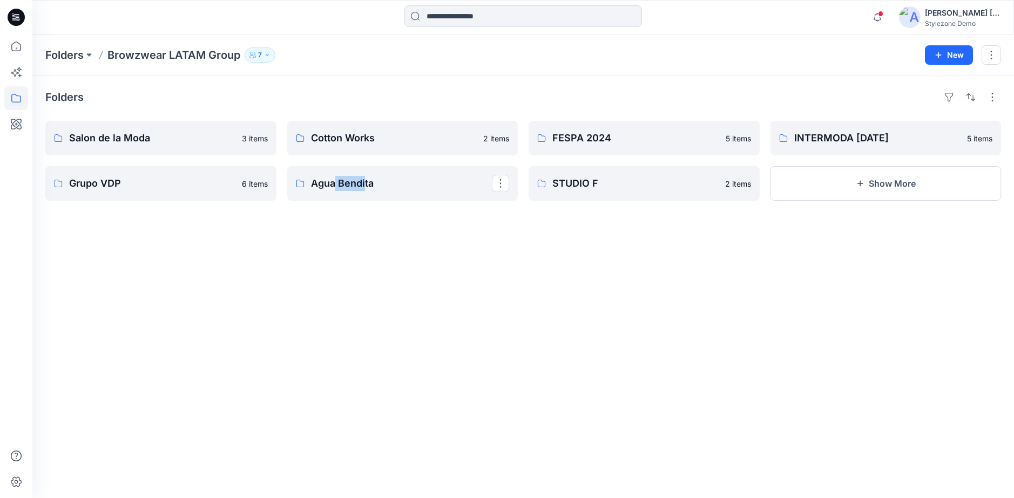
drag, startPoint x: 336, startPoint y: 192, endPoint x: 364, endPoint y: 206, distance: 31.4
drag, startPoint x: 371, startPoint y: 235, endPoint x: 355, endPoint y: 234, distance: 15.7
click at [370, 236] on div "Folders Salon de la Moda 3 items Grupo VDP 6 items Cotton Works 2 items Agua Be…" at bounding box center [523, 287] width 982 height 423
click at [196, 171] on link "Grupo VDP" at bounding box center [160, 183] width 231 height 35
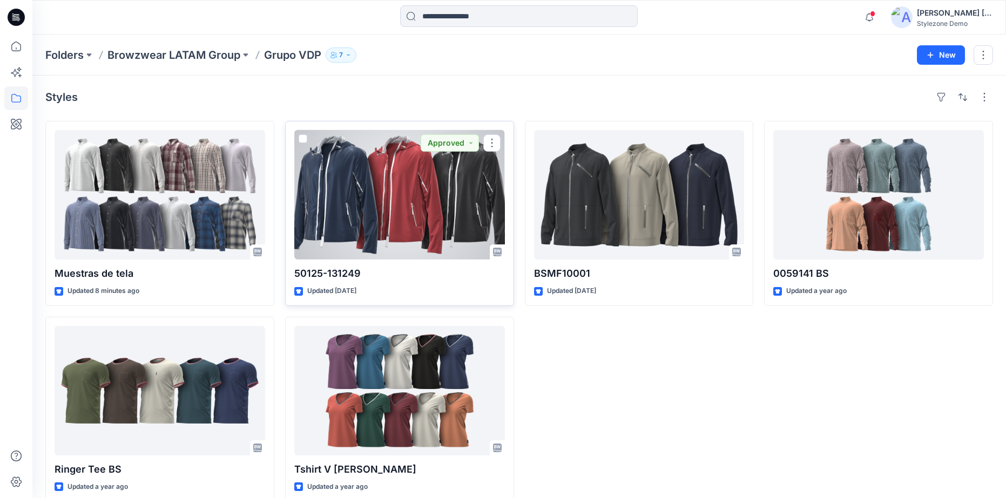
click at [433, 242] on div at bounding box center [399, 195] width 211 height 130
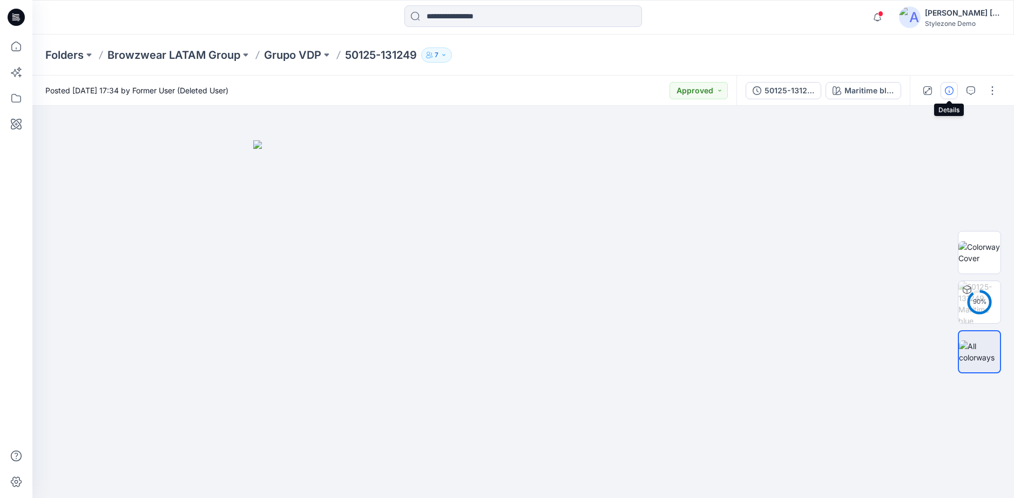
click at [948, 95] on button "button" at bounding box center [949, 90] width 17 height 17
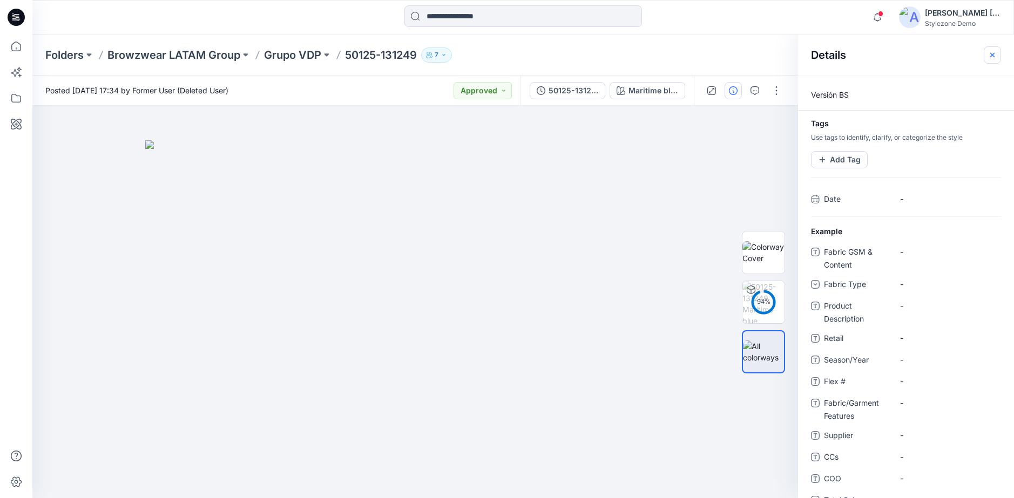
click at [992, 60] on button "button" at bounding box center [992, 54] width 17 height 17
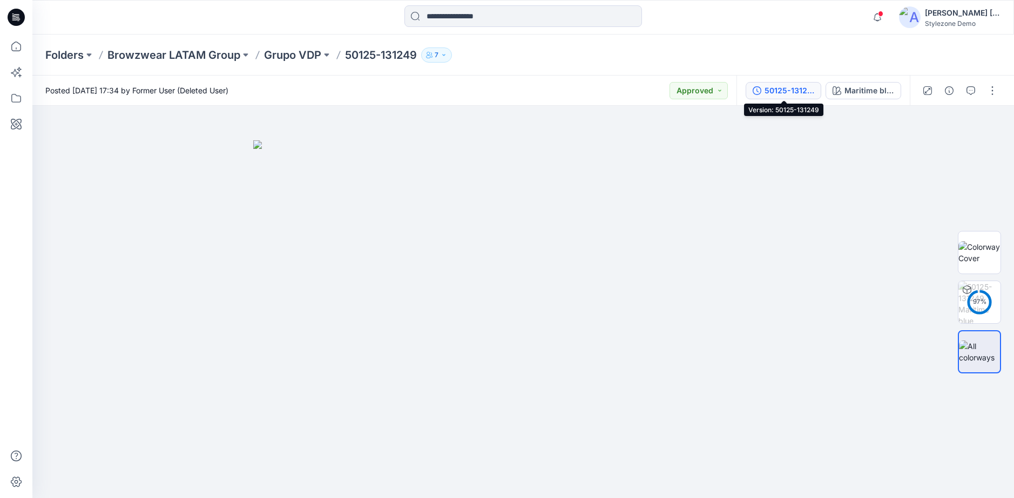
click at [806, 96] on div "50125-131249" at bounding box center [790, 91] width 50 height 12
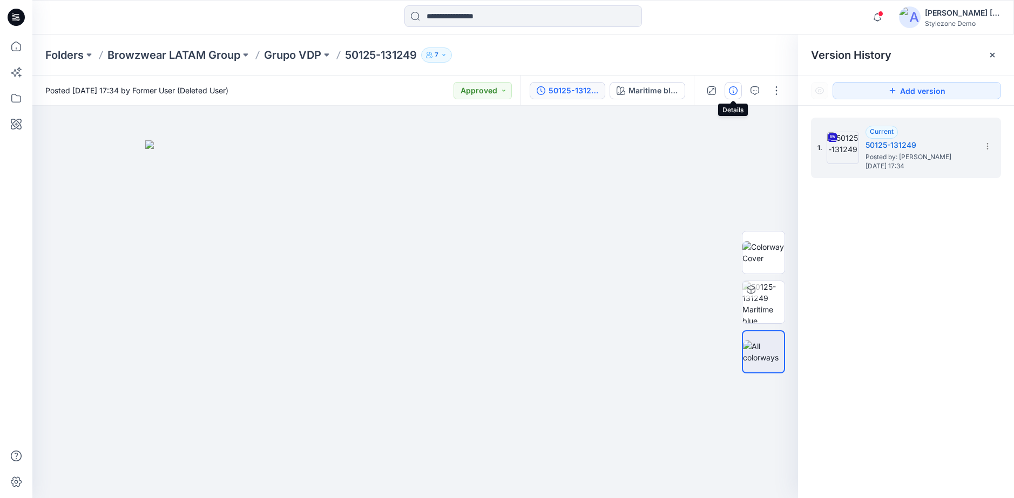
click at [733, 88] on icon "button" at bounding box center [733, 90] width 9 height 9
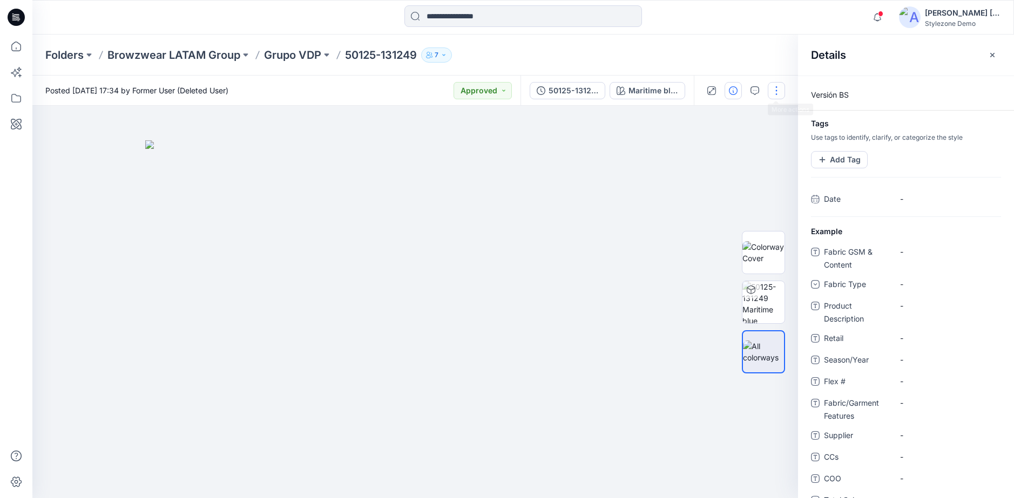
click at [773, 97] on button "button" at bounding box center [776, 90] width 17 height 17
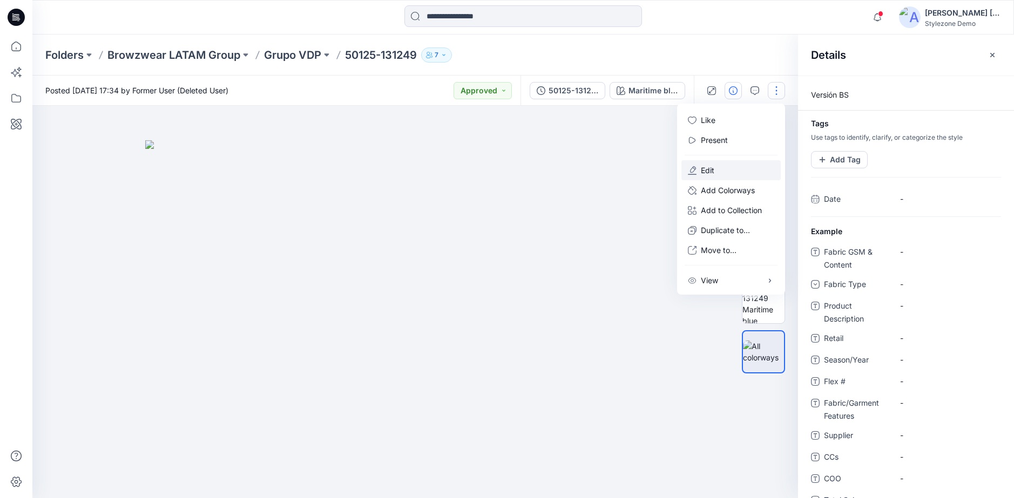
click at [730, 163] on button "Edit" at bounding box center [731, 170] width 99 height 20
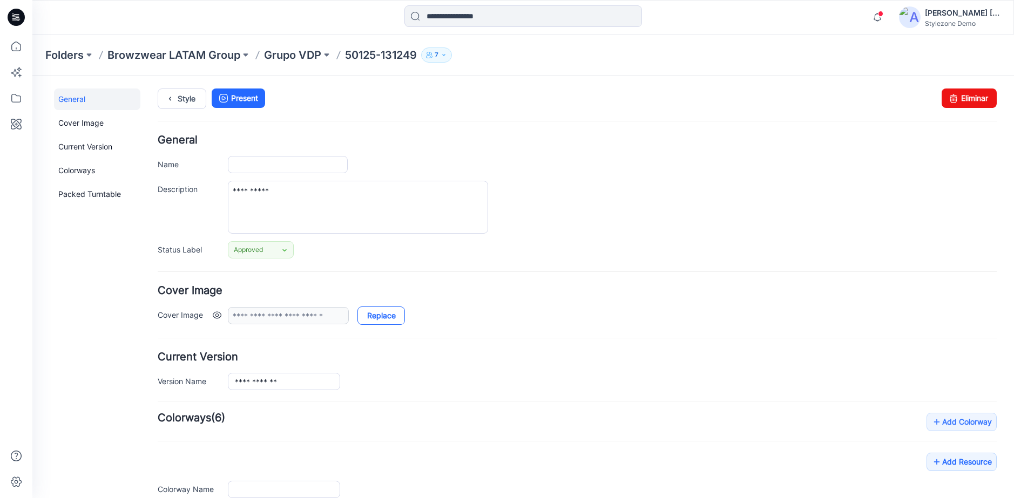
type input "**********"
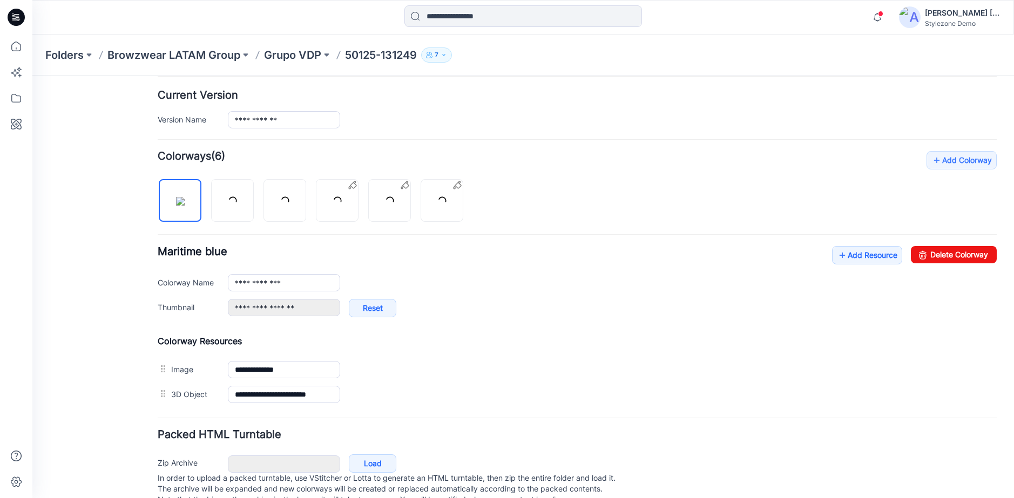
scroll to position [270, 0]
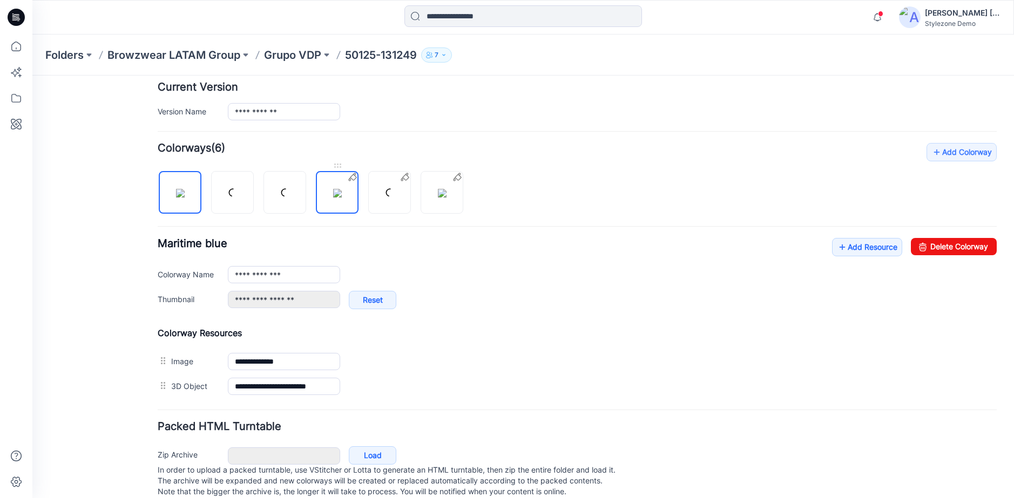
click at [342, 197] on img at bounding box center [337, 193] width 9 height 9
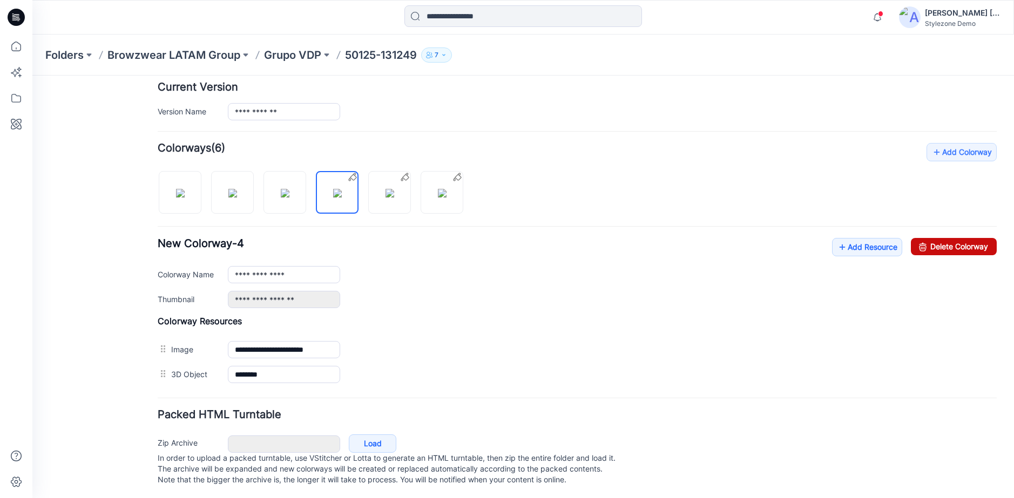
click at [926, 254] on link "Delete Colorway" at bounding box center [954, 246] width 86 height 17
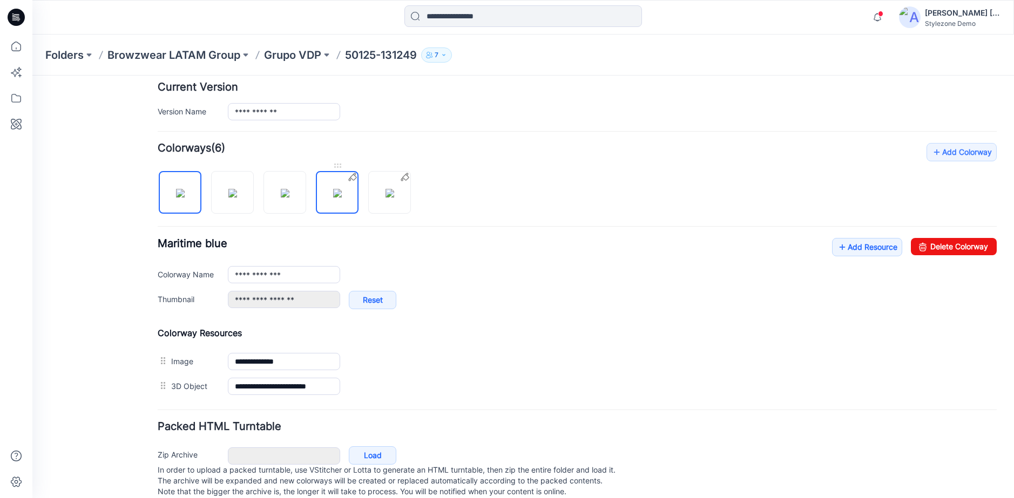
click at [342, 198] on img at bounding box center [337, 193] width 9 height 9
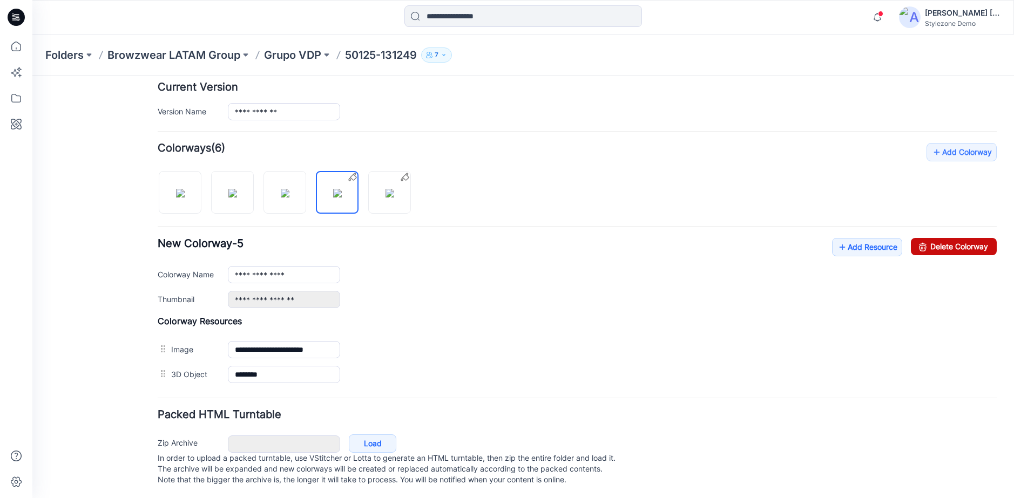
click at [953, 246] on link "Delete Colorway" at bounding box center [954, 246] width 86 height 17
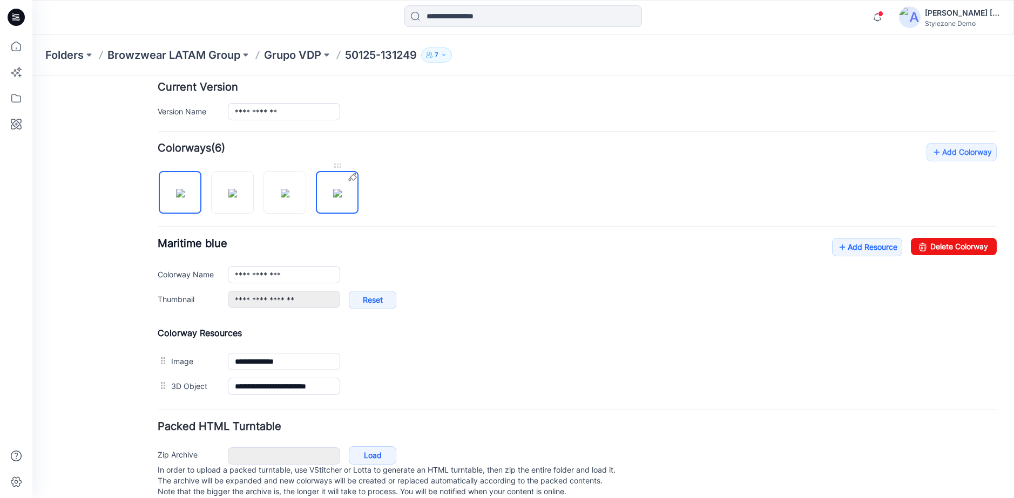
click at [339, 198] on img at bounding box center [337, 193] width 9 height 9
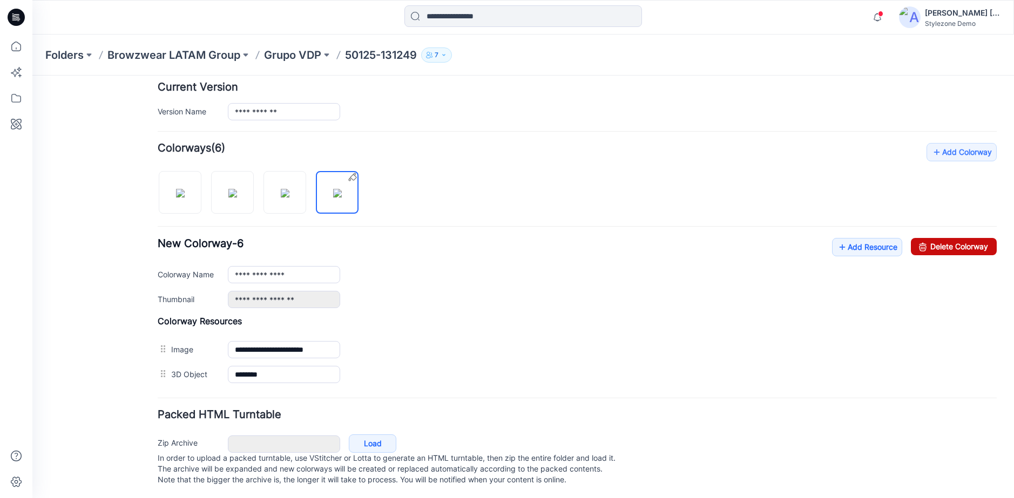
click at [968, 247] on link "Delete Colorway" at bounding box center [954, 246] width 86 height 17
type input "**********"
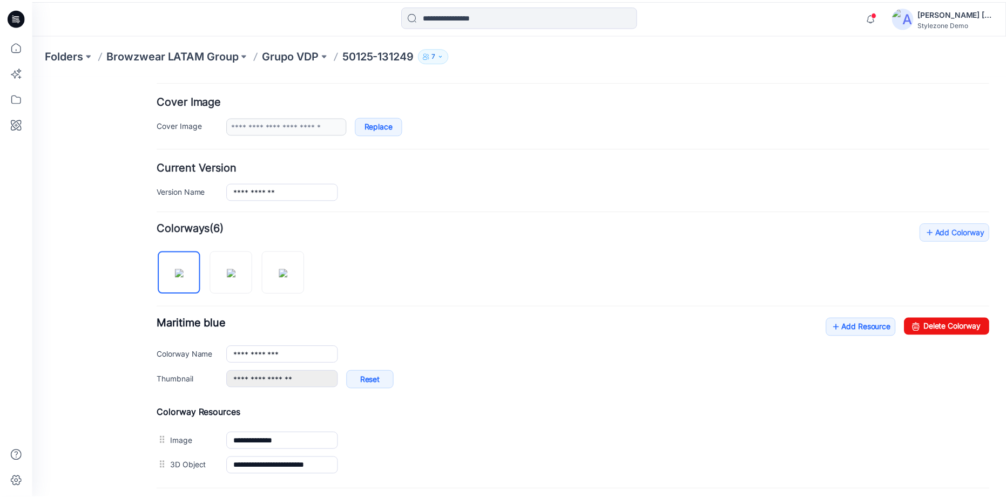
scroll to position [0, 0]
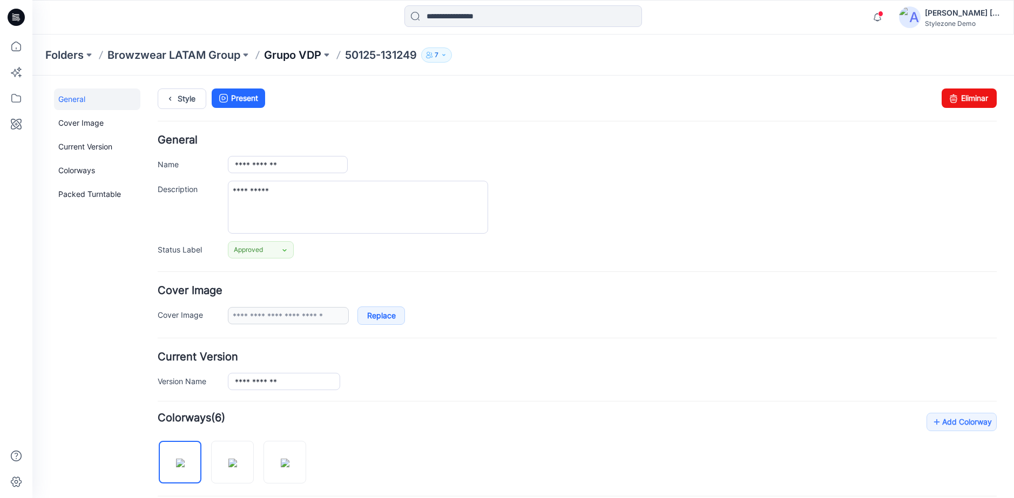
click at [308, 56] on p "Grupo VDP" at bounding box center [292, 55] width 57 height 15
